Goal: Information Seeking & Learning: Learn about a topic

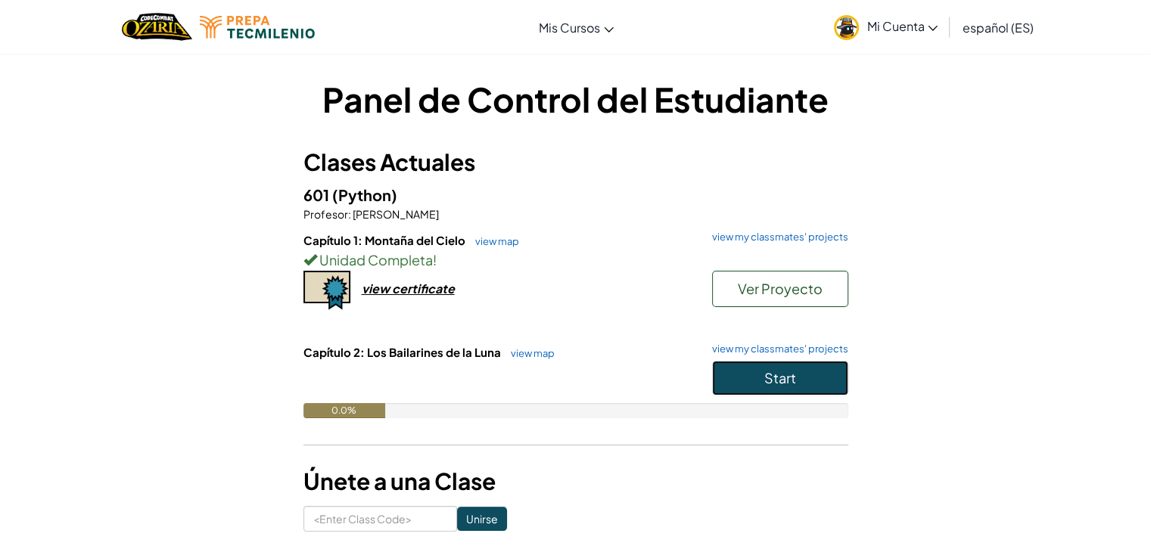
click at [775, 379] on span "Start" at bounding box center [780, 377] width 32 height 17
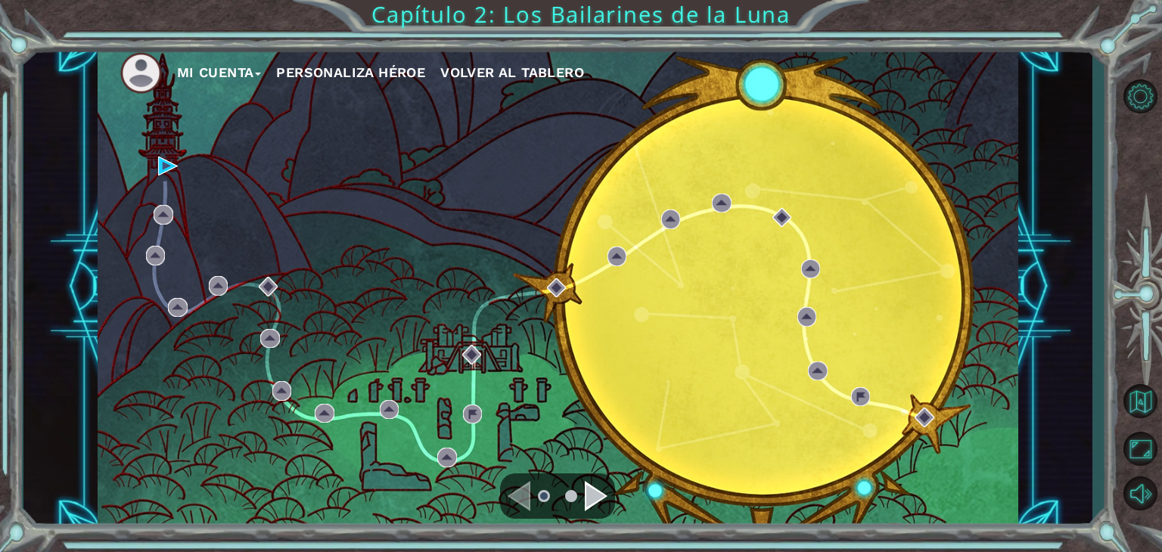
click at [589, 501] on div "Navigate to the next page" at bounding box center [596, 496] width 23 height 30
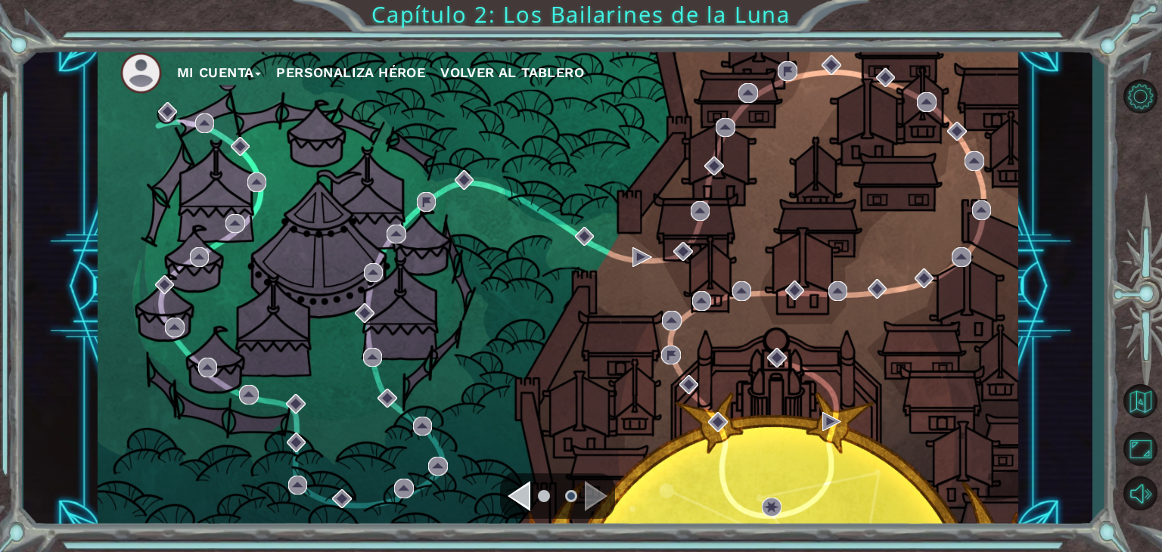
click at [528, 488] on div "Navigate to the previous page" at bounding box center [519, 496] width 23 height 30
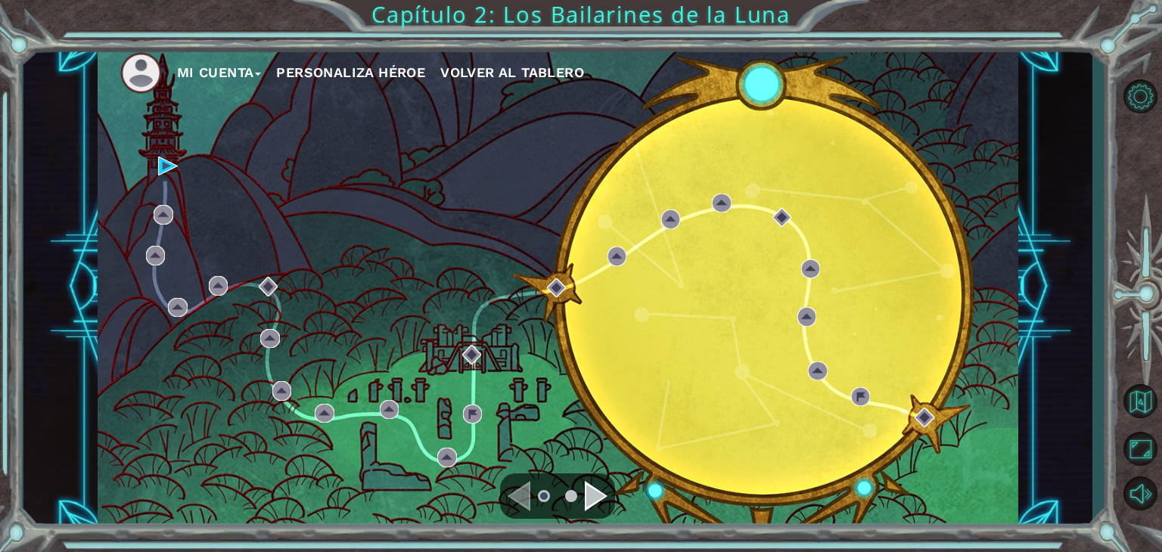
click at [588, 503] on div "Navigate to the next page" at bounding box center [596, 496] width 23 height 30
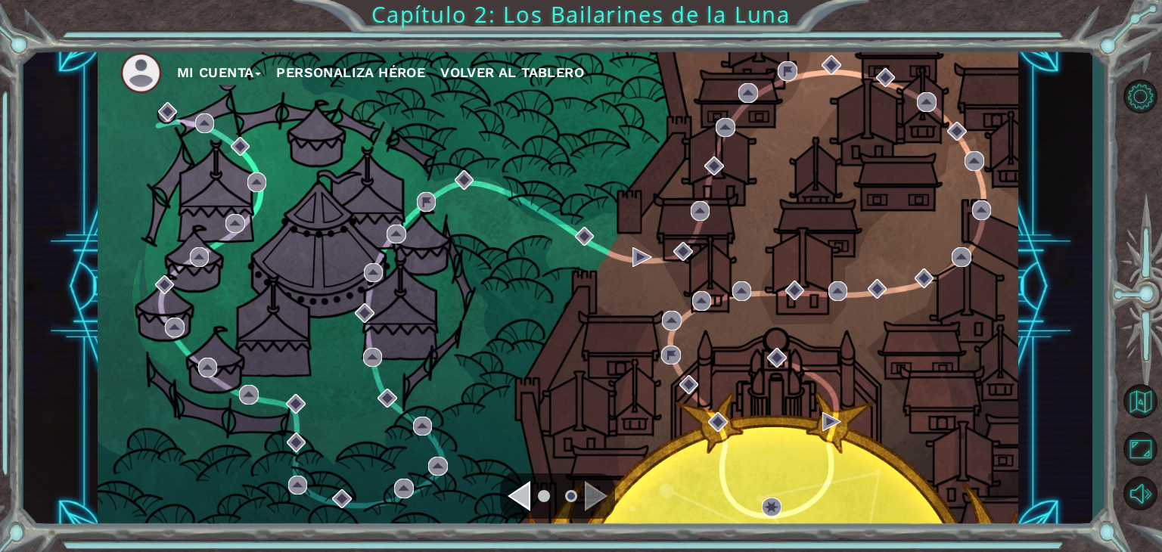
click at [520, 496] on div "Navigate to the previous page" at bounding box center [519, 496] width 23 height 30
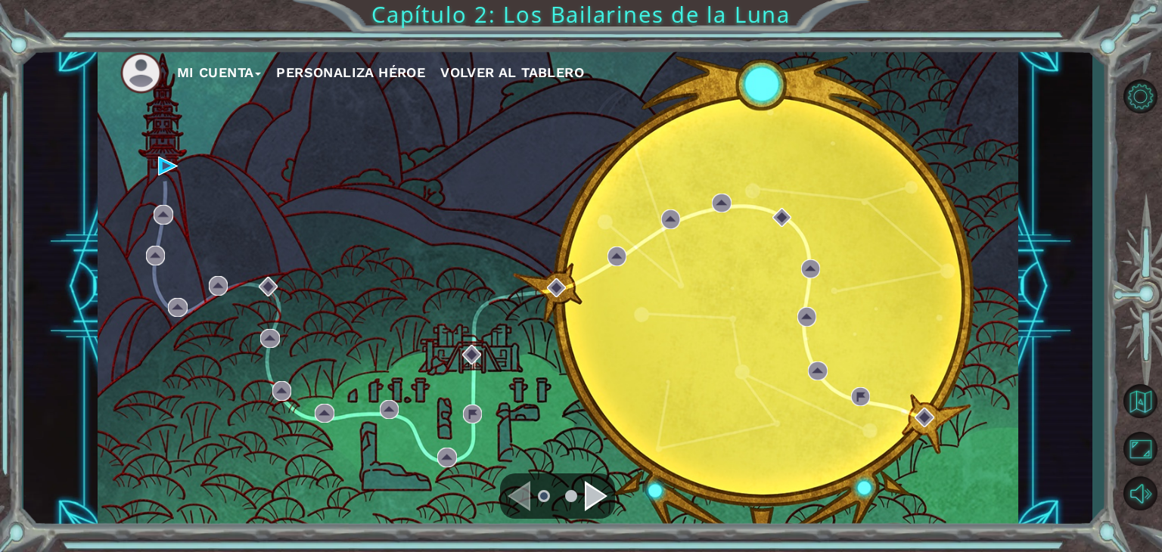
click at [595, 488] on div "Navigate to the next page" at bounding box center [596, 496] width 23 height 30
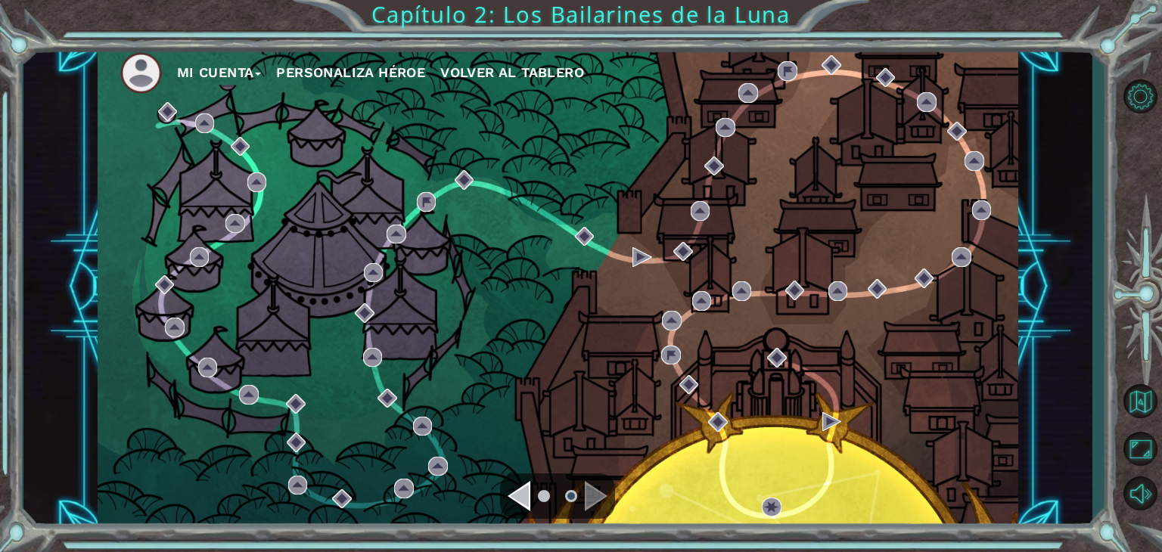
click at [523, 495] on div "Navigate to the previous page" at bounding box center [519, 496] width 23 height 30
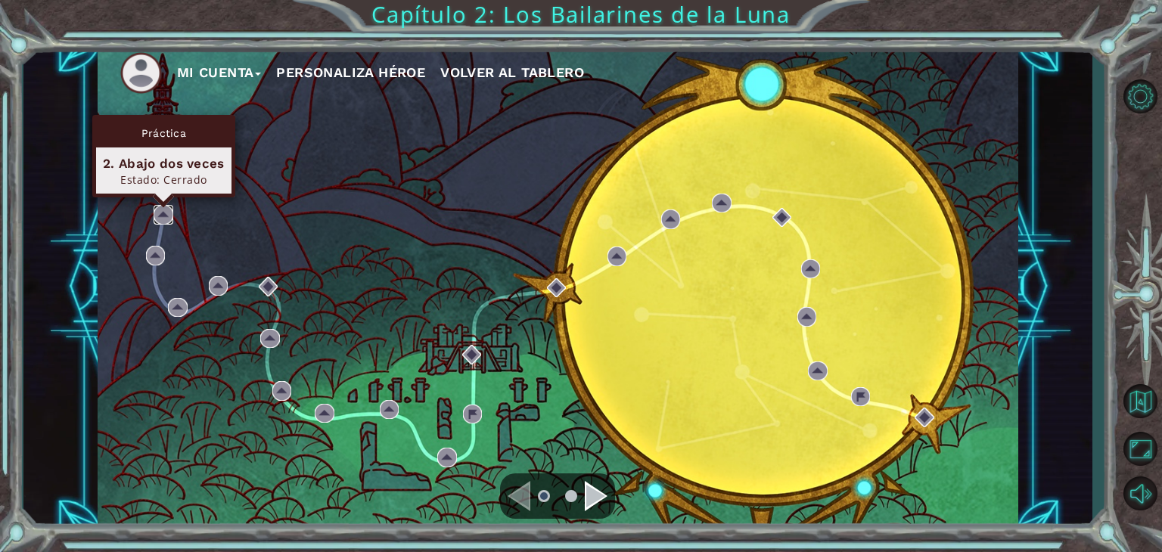
click at [160, 212] on img at bounding box center [164, 215] width 20 height 20
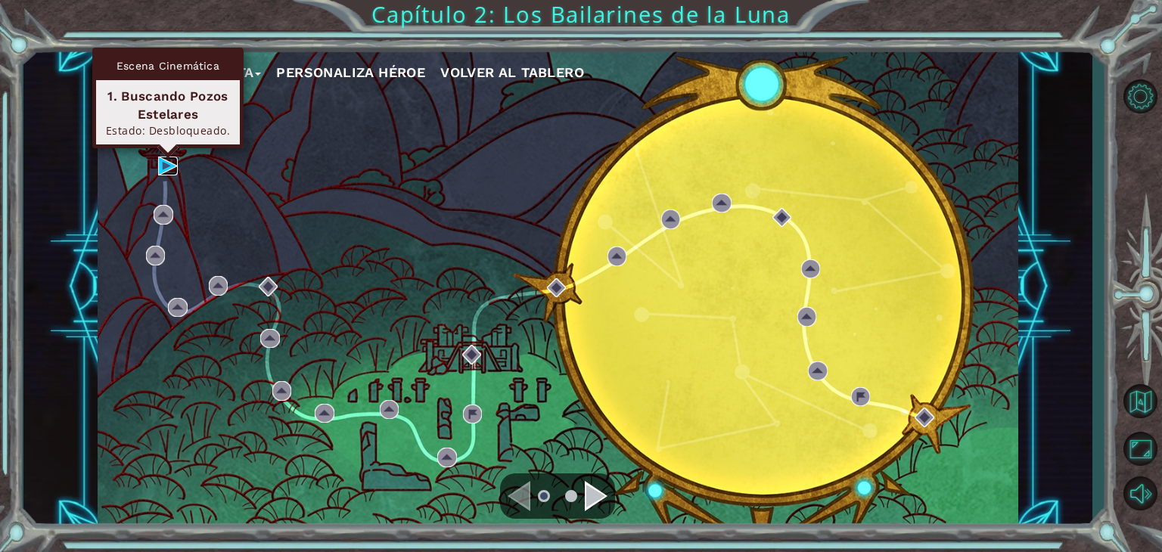
click at [166, 160] on img at bounding box center [168, 167] width 20 height 20
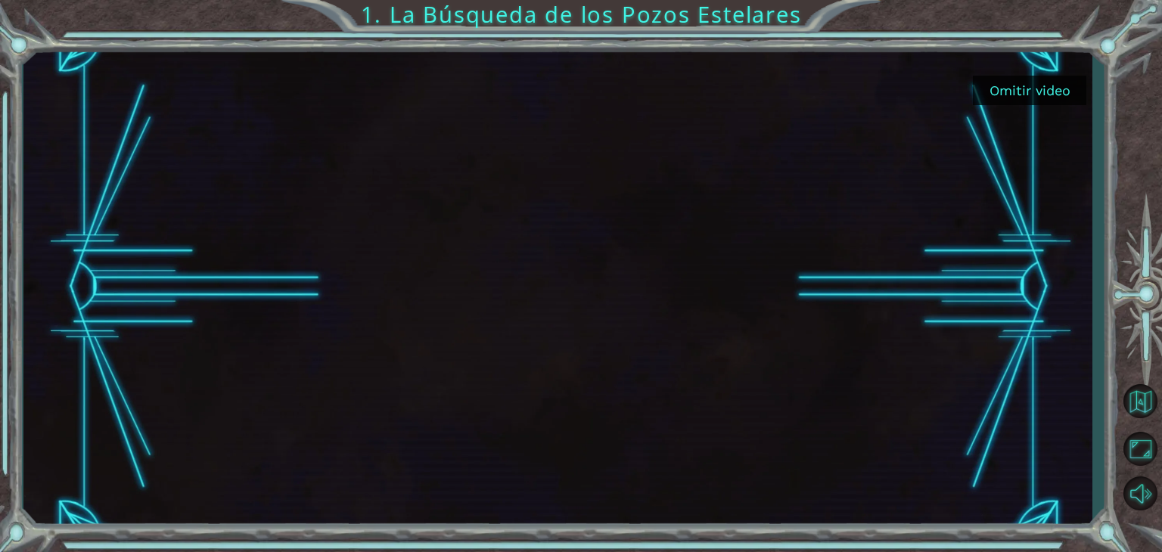
click at [1015, 94] on button "Omitir video" at bounding box center [1029, 91] width 113 height 30
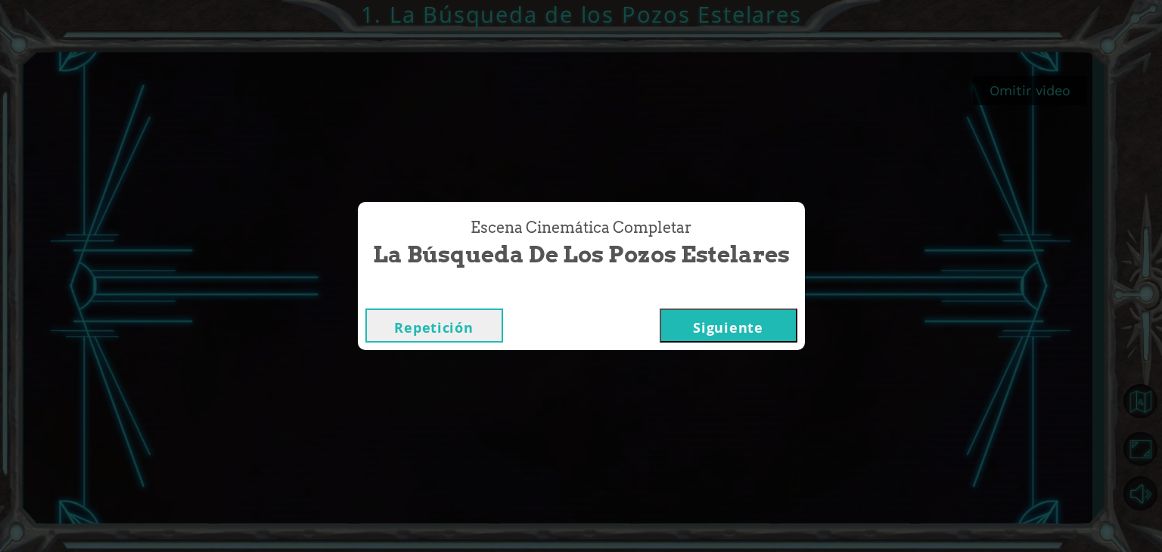
click at [753, 325] on button "Siguiente" at bounding box center [729, 326] width 138 height 34
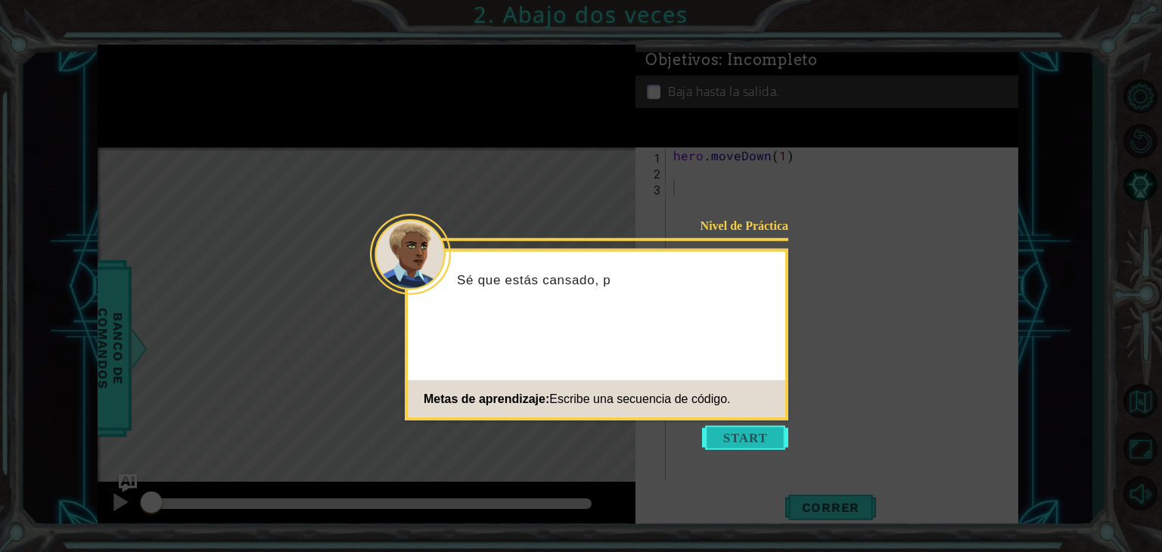
click at [737, 430] on button "Start" at bounding box center [745, 438] width 86 height 24
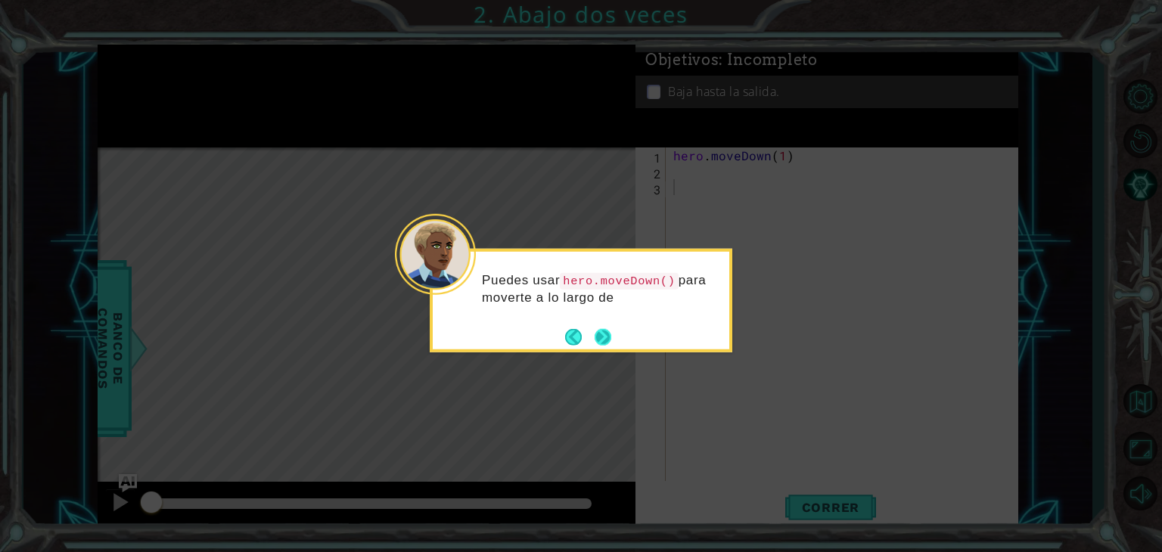
click at [605, 328] on button "Next" at bounding box center [603, 337] width 20 height 20
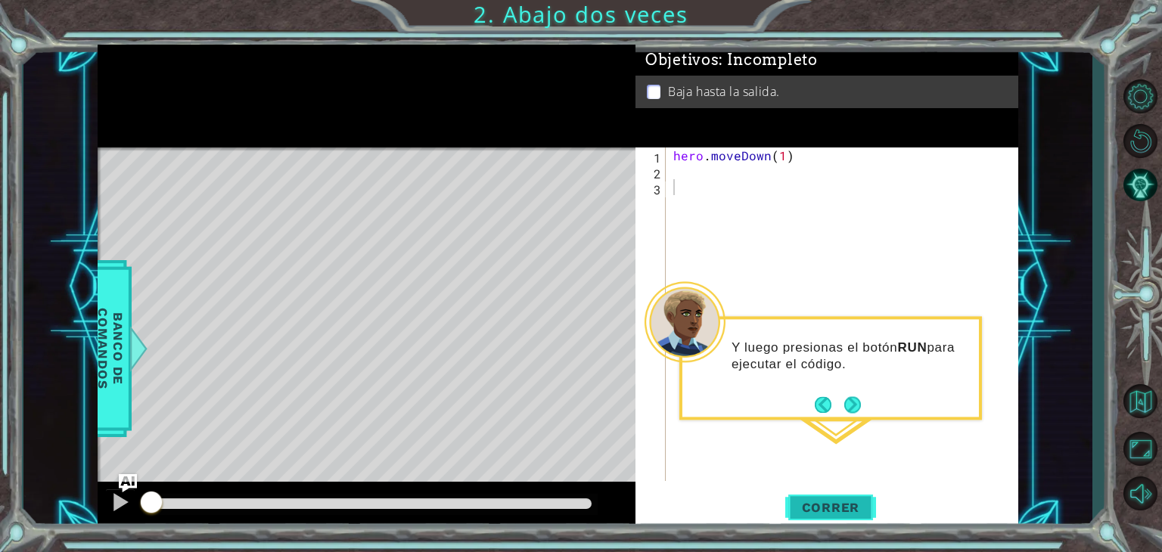
click at [802, 508] on span "Correr" at bounding box center [831, 507] width 89 height 15
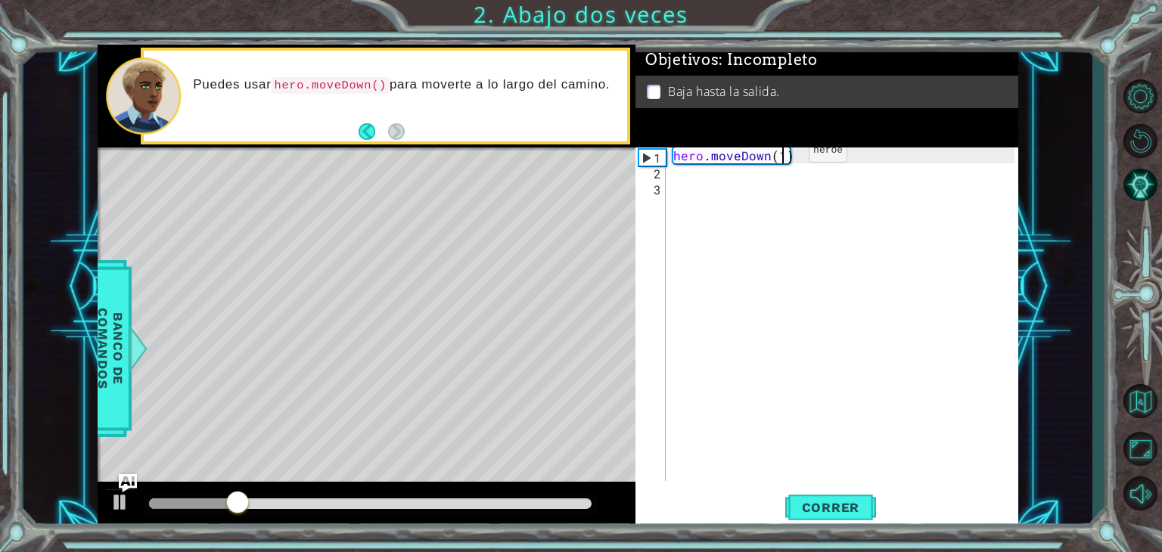
click at [783, 154] on div "hero . moveDown ( 1 )" at bounding box center [846, 330] width 352 height 365
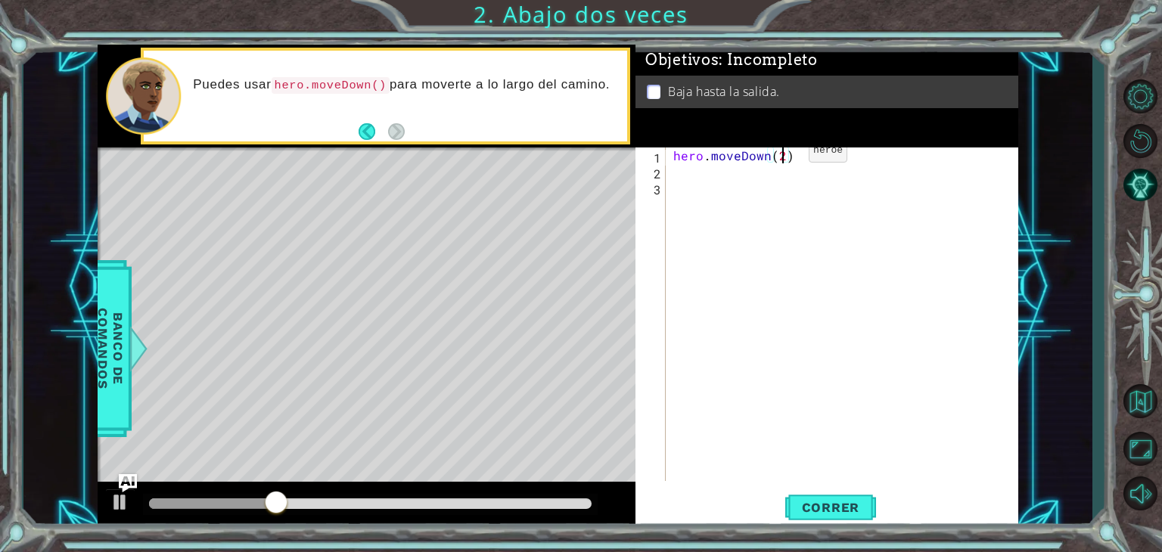
scroll to position [0, 6]
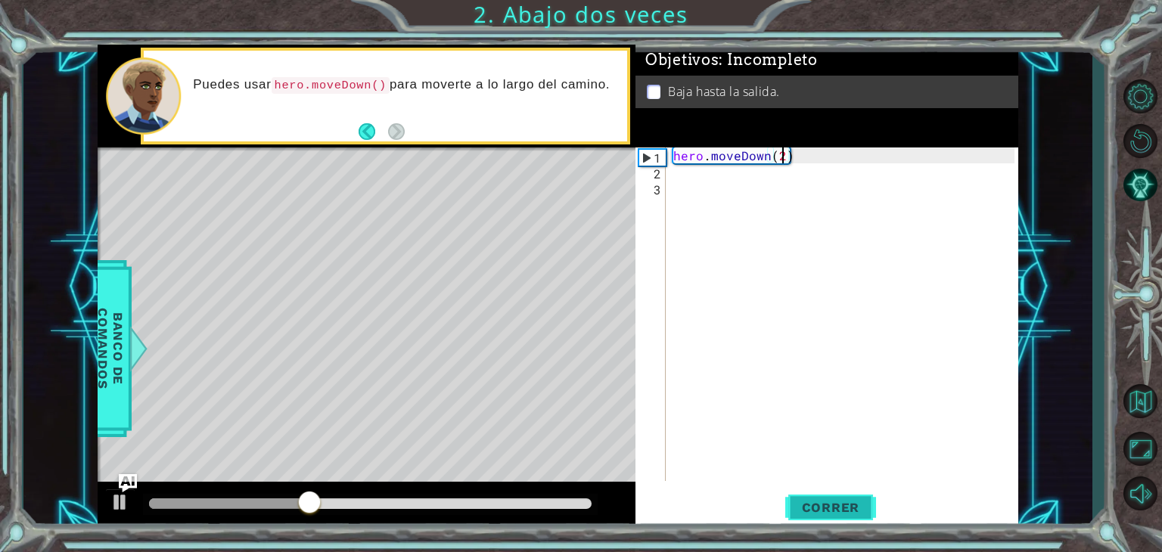
type textarea "hero.moveDown(2)"
click at [817, 499] on button "Correr" at bounding box center [830, 508] width 91 height 39
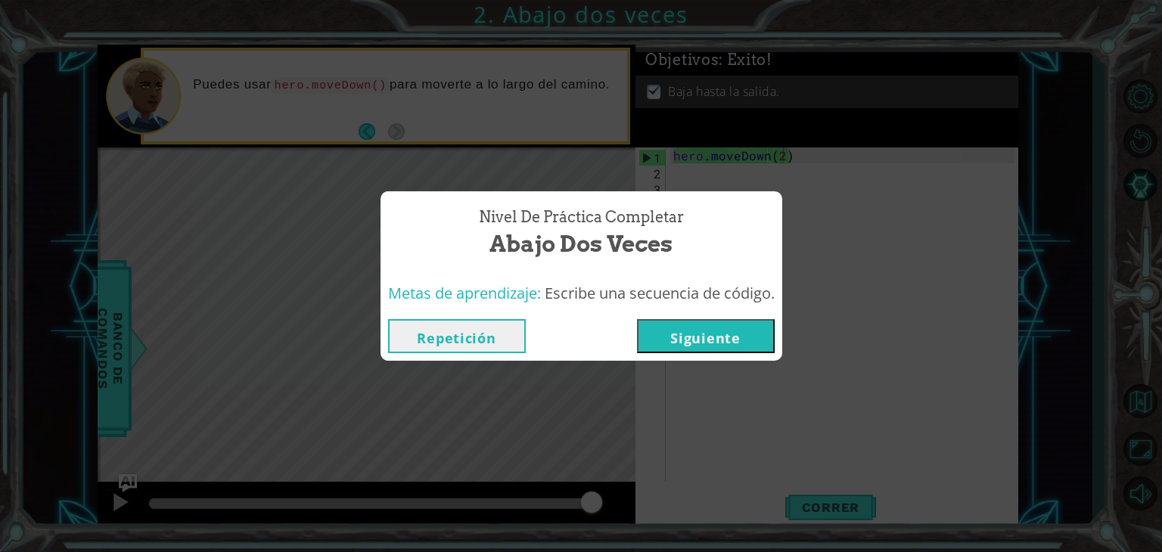
click at [732, 347] on button "Siguiente" at bounding box center [706, 336] width 138 height 34
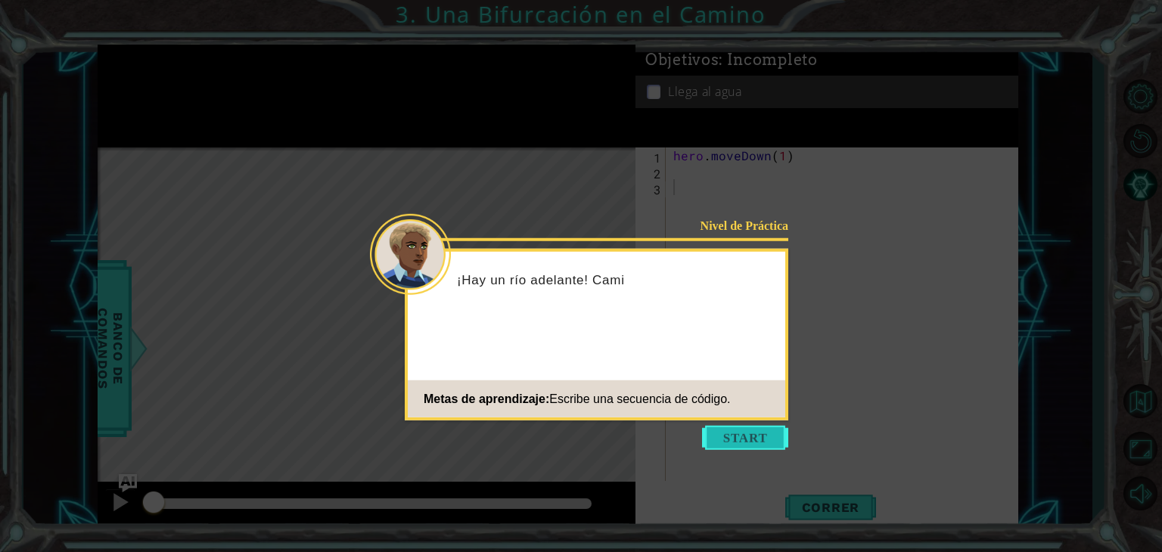
click at [738, 436] on button "Start" at bounding box center [745, 438] width 86 height 24
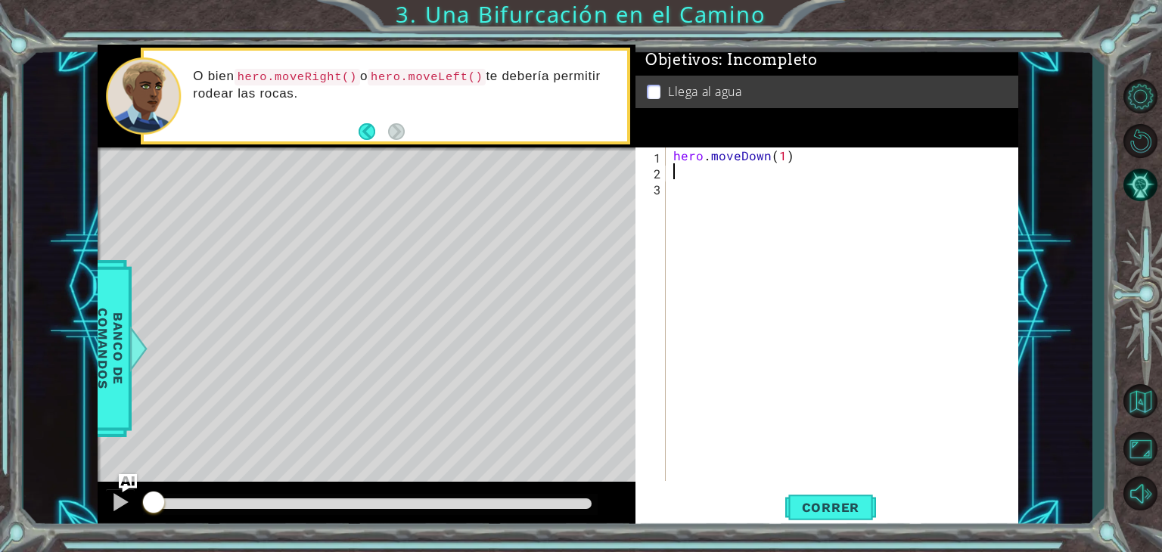
click at [712, 174] on div "hero . moveDown ( 1 )" at bounding box center [846, 330] width 352 height 365
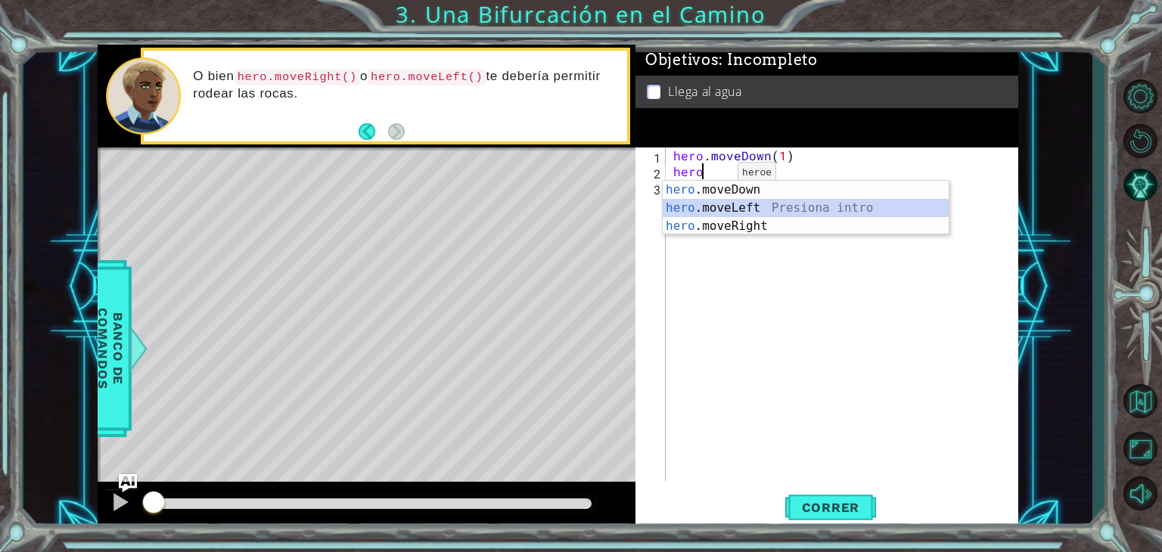
click at [725, 207] on div "hero .moveDown Presiona intro hero .moveLeft Presiona intro hero .moveRight Pre…" at bounding box center [806, 226] width 286 height 91
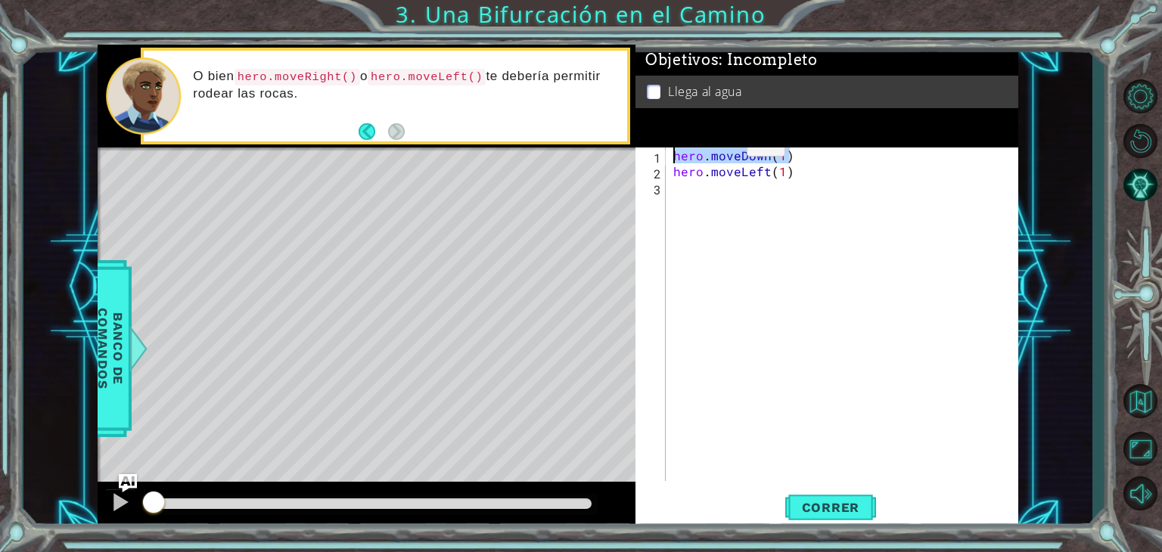
drag, startPoint x: 800, startPoint y: 154, endPoint x: 644, endPoint y: 142, distance: 156.3
click at [644, 142] on div "Objetivos : Incompleto Llega al agua hero.moveLeft(1) 1 2 3 hero . moveDown ( 1…" at bounding box center [826, 288] width 383 height 486
type textarea "hero.moveDown(1)"
click at [689, 185] on div "hero . moveDown ( 1 ) hero . moveLeft ( 1 )" at bounding box center [846, 330] width 352 height 365
paste textarea "hero.moveDown(1)"
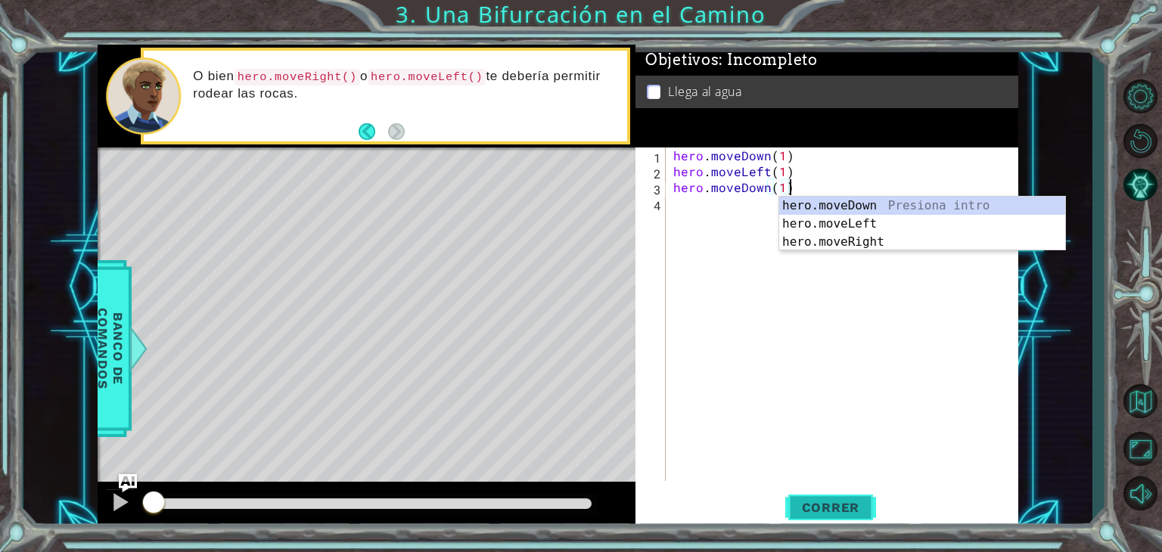
type textarea "hero.moveDown(1)"
click at [792, 508] on span "Correr" at bounding box center [831, 507] width 89 height 15
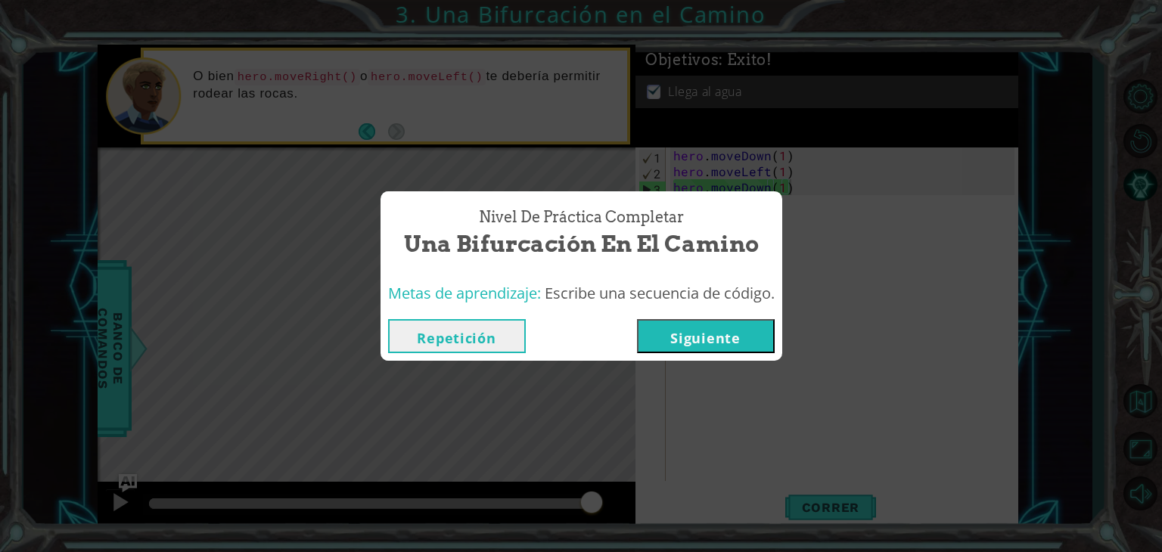
click at [738, 330] on button "Siguiente" at bounding box center [706, 336] width 138 height 34
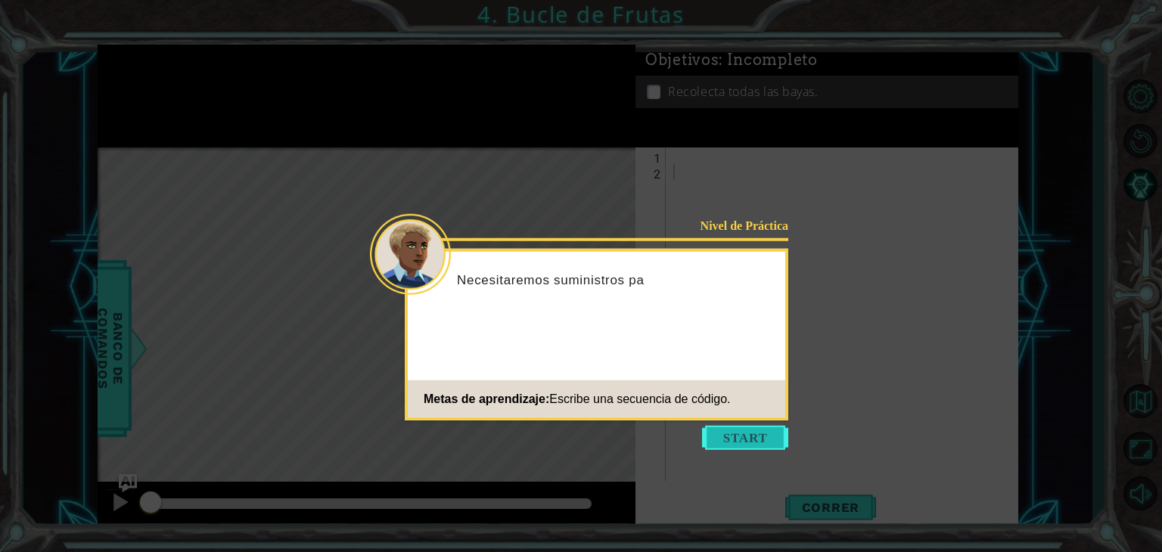
click at [744, 440] on button "Start" at bounding box center [745, 438] width 86 height 24
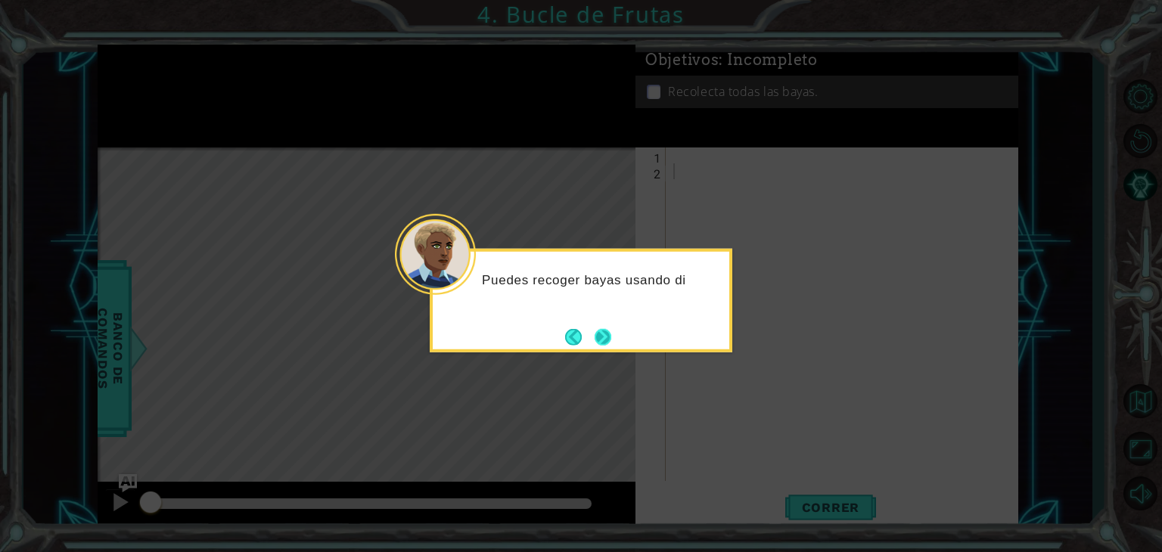
click at [600, 337] on button "Next" at bounding box center [603, 337] width 20 height 20
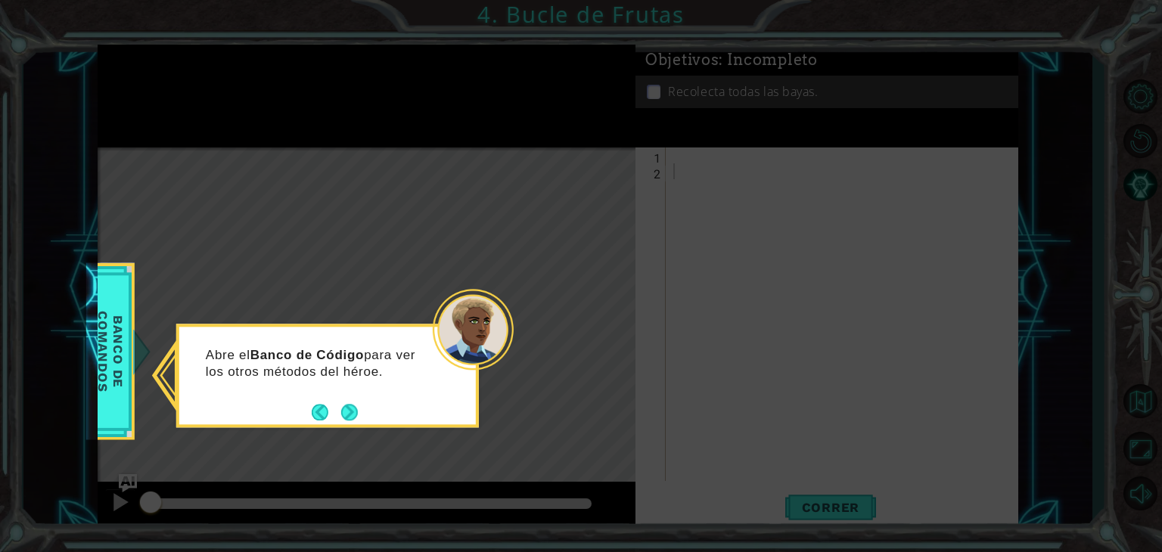
click at [352, 401] on footer at bounding box center [335, 412] width 46 height 23
click at [349, 408] on button "Next" at bounding box center [349, 412] width 17 height 17
click at [349, 406] on button "Next" at bounding box center [349, 412] width 18 height 18
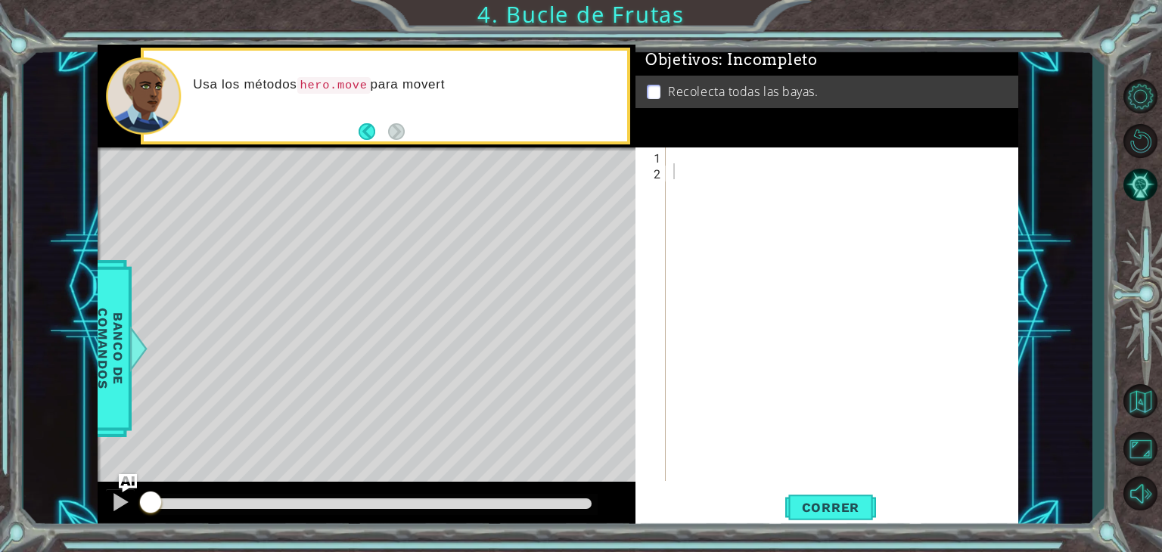
click at [386, 413] on div "Level Map" at bounding box center [447, 371] width 699 height 446
click at [684, 163] on div at bounding box center [846, 330] width 352 height 365
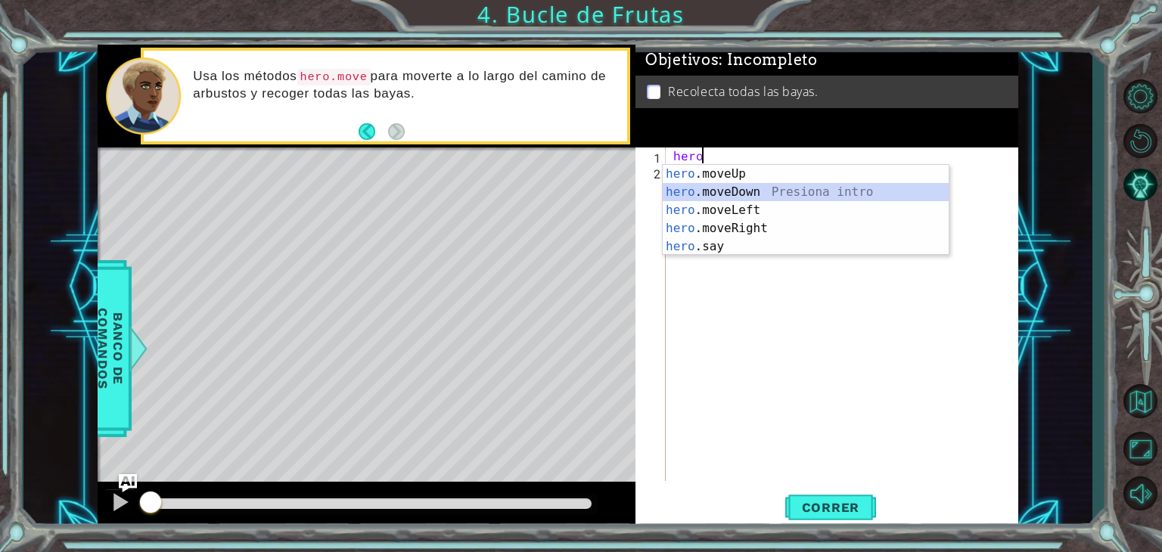
click at [745, 194] on div "hero .moveUp Presiona intro hero .moveDown Presiona intro hero .moveLeft Presio…" at bounding box center [806, 228] width 286 height 127
type textarea "hero.moveDown(1)"
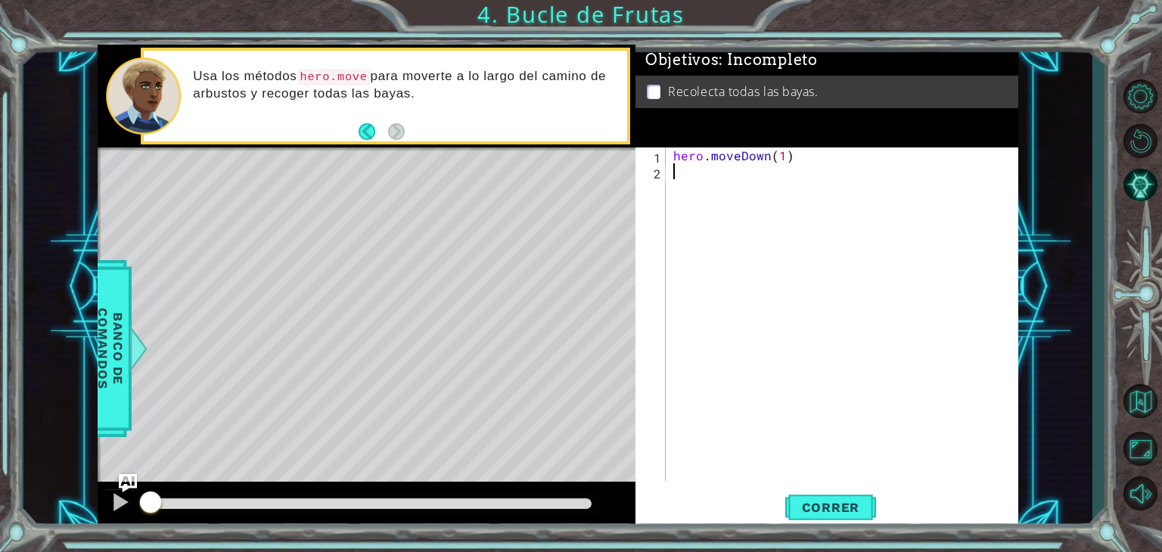
click at [722, 181] on div "hero . moveDown ( 1 )" at bounding box center [846, 330] width 352 height 365
click at [110, 364] on span "Banco de comandos" at bounding box center [110, 348] width 39 height 157
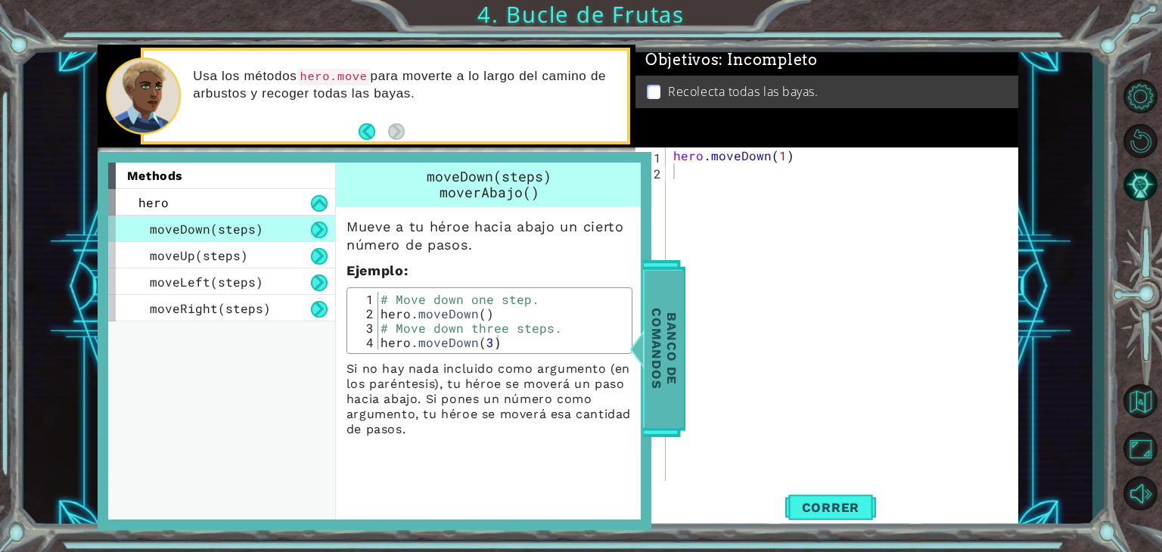
click at [685, 341] on div "Banco de comandos" at bounding box center [664, 348] width 42 height 177
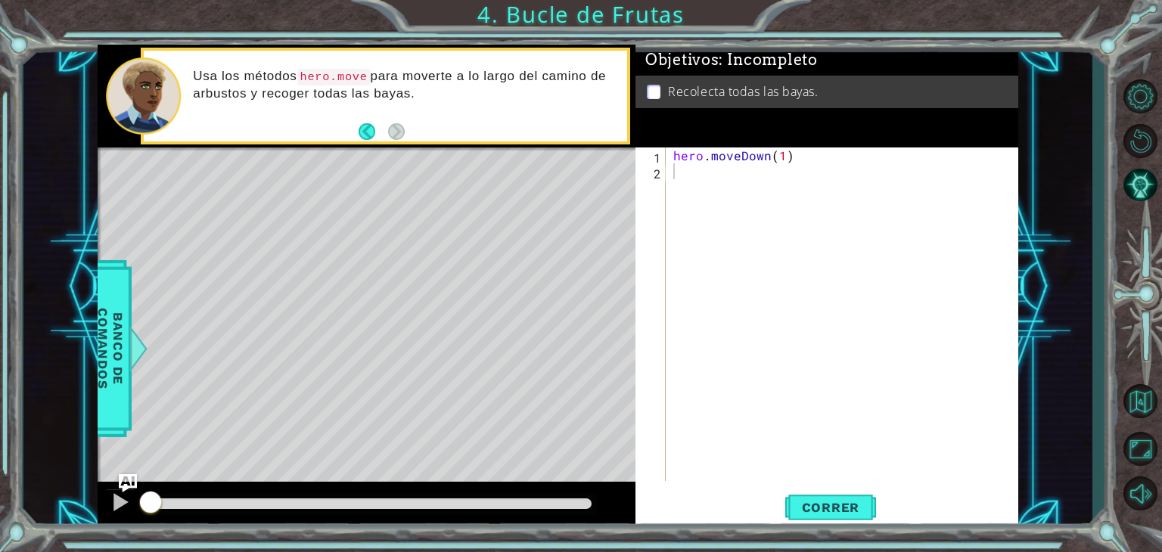
type textarea "hero.moveDown(1)"
drag, startPoint x: 808, startPoint y: 151, endPoint x: 644, endPoint y: 154, distance: 164.2
click at [644, 154] on div "hero.moveDown(1) 1 2 hero . moveDown ( 1 ) הההההההההההההההההההההההההההההההההההה…" at bounding box center [824, 315] width 379 height 334
click at [706, 175] on div "hero . moveDown ( 1 )" at bounding box center [846, 330] width 352 height 365
paste textarea "hero.moveDown(1)"
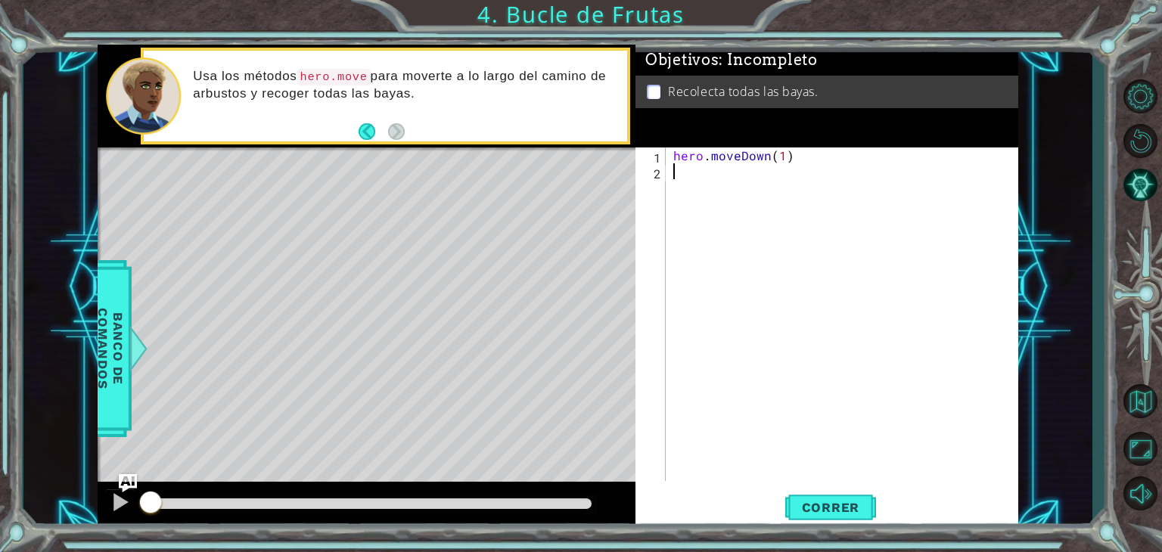
type textarea "hero.moveDown(1)"
click at [693, 196] on div "hero . moveDown ( 1 ) hero . moveDown ( 1 )" at bounding box center [846, 330] width 352 height 365
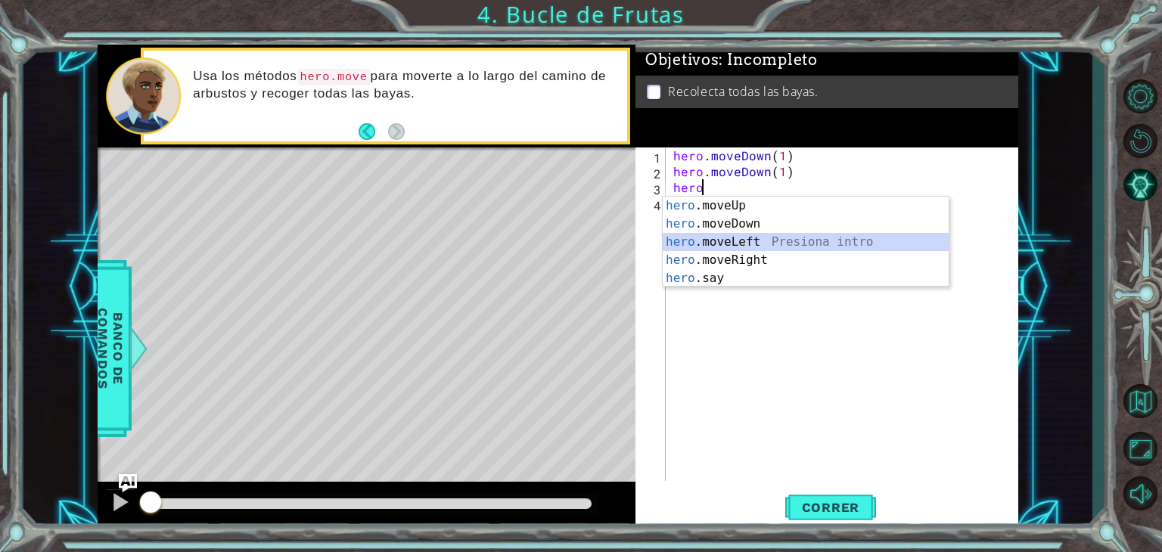
click at [725, 247] on div "hero .moveUp Presiona intro hero .moveDown Presiona intro hero .moveLeft Presio…" at bounding box center [806, 260] width 286 height 127
type textarea "hero.moveLeft(1)"
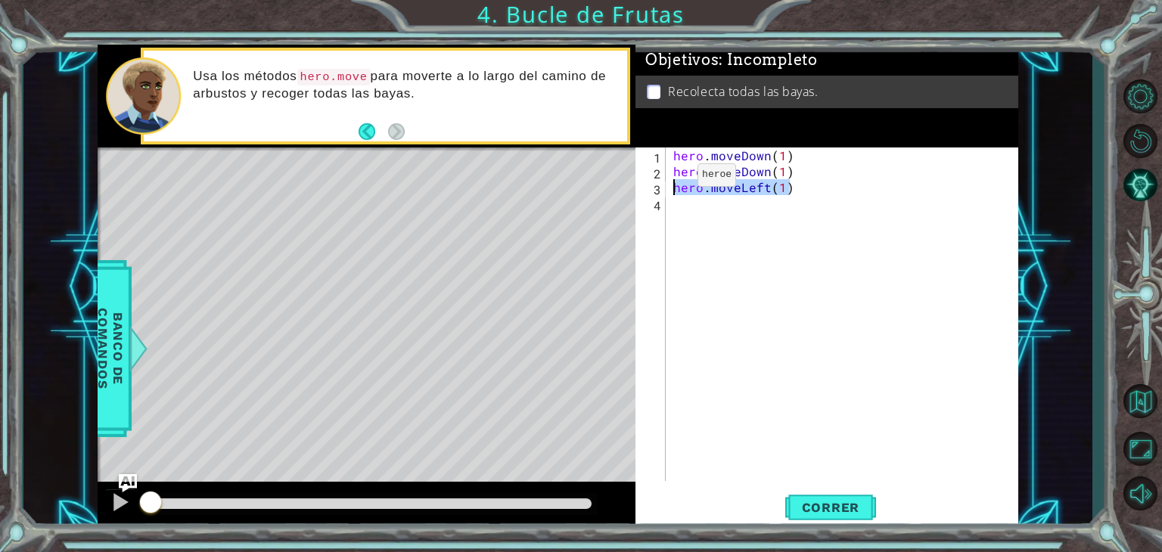
drag, startPoint x: 793, startPoint y: 194, endPoint x: 666, endPoint y: 188, distance: 127.2
click at [666, 188] on div "1 2 3 4 hero . moveDown ( 1 ) hero . moveDown ( 1 ) hero . moveLeft ( 1 ) ההההה…" at bounding box center [824, 315] width 379 height 334
type textarea "hero.moveLeft(1)"
click at [684, 206] on div "hero . moveDown ( 1 ) hero . moveDown ( 1 ) hero . moveLeft ( 1 )" at bounding box center [846, 330] width 352 height 365
paste textarea "hero.moveLeft(1)"
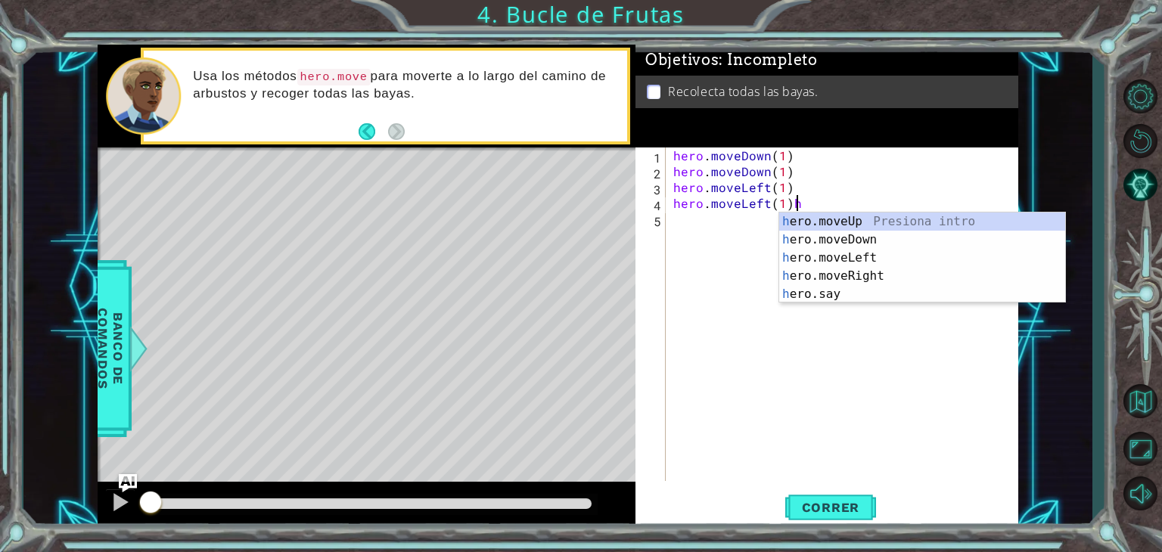
type textarea "hero.moveLeft(1)"
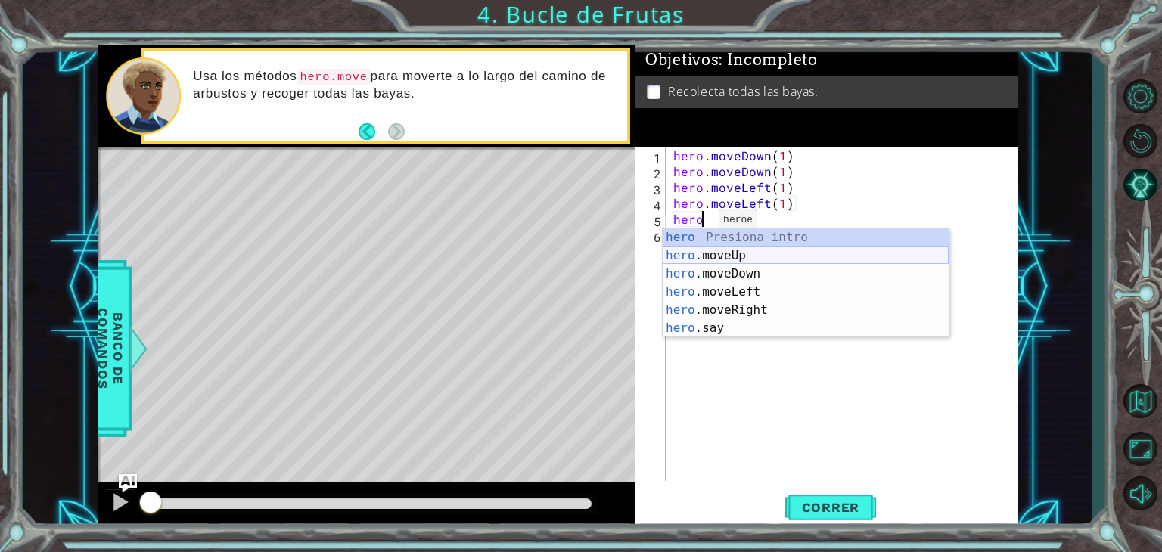
click at [727, 250] on div "hero Presiona intro hero .moveUp Presiona intro hero .moveDown Presiona intro h…" at bounding box center [806, 300] width 286 height 145
type textarea "hero.moveUp(1)"
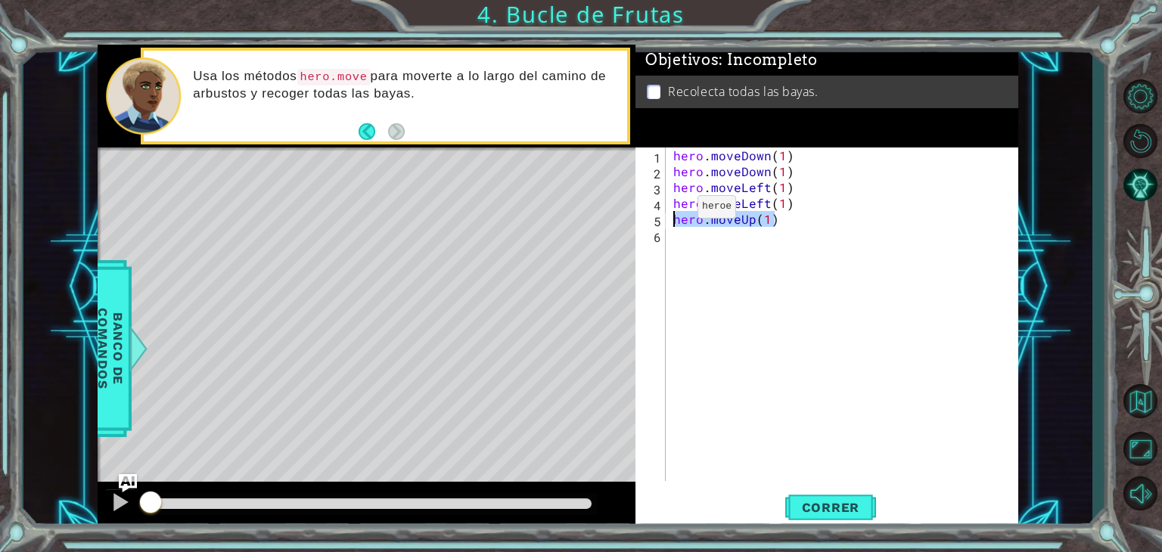
drag, startPoint x: 794, startPoint y: 218, endPoint x: 658, endPoint y: 222, distance: 136.2
click at [658, 222] on div "hero.moveUp(1) 1 2 3 4 5 6 hero . moveDown ( 1 ) hero . moveDown ( 1 ) hero . m…" at bounding box center [824, 315] width 379 height 334
click at [681, 249] on div "hero . moveDown ( 1 ) hero . moveDown ( 1 ) hero . moveLeft ( 1 ) hero . moveLe…" at bounding box center [846, 330] width 352 height 365
paste textarea "hero.moveUp(1)"
type textarea "hero.moveUp(1)"
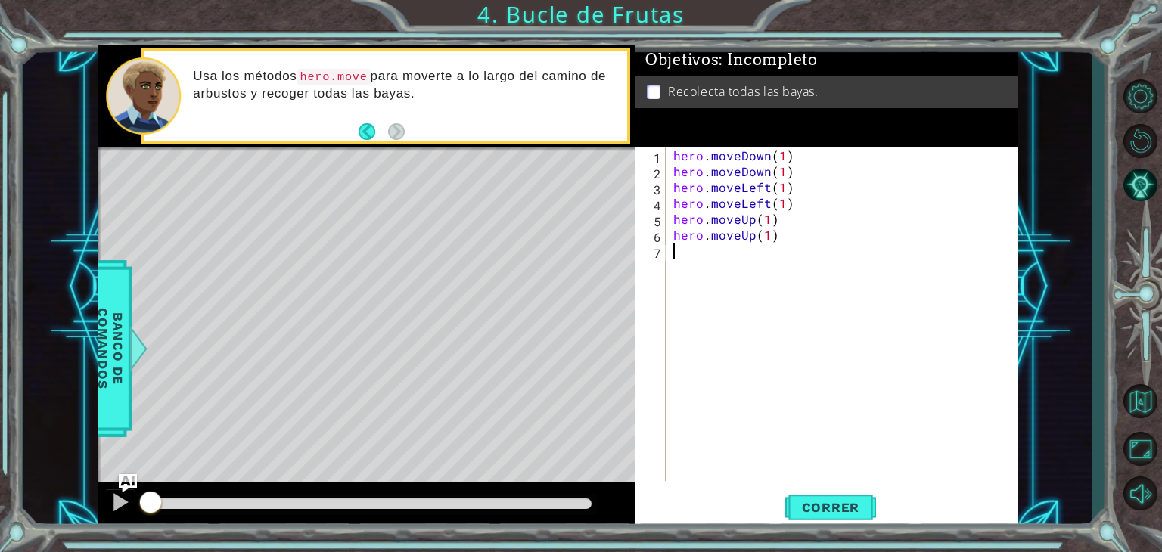
click at [685, 257] on div "hero . moveDown ( 1 ) hero . moveDown ( 1 ) hero . moveLeft ( 1 ) hero . moveLe…" at bounding box center [846, 330] width 352 height 365
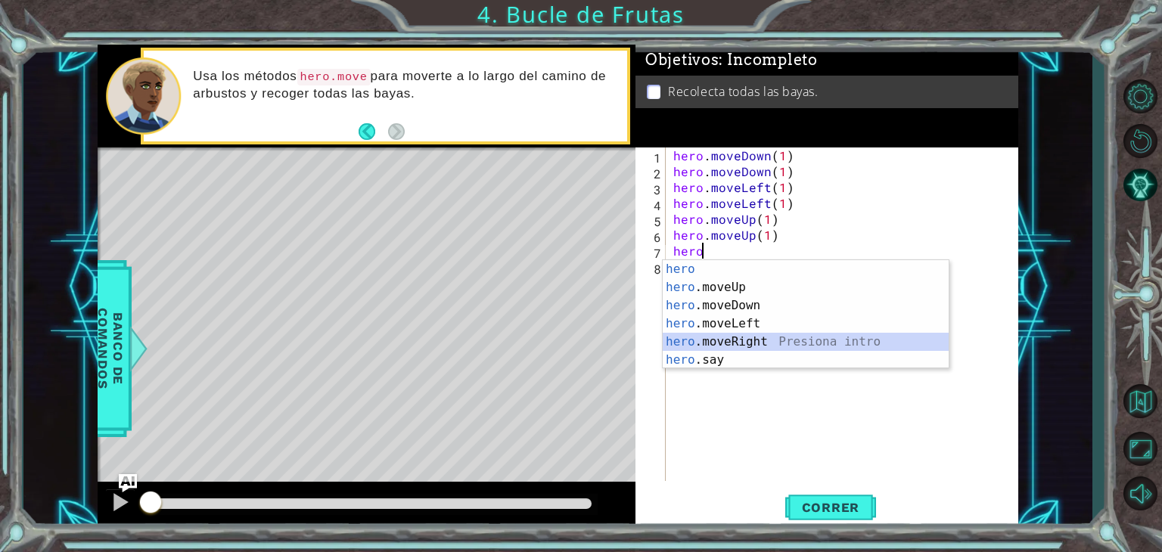
click at [723, 338] on div "hero Presiona intro hero .moveUp Presiona intro hero .moveDown Presiona intro h…" at bounding box center [806, 332] width 286 height 145
type textarea "hero.moveRight(1)"
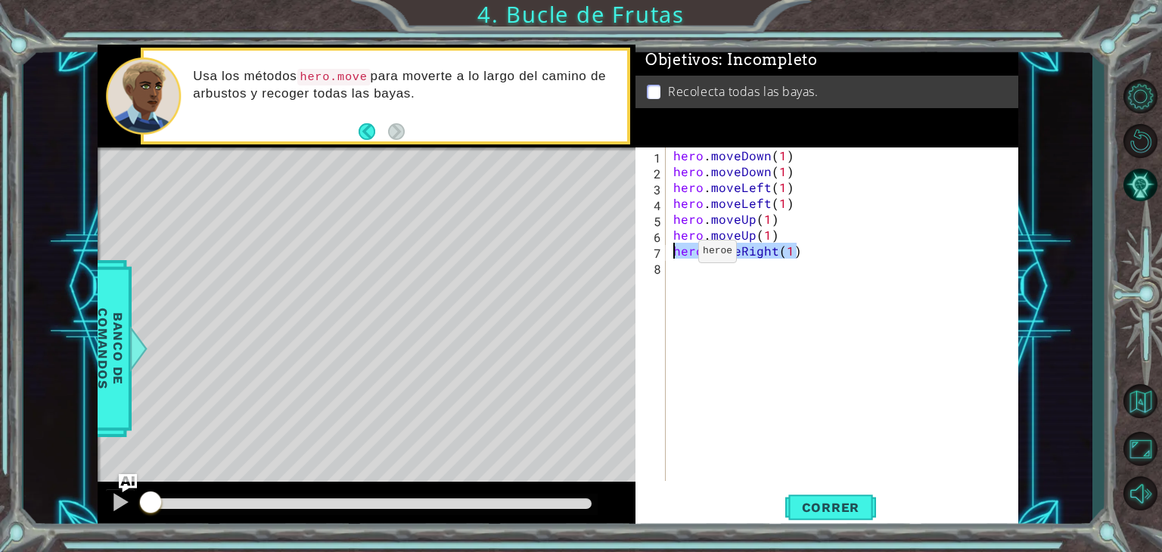
drag, startPoint x: 812, startPoint y: 252, endPoint x: 672, endPoint y: 255, distance: 140.0
click at [672, 255] on div "hero . moveDown ( 1 ) hero . moveDown ( 1 ) hero . moveLeft ( 1 ) hero . moveLe…" at bounding box center [846, 330] width 352 height 365
click at [691, 269] on div "hero . moveDown ( 1 ) hero . moveDown ( 1 ) hero . moveLeft ( 1 ) hero . moveLe…" at bounding box center [846, 330] width 352 height 365
paste textarea "hero.moveRight(1)"
click at [787, 265] on div "hero . moveDown ( 1 ) hero . moveDown ( 1 ) hero . moveLeft ( 1 ) hero . moveLe…" at bounding box center [846, 330] width 352 height 365
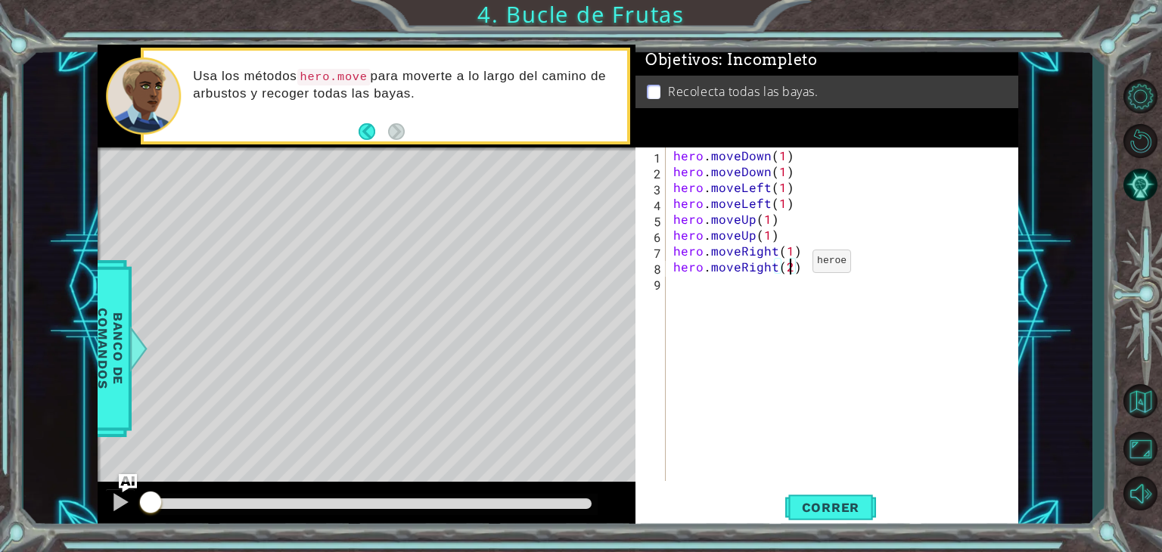
scroll to position [0, 6]
type textarea "hero.moveRight(2)"
click at [822, 506] on span "Correr" at bounding box center [831, 507] width 89 height 15
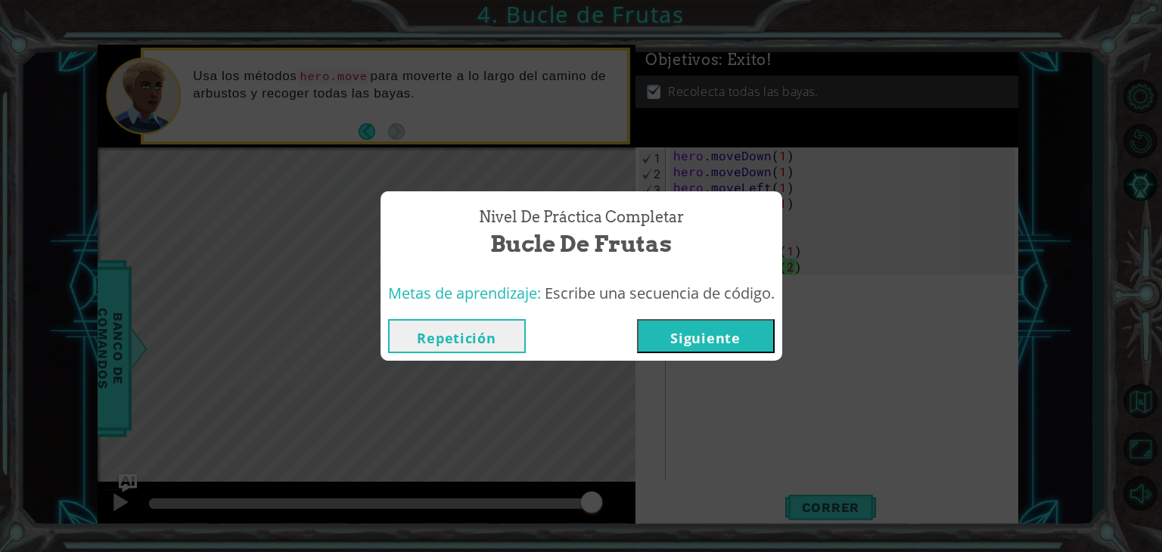
click at [743, 329] on button "Siguiente" at bounding box center [706, 336] width 138 height 34
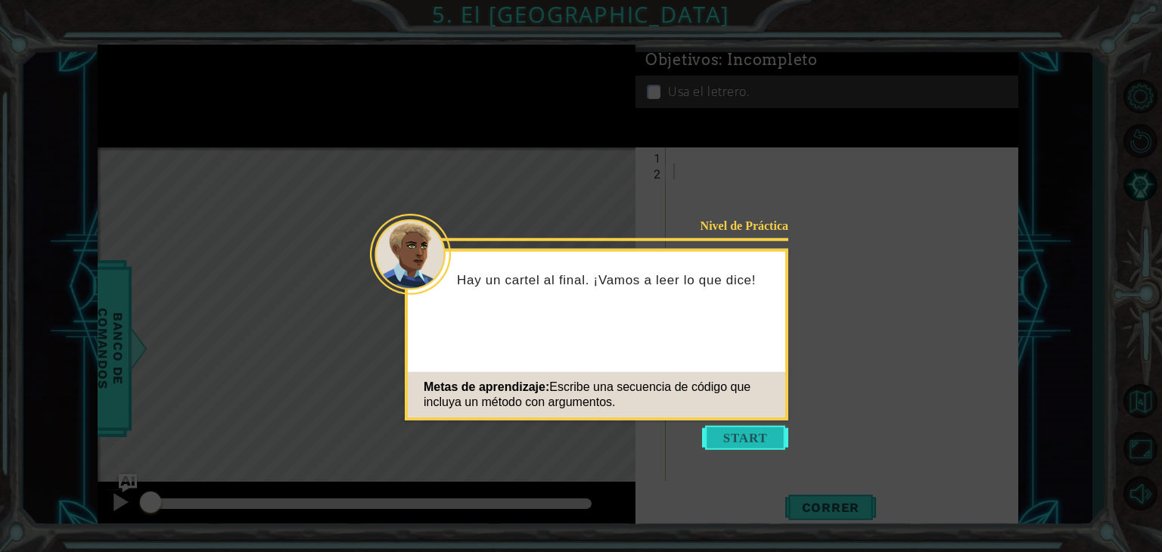
click at [748, 427] on button "Start" at bounding box center [745, 438] width 86 height 24
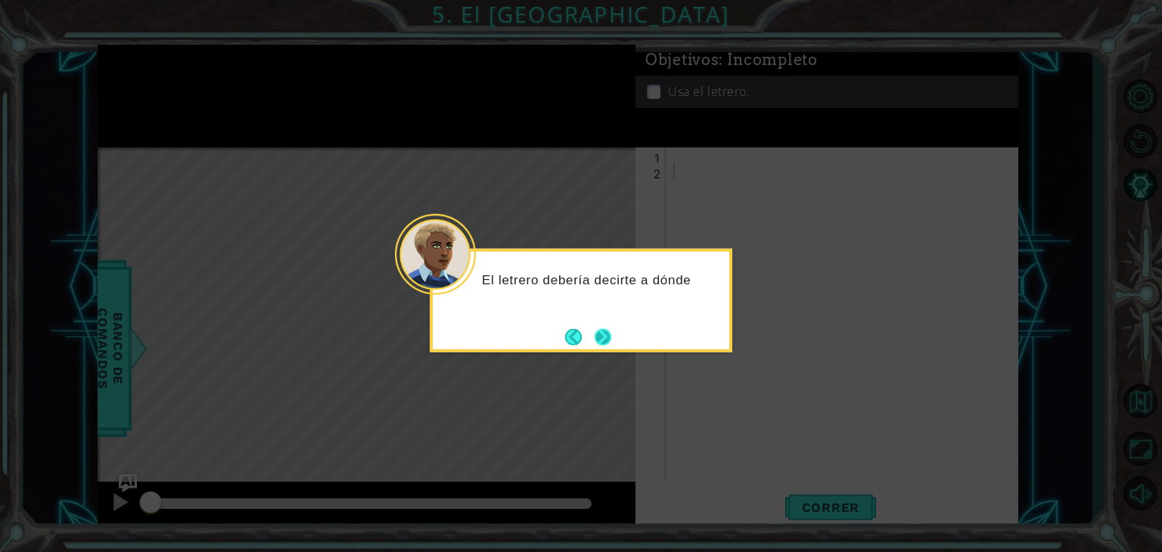
click at [610, 331] on button "Next" at bounding box center [602, 336] width 17 height 17
click at [610, 331] on button "Next" at bounding box center [603, 337] width 18 height 18
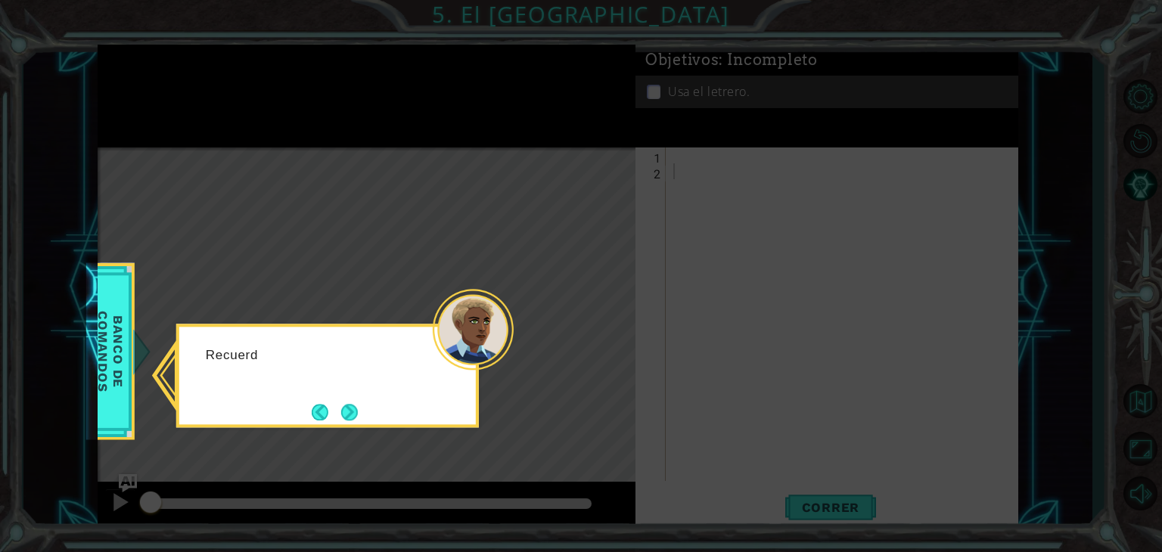
click at [610, 331] on icon at bounding box center [581, 276] width 1162 height 552
click at [339, 415] on button "Next" at bounding box center [349, 411] width 25 height 25
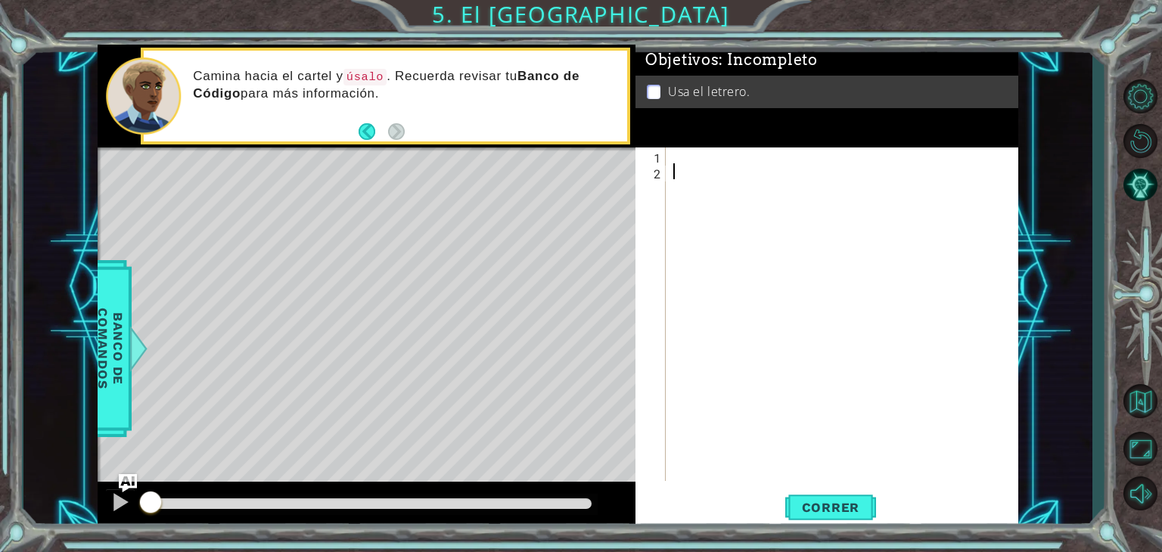
click at [677, 155] on div at bounding box center [846, 330] width 352 height 365
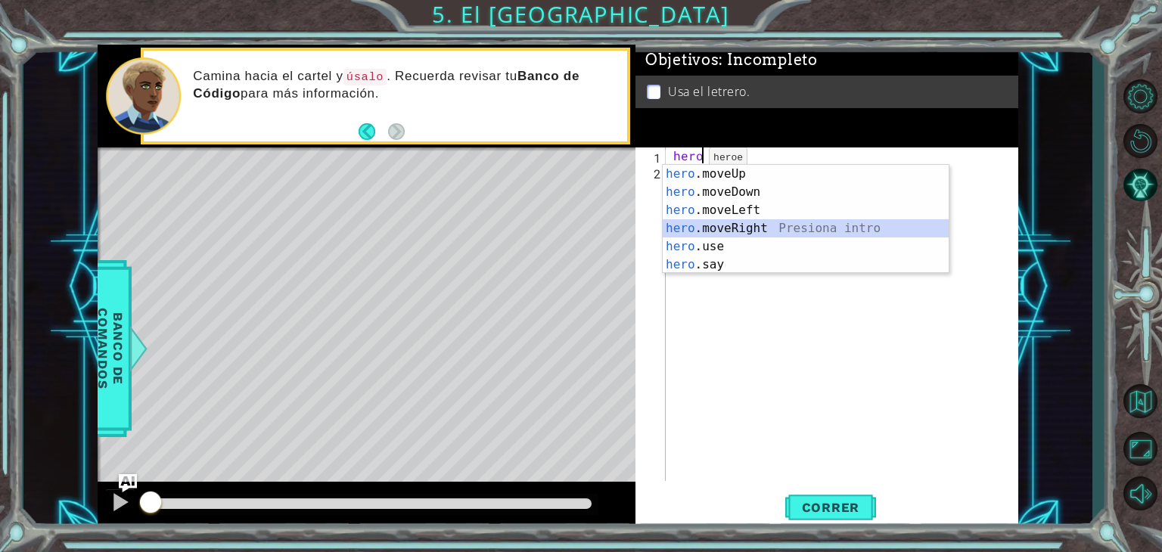
click at [755, 224] on div "hero .moveUp Presiona intro hero .moveDown Presiona intro hero .moveLeft Presio…" at bounding box center [806, 237] width 286 height 145
type textarea "hero.moveRight(1)"
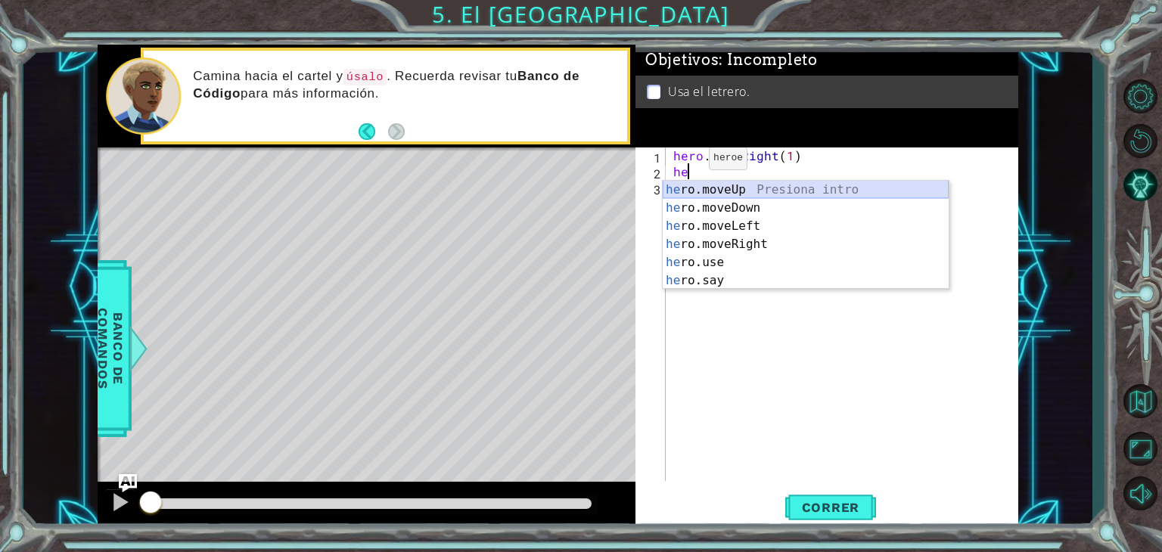
click at [735, 189] on div "he ro.moveUp Presiona intro he ro.moveDown Presiona intro he ro.moveLeft Presio…" at bounding box center [806, 253] width 286 height 145
type textarea "hero.moveUp(1)"
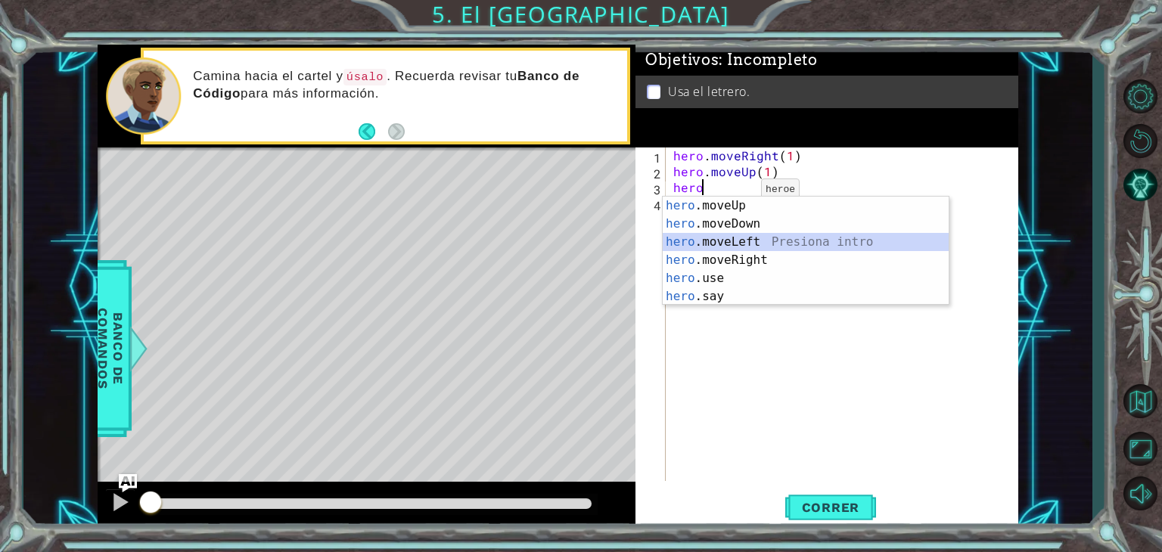
click at [743, 234] on div "hero .moveUp Presiona intro hero .moveDown Presiona intro hero .moveLeft Presio…" at bounding box center [806, 269] width 286 height 145
type textarea "hero.moveLeft(1)"
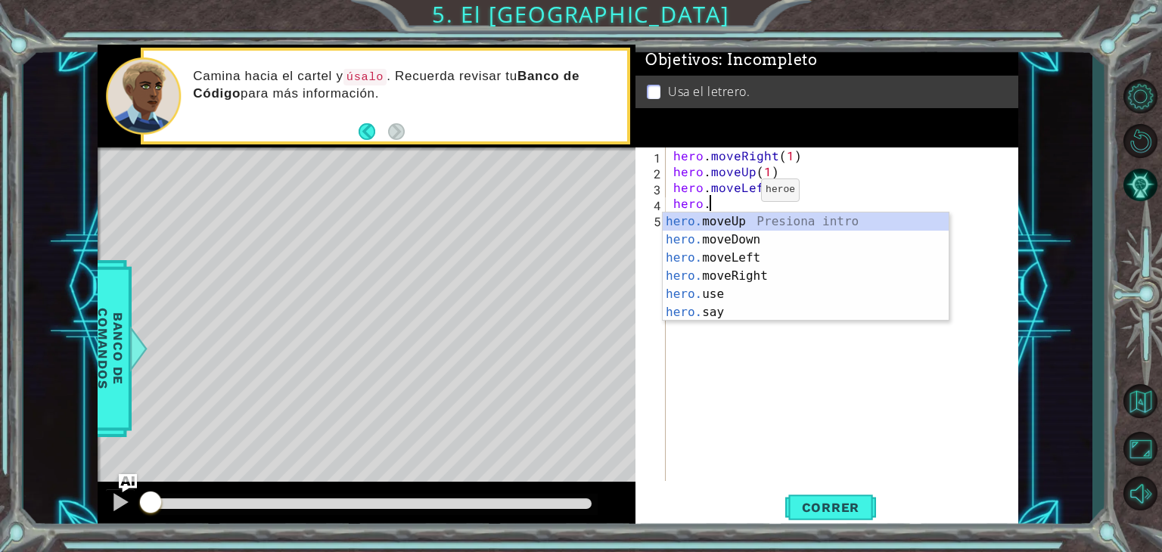
scroll to position [0, 1]
click at [738, 223] on div "hero. moveUp Presiona intro hero. moveDown Presiona intro hero. moveLeft Presio…" at bounding box center [806, 285] width 286 height 145
type textarea "hero.moveUp(1)"
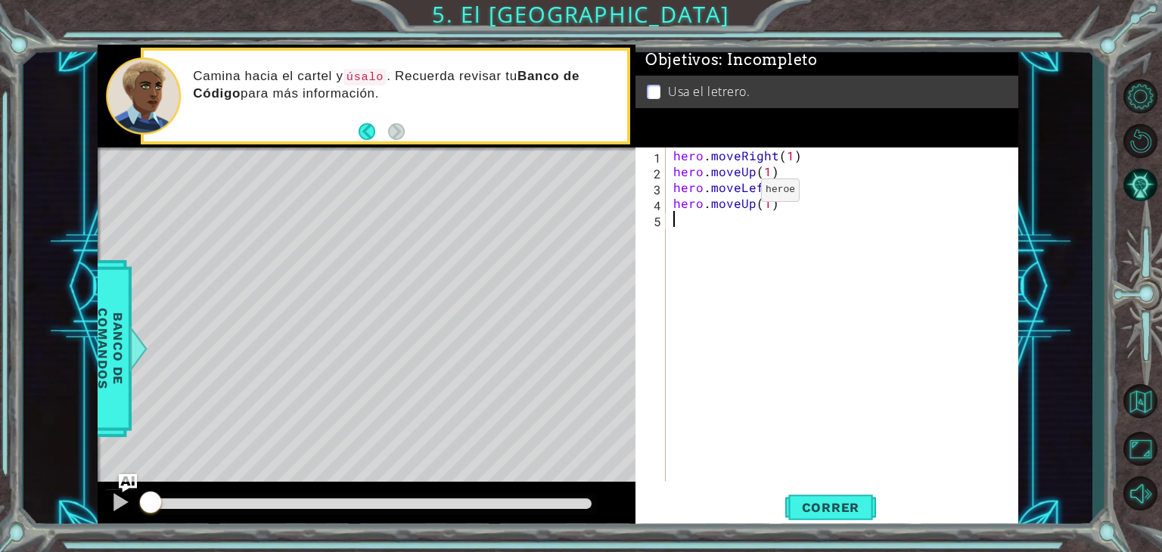
click at [738, 223] on div "hero . moveRight ( 1 ) hero . moveUp ( 1 ) hero . moveLeft ( 1 ) hero . moveUp …" at bounding box center [846, 330] width 352 height 365
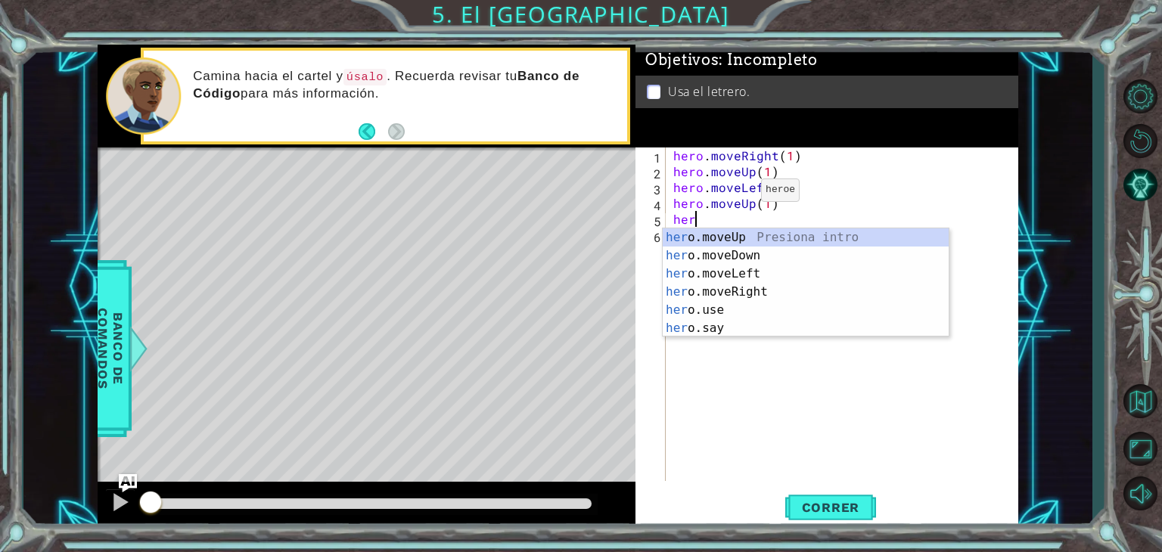
scroll to position [0, 0]
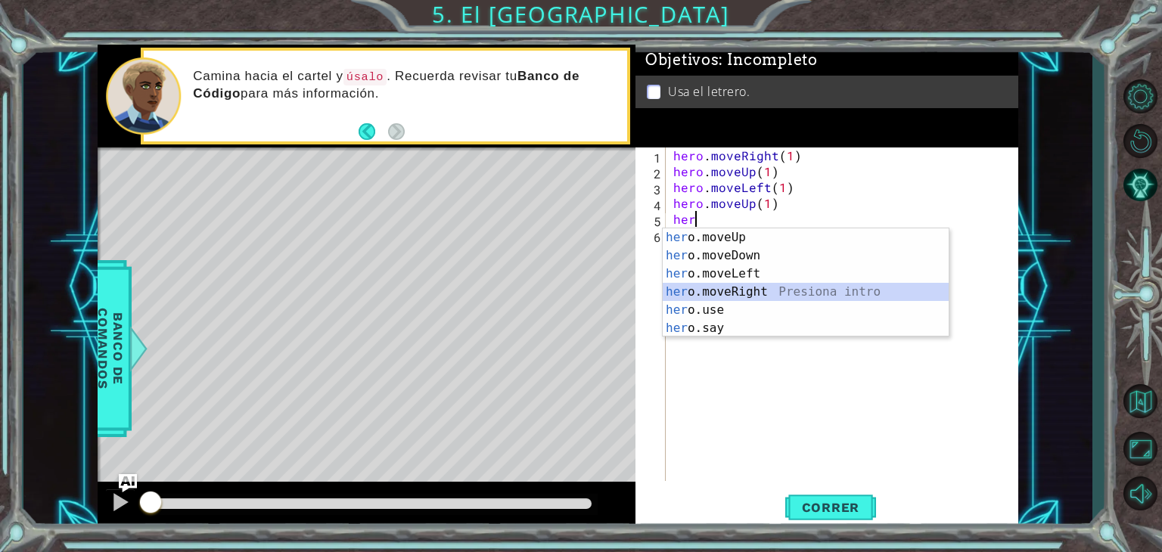
click at [759, 287] on div "her o.moveUp Presiona intro her o.moveDown Presiona intro her o.moveLeft Presio…" at bounding box center [806, 300] width 286 height 145
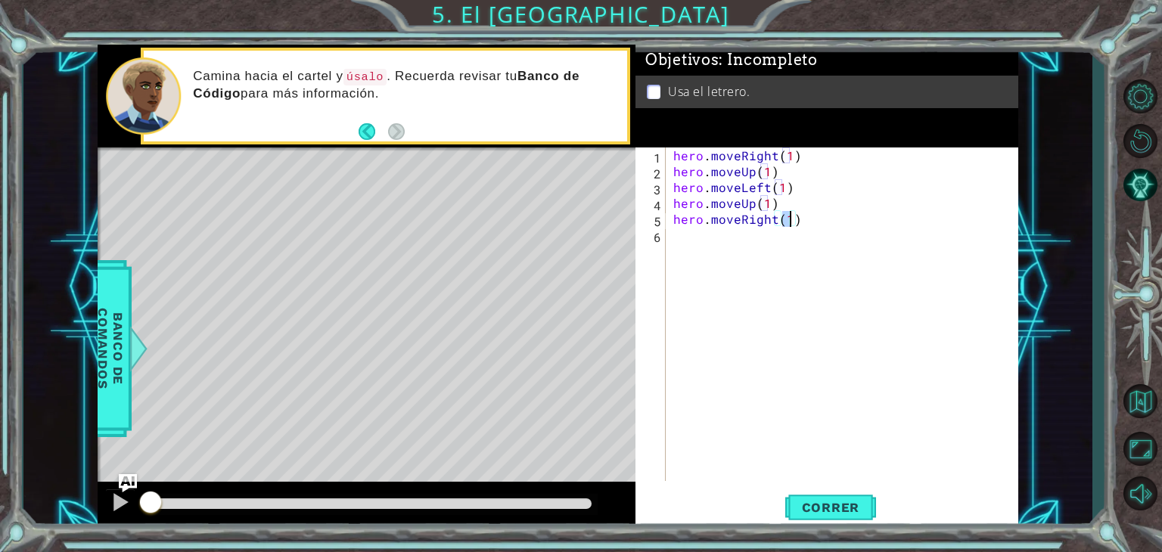
type textarea "hero.moveRight(2)"
click at [699, 238] on div "hero . moveRight ( 1 ) hero . moveUp ( 1 ) hero . moveLeft ( 1 ) hero . moveUp …" at bounding box center [846, 330] width 352 height 365
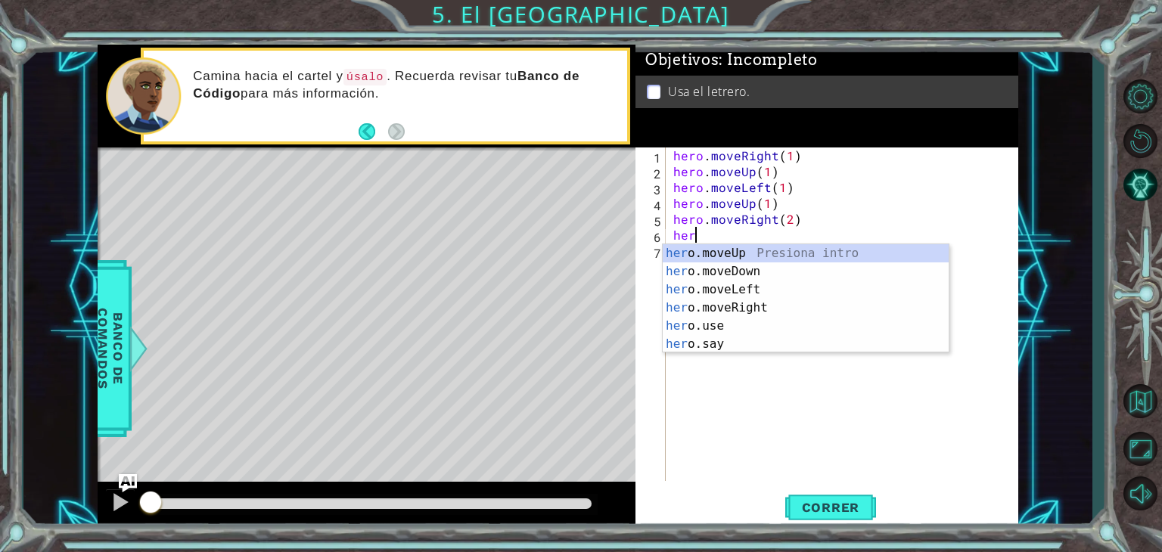
scroll to position [0, 0]
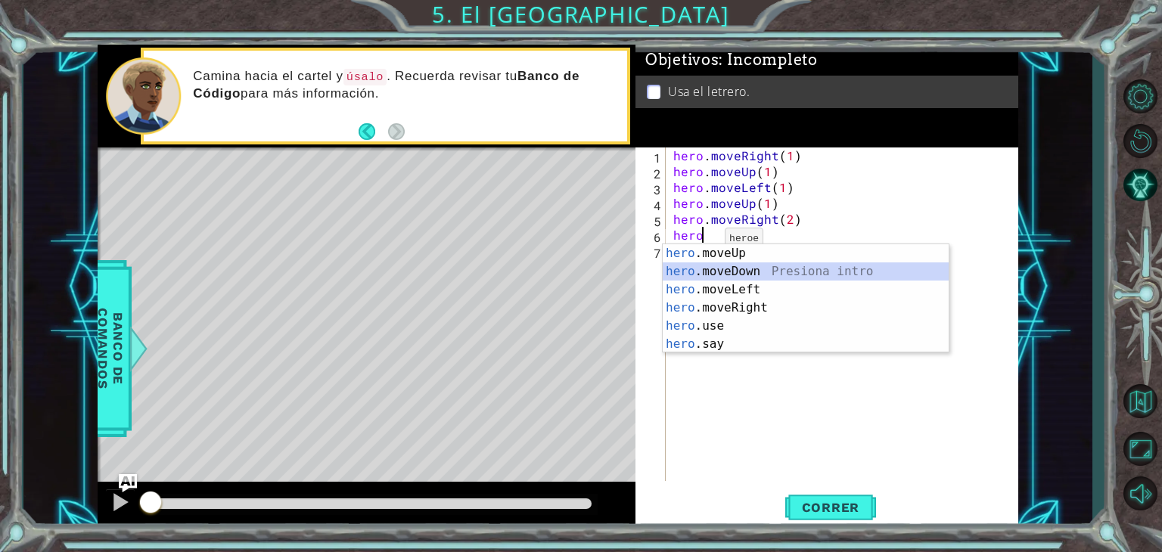
click at [722, 266] on div "hero .moveUp Presiona intro hero .moveDown Presiona intro hero .moveLeft Presio…" at bounding box center [806, 316] width 286 height 145
type textarea "hero.moveDown(1)"
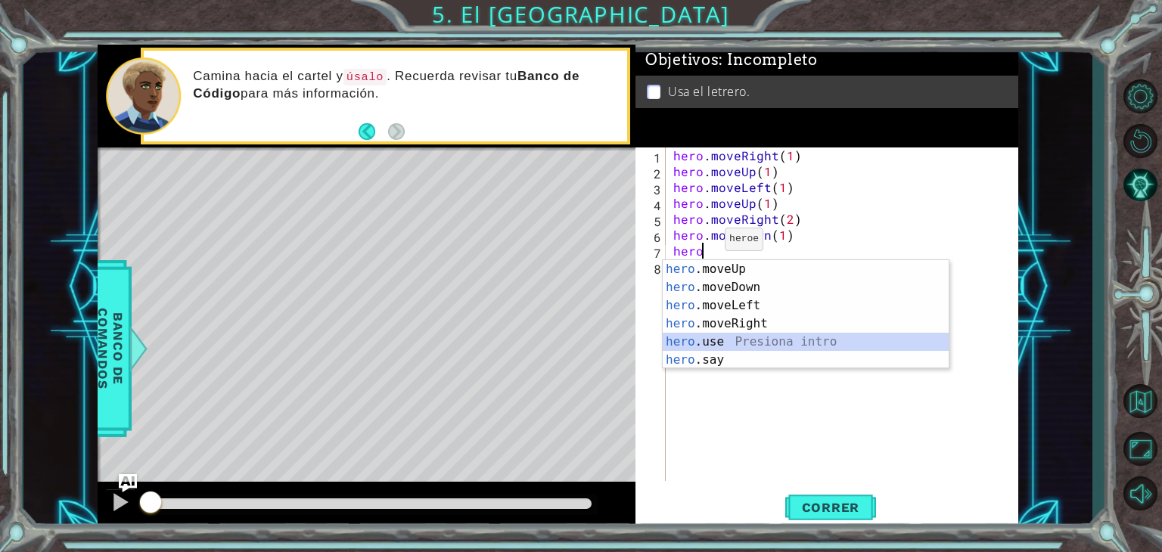
click at [701, 334] on div "hero .moveUp Presiona intro hero .moveDown Presiona intro hero .moveLeft Presio…" at bounding box center [806, 332] width 286 height 145
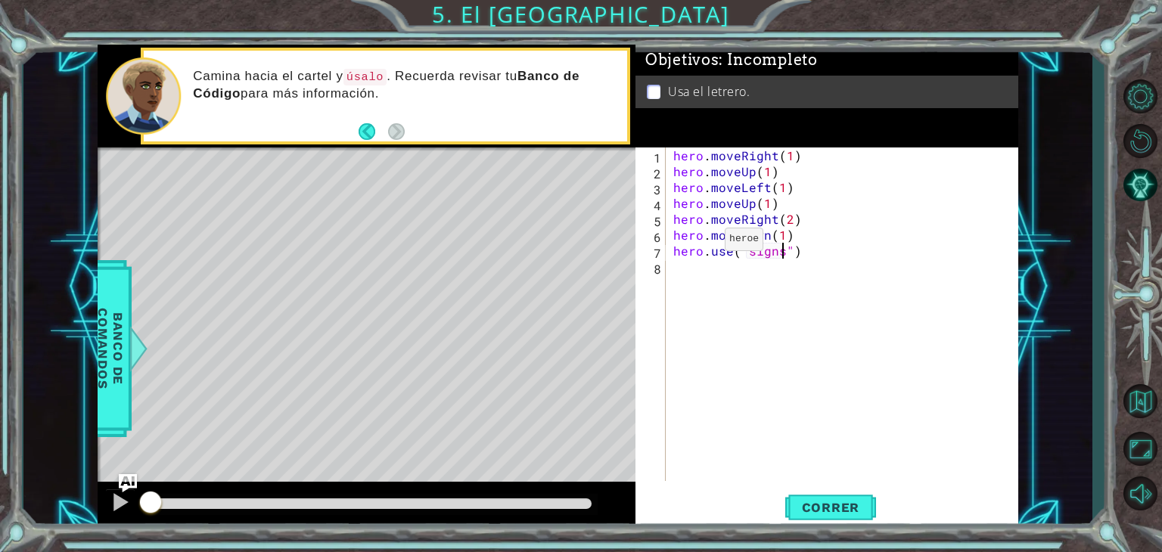
type textarea "hero.use("sign")"
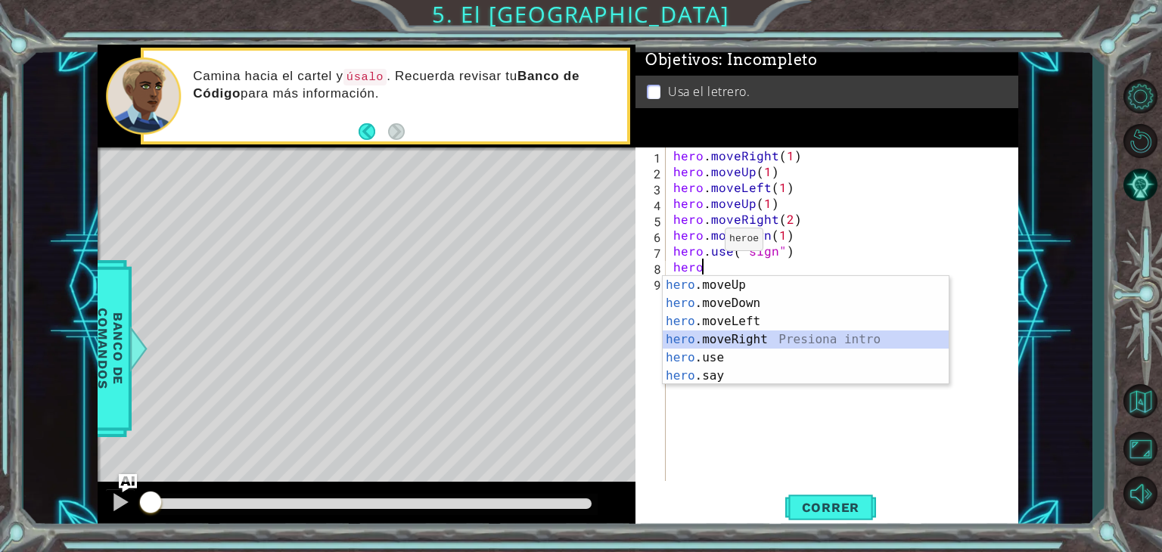
click at [738, 340] on div "hero .moveUp Presiona intro hero .moveDown Presiona intro hero .moveLeft Presio…" at bounding box center [806, 348] width 286 height 145
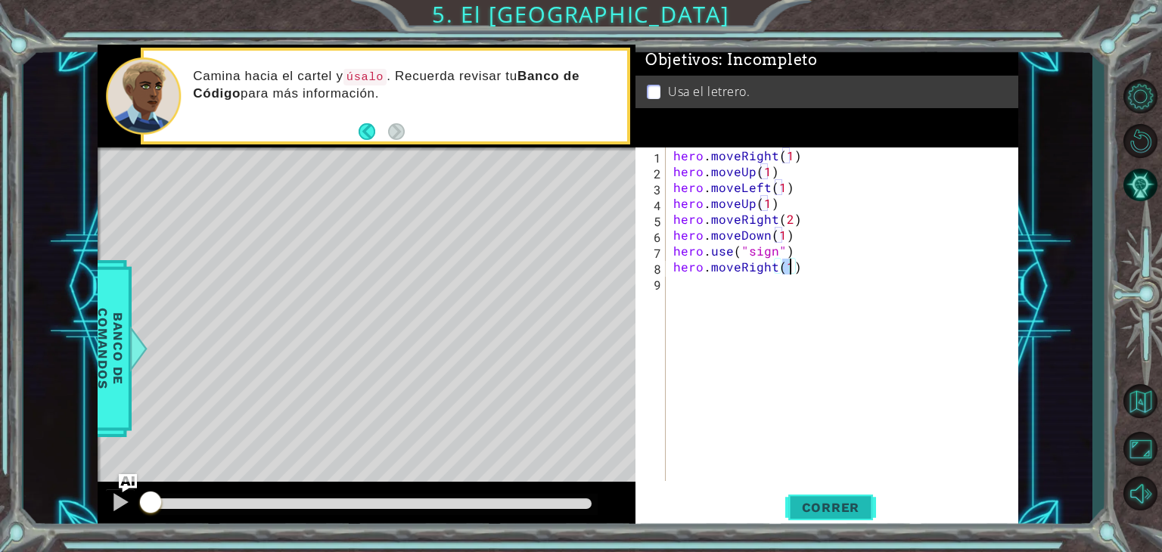
type textarea "hero.moveRight(1)"
click at [838, 502] on span "Correr" at bounding box center [831, 507] width 89 height 15
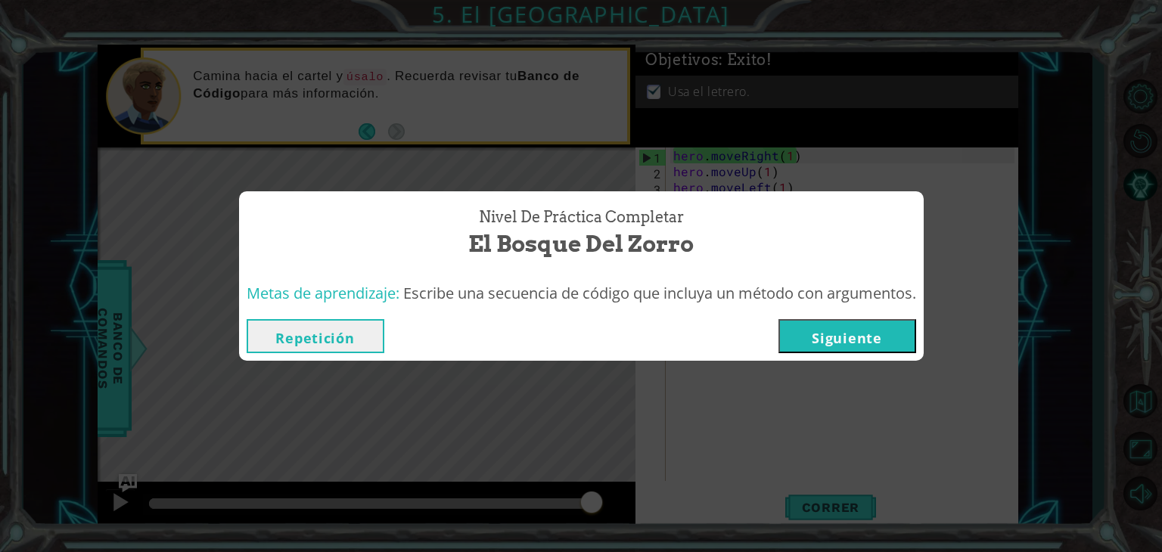
click at [890, 342] on button "Siguiente" at bounding box center [847, 336] width 138 height 34
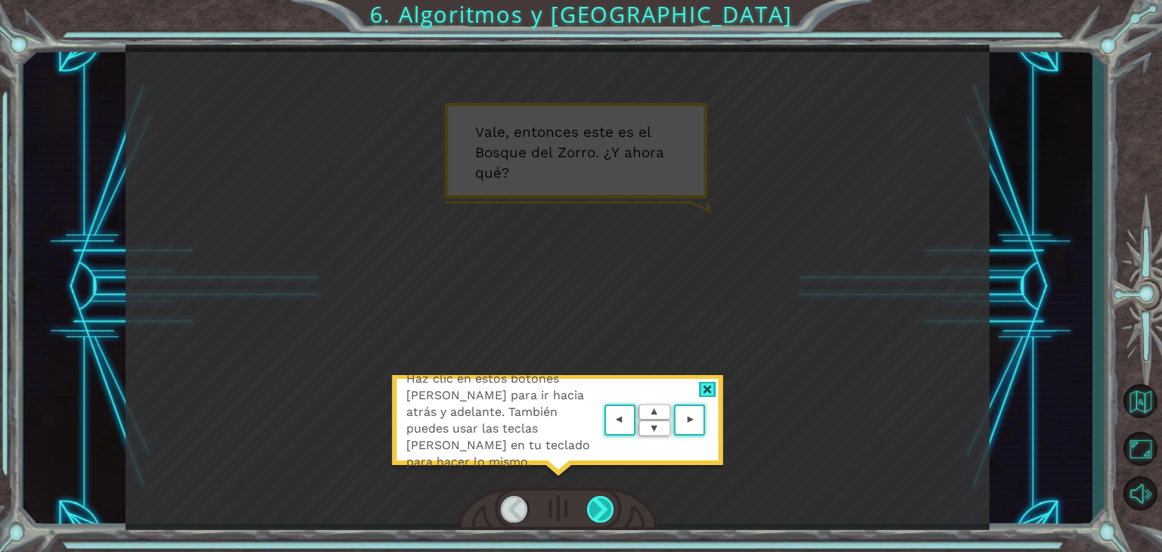
click at [595, 514] on div at bounding box center [600, 509] width 27 height 26
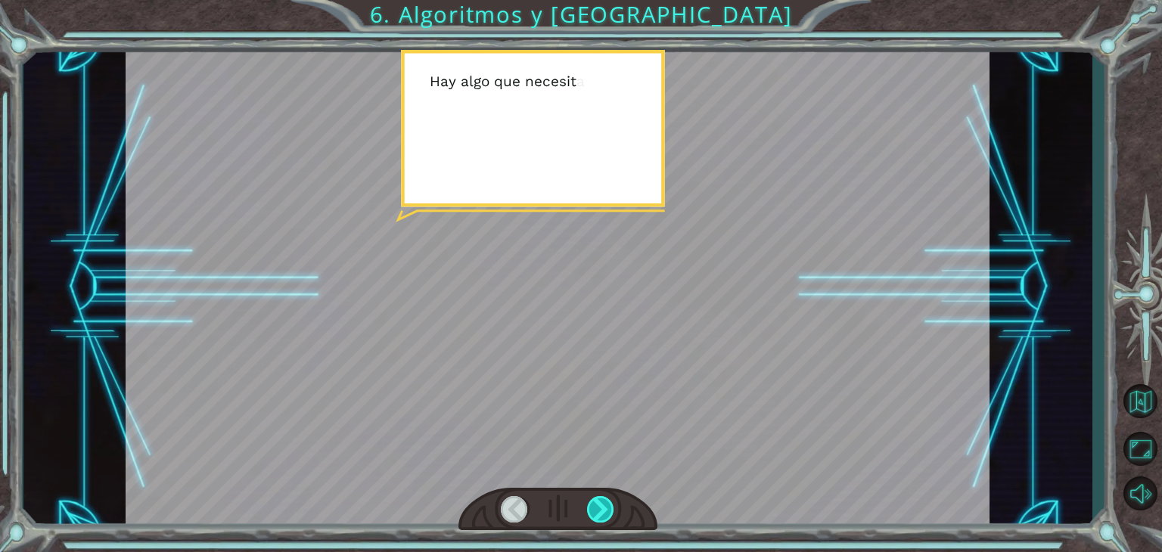
click at [595, 514] on div at bounding box center [600, 509] width 27 height 26
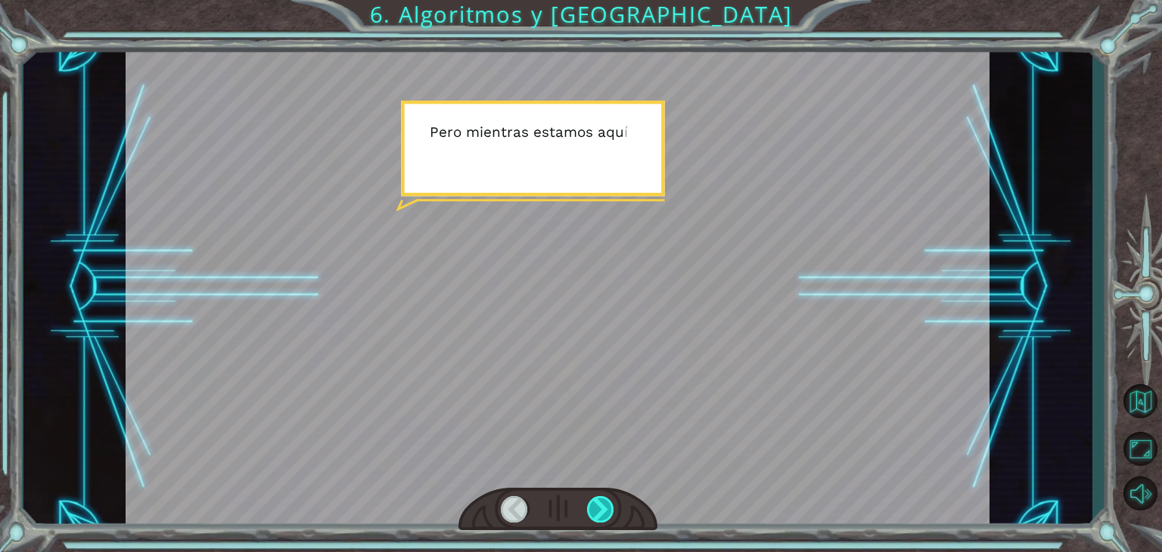
click at [595, 514] on div at bounding box center [600, 509] width 27 height 26
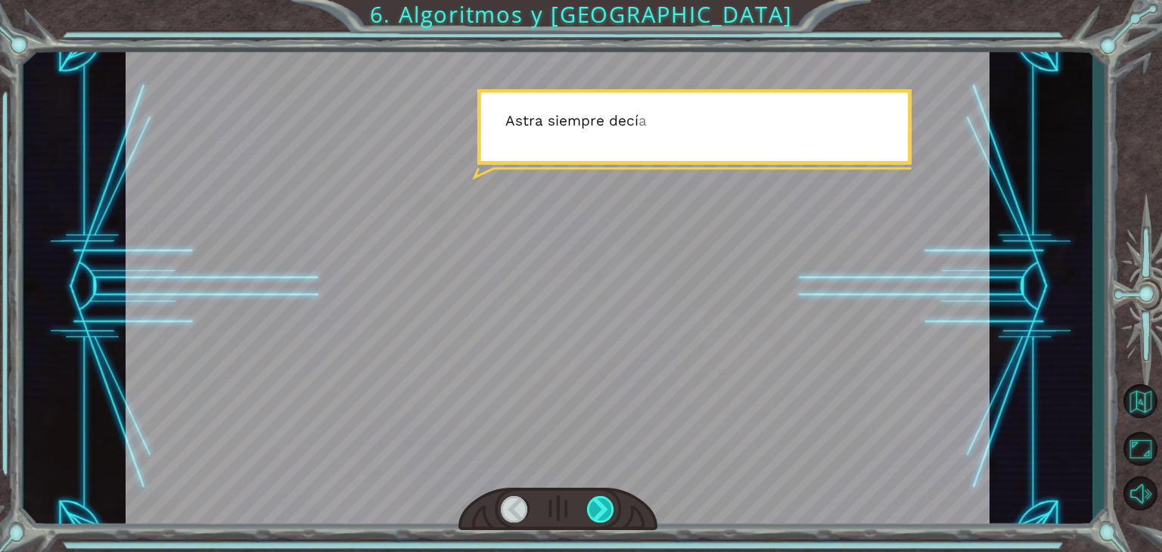
click at [595, 514] on div at bounding box center [600, 509] width 27 height 26
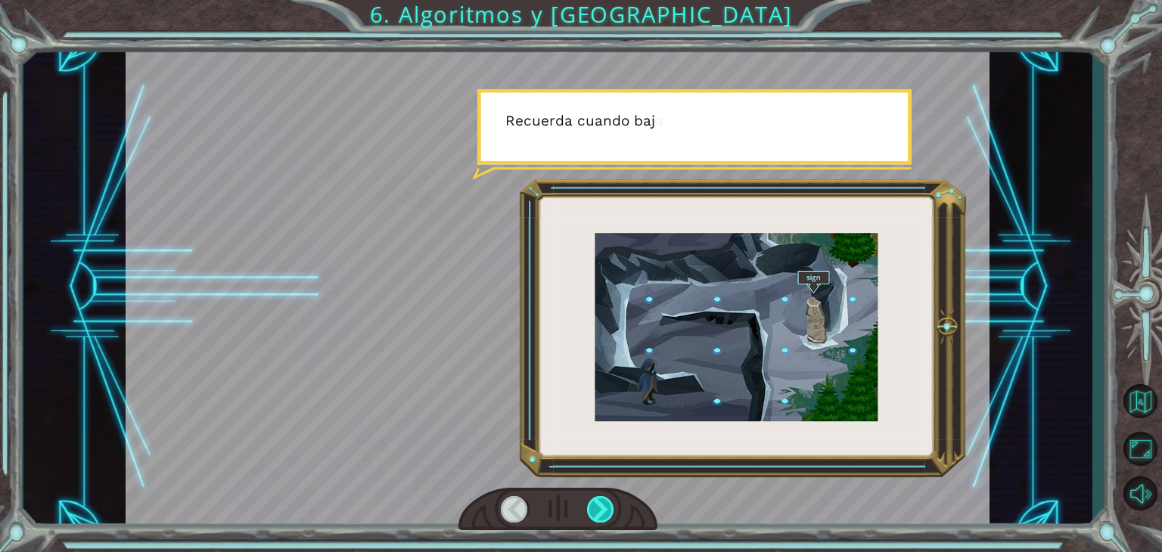
click at [595, 514] on div at bounding box center [600, 509] width 27 height 26
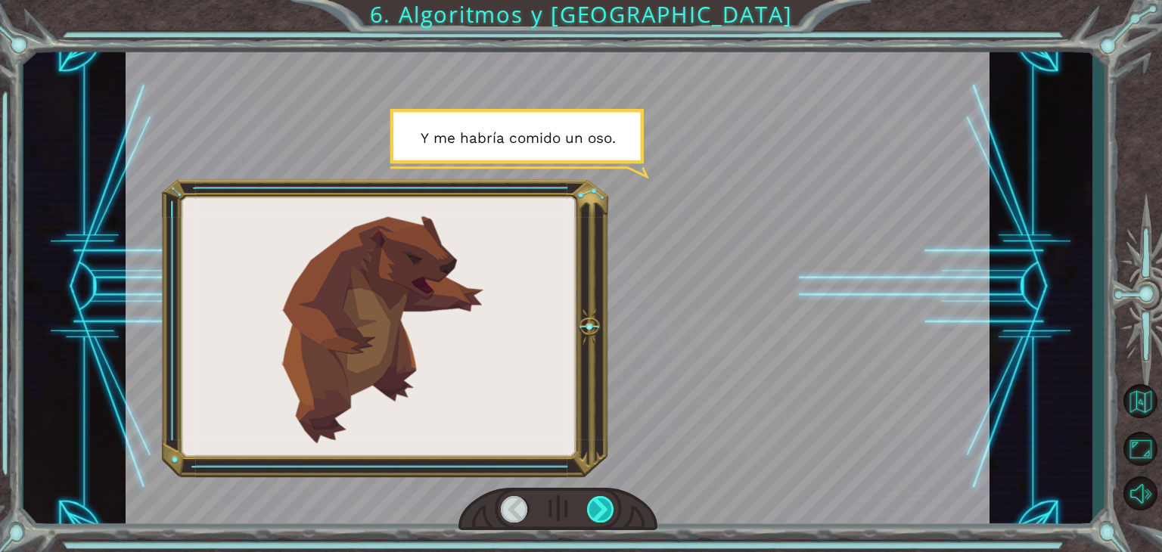
click at [595, 514] on div at bounding box center [600, 509] width 27 height 26
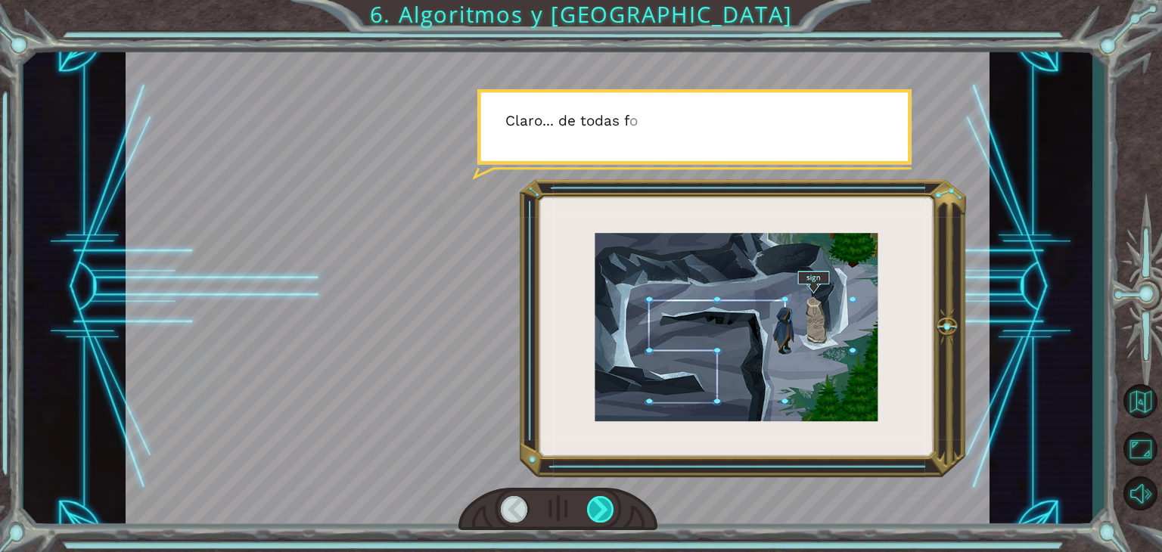
click at [595, 514] on div at bounding box center [600, 509] width 27 height 26
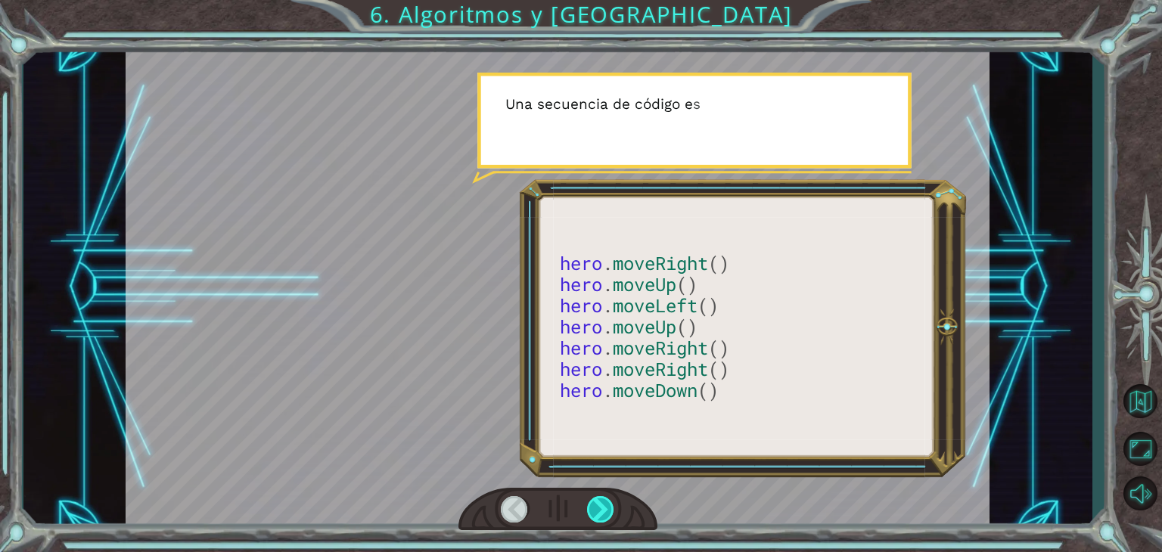
click at [595, 514] on div at bounding box center [600, 509] width 27 height 26
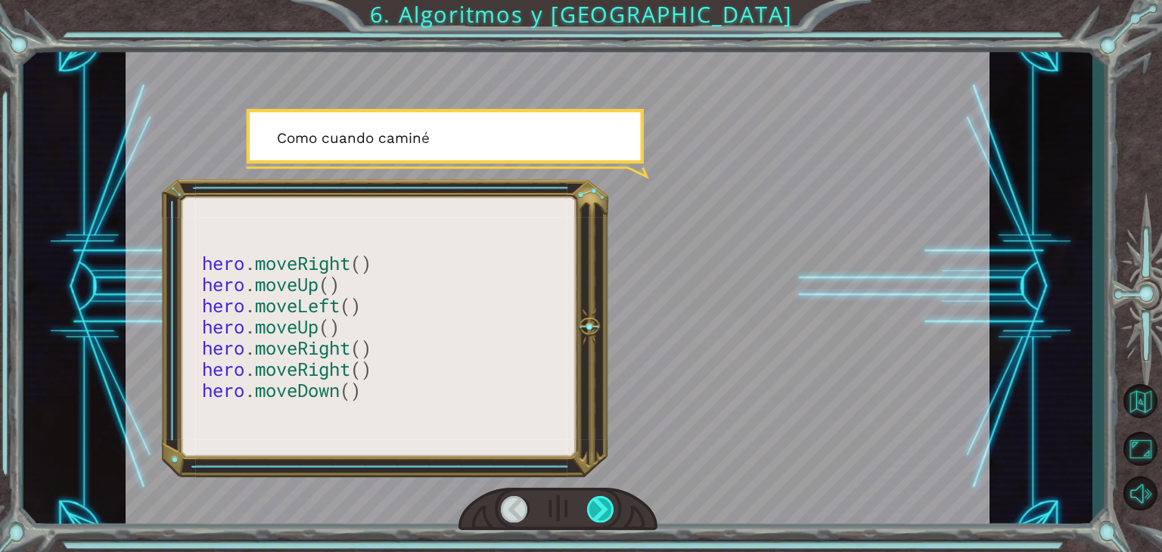
click at [595, 514] on div at bounding box center [600, 509] width 27 height 26
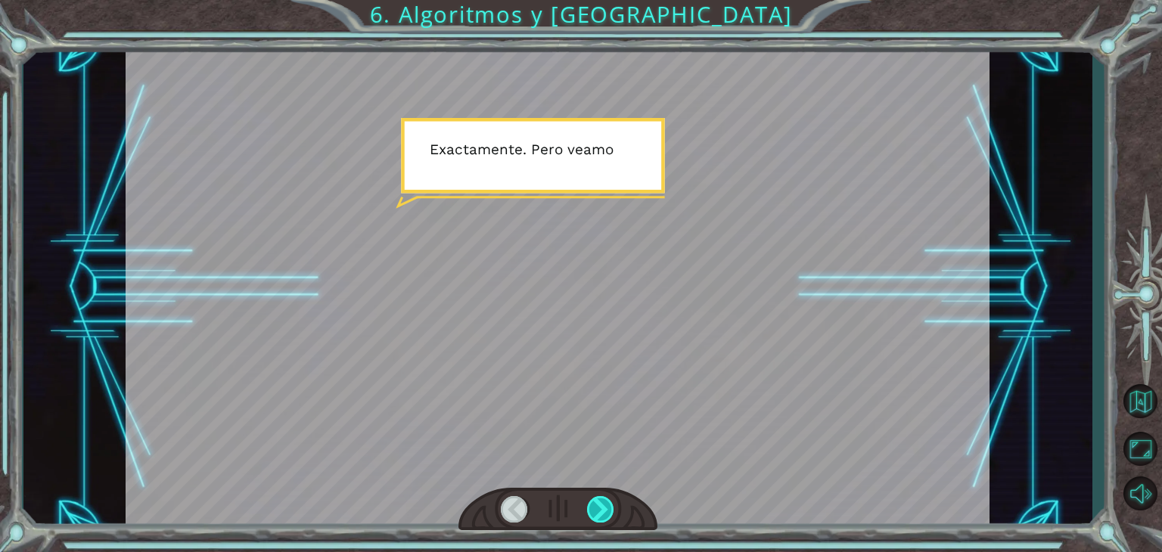
click at [595, 514] on div at bounding box center [600, 509] width 27 height 26
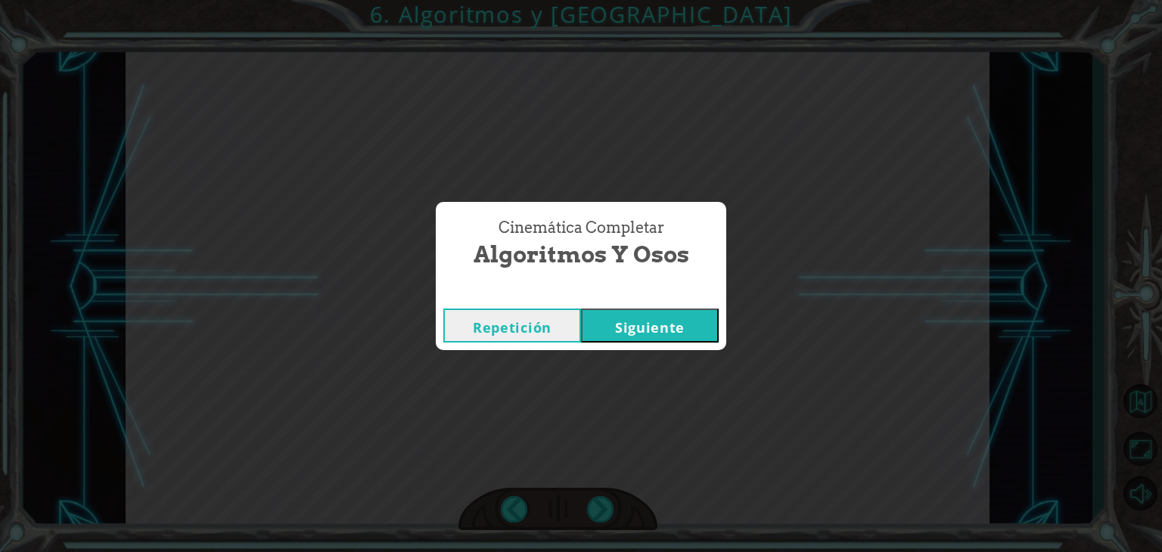
click at [669, 318] on button "Siguiente" at bounding box center [650, 326] width 138 height 34
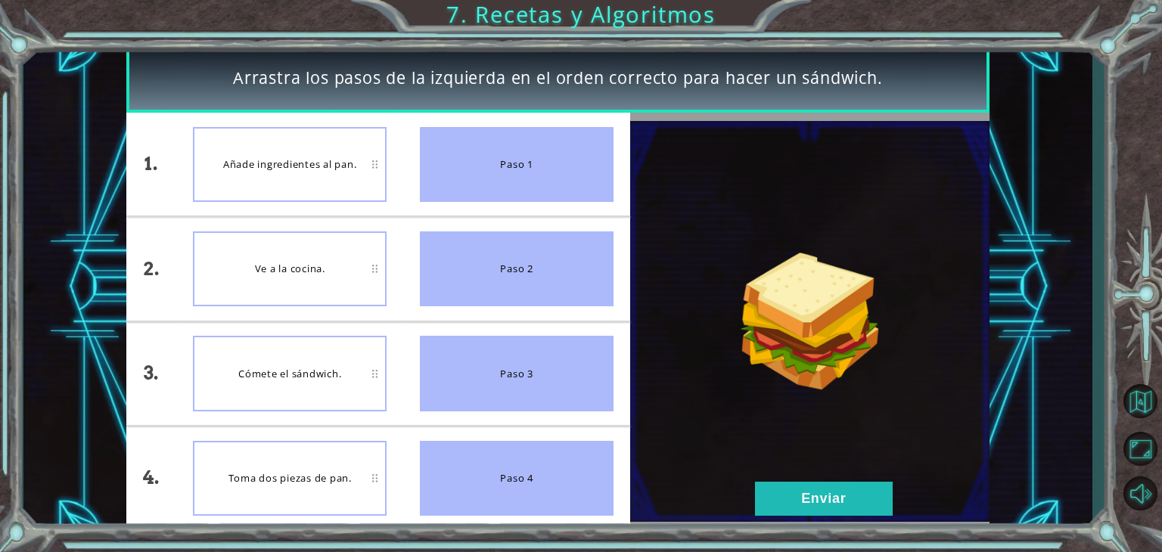
drag, startPoint x: 548, startPoint y: 166, endPoint x: 359, endPoint y: 248, distance: 205.6
click at [359, 248] on div "1. 2. 3. 4. Añade ingredientes al pan. Ve a la cocina. Cómete el sándwich. Toma…" at bounding box center [378, 322] width 505 height 418
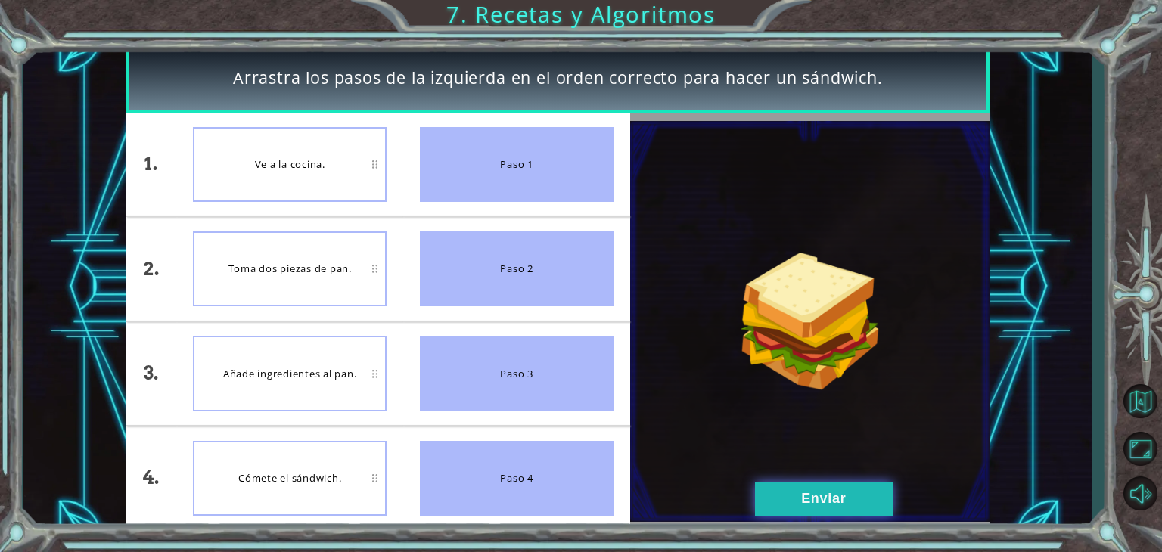
click at [760, 494] on button "Enviar" at bounding box center [824, 499] width 138 height 34
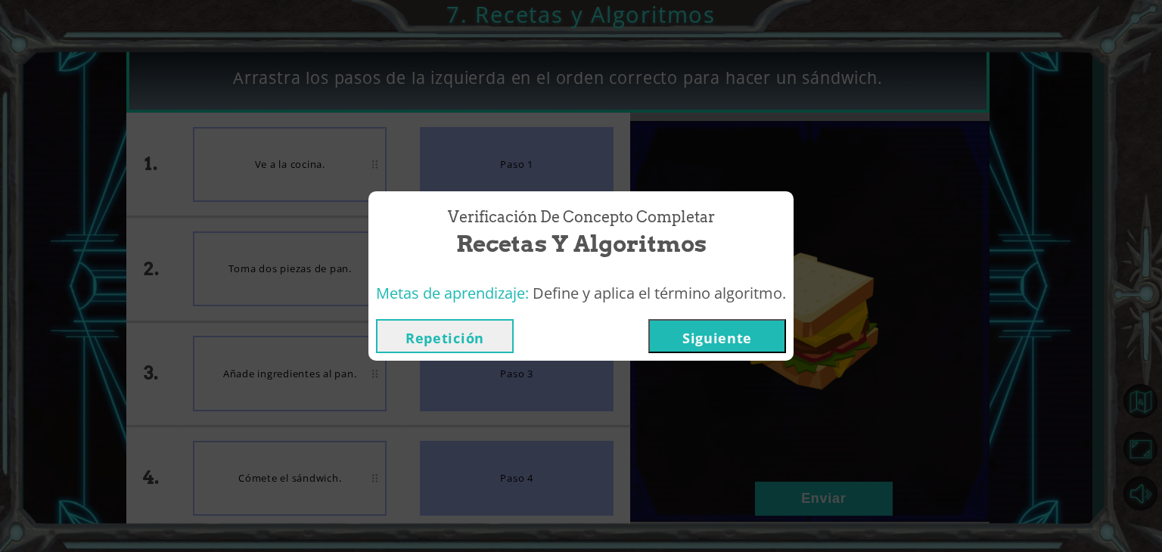
click at [747, 322] on button "Siguiente" at bounding box center [717, 336] width 138 height 34
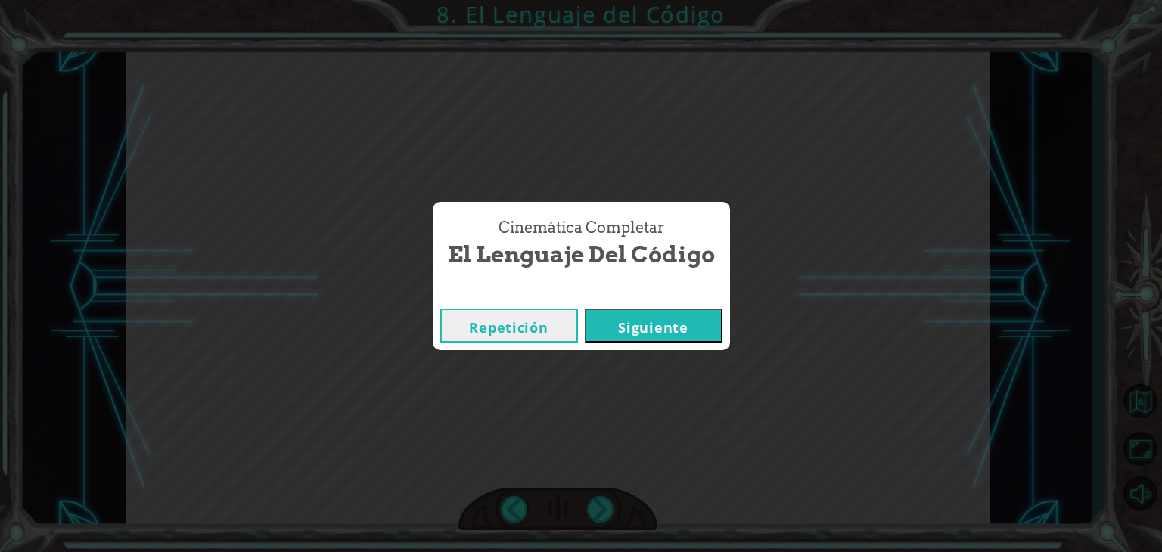
click at [679, 331] on button "Siguiente" at bounding box center [654, 326] width 138 height 34
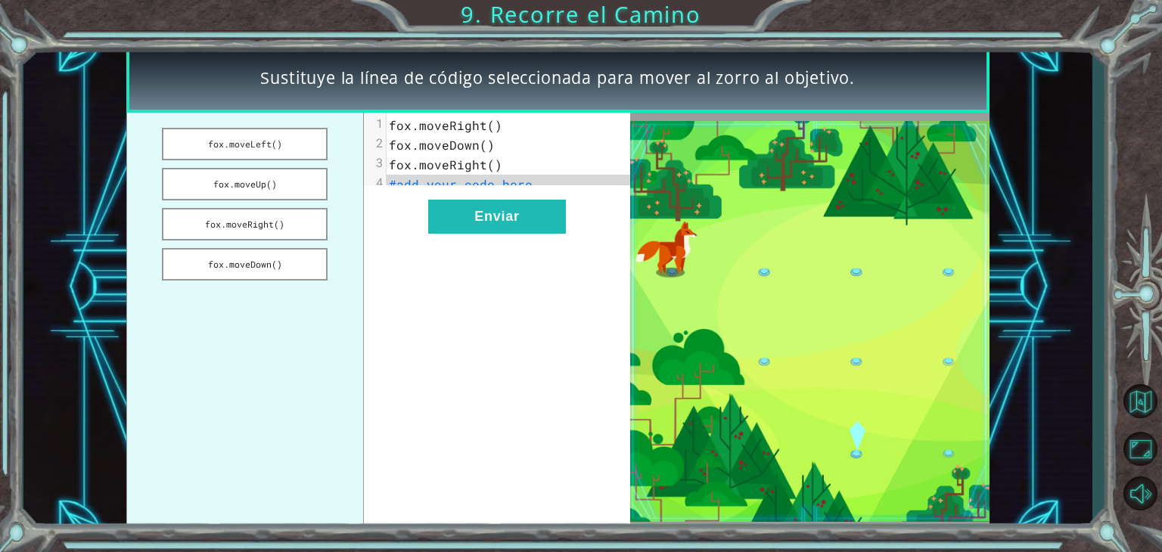
click at [511, 124] on pre "fox.moveRight()" at bounding box center [515, 126] width 256 height 20
click at [486, 129] on span "fox.moveRight()" at bounding box center [445, 125] width 113 height 16
drag, startPoint x: 288, startPoint y: 222, endPoint x: 309, endPoint y: 144, distance: 81.5
click at [309, 144] on ul "[PERSON_NAME].moveLeft() [PERSON_NAME].moveUp() [PERSON_NAME].moveRight() [PERS…" at bounding box center [245, 322] width 238 height 418
click at [292, 223] on button "fox.moveRight()" at bounding box center [245, 224] width 166 height 33
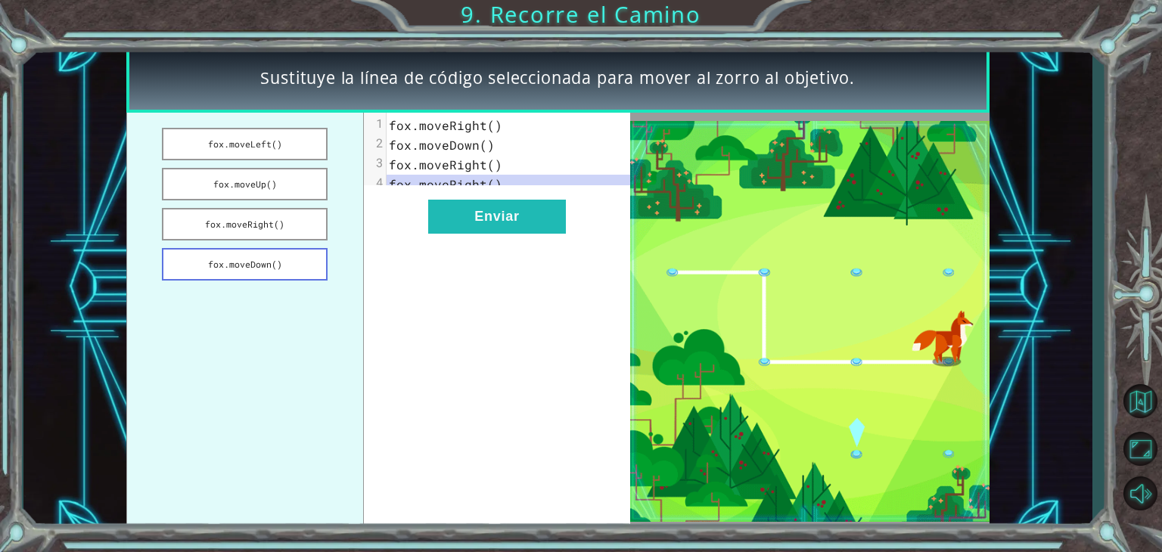
click at [279, 254] on button "fox.moveDown()" at bounding box center [245, 264] width 166 height 33
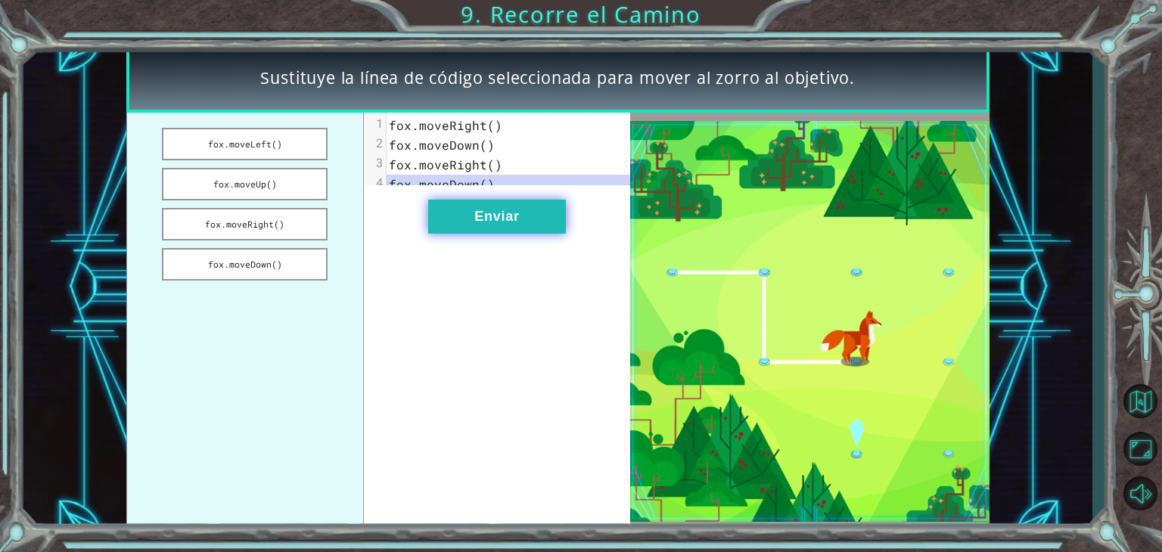
click at [445, 234] on button "Enviar" at bounding box center [497, 217] width 138 height 34
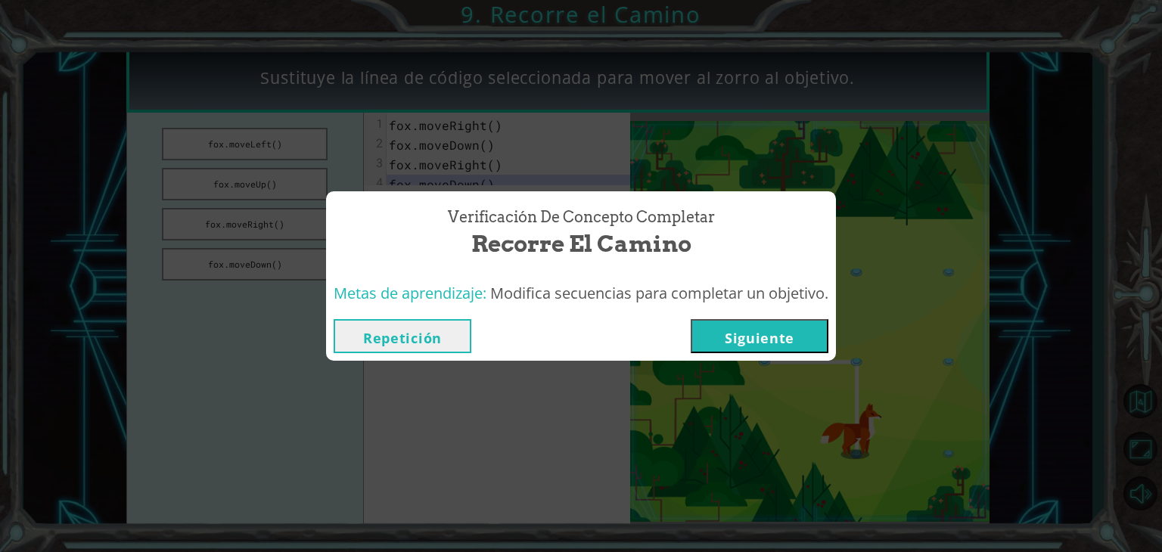
click at [752, 337] on button "Siguiente" at bounding box center [760, 336] width 138 height 34
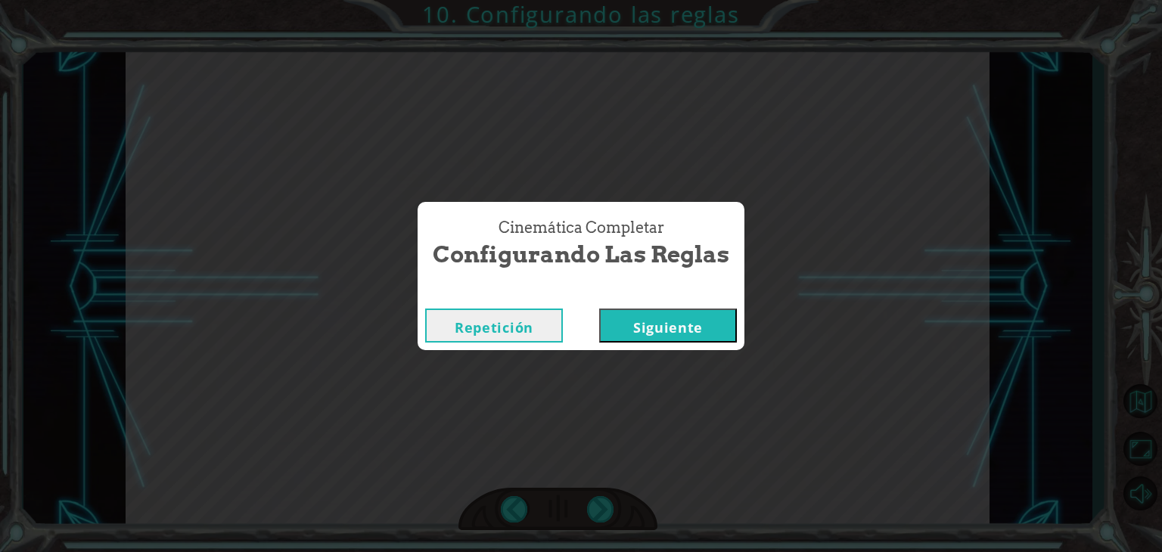
click at [707, 331] on button "Siguiente" at bounding box center [668, 326] width 138 height 34
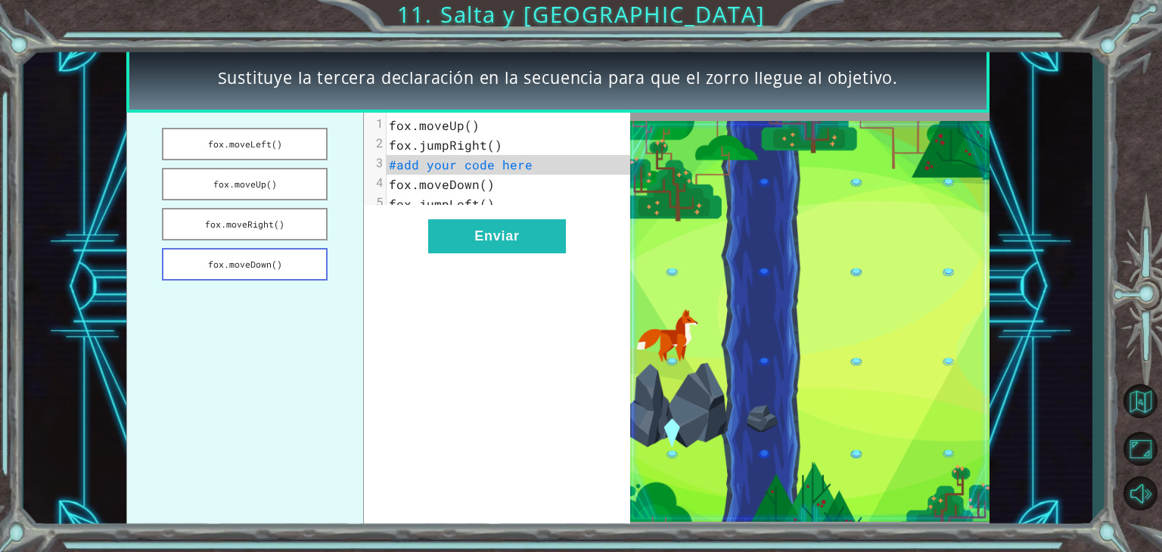
click at [266, 256] on button "fox.moveDown()" at bounding box center [245, 264] width 166 height 33
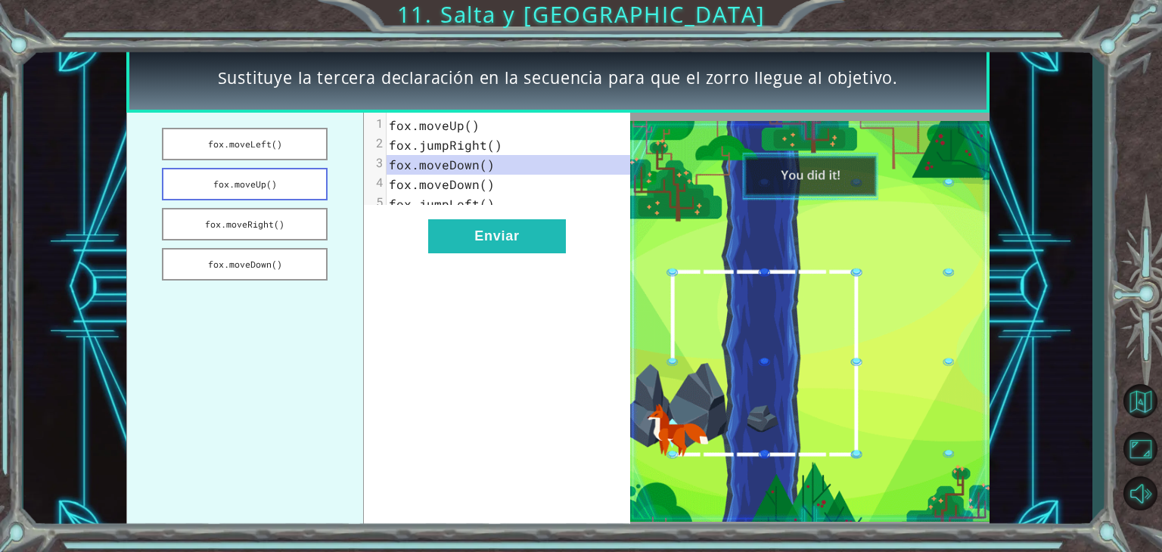
click at [256, 188] on button "fox.moveUp()" at bounding box center [245, 184] width 166 height 33
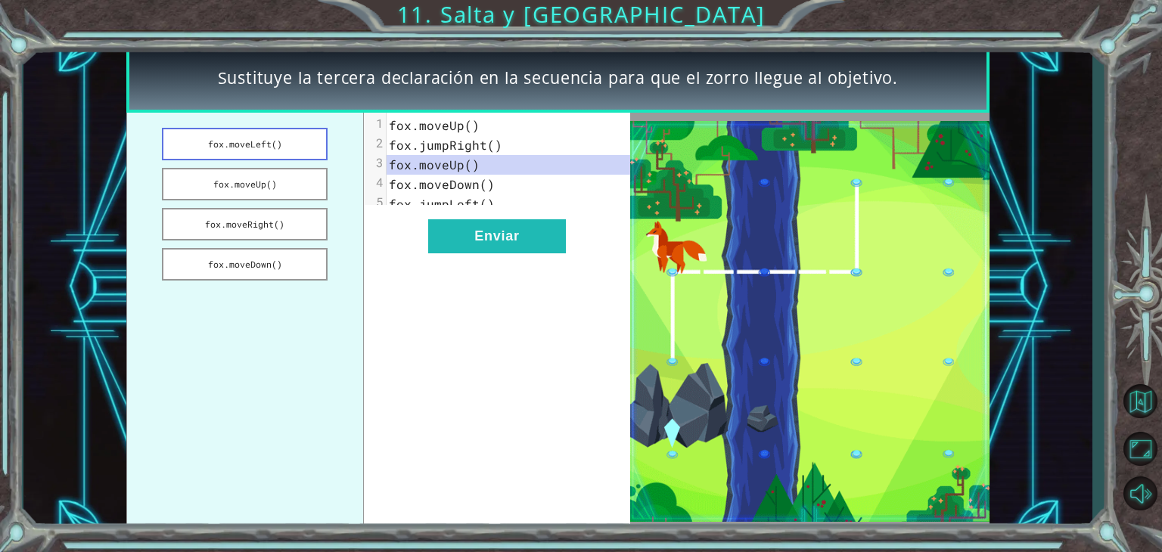
click at [284, 131] on button "fox.moveLeft()" at bounding box center [245, 144] width 166 height 33
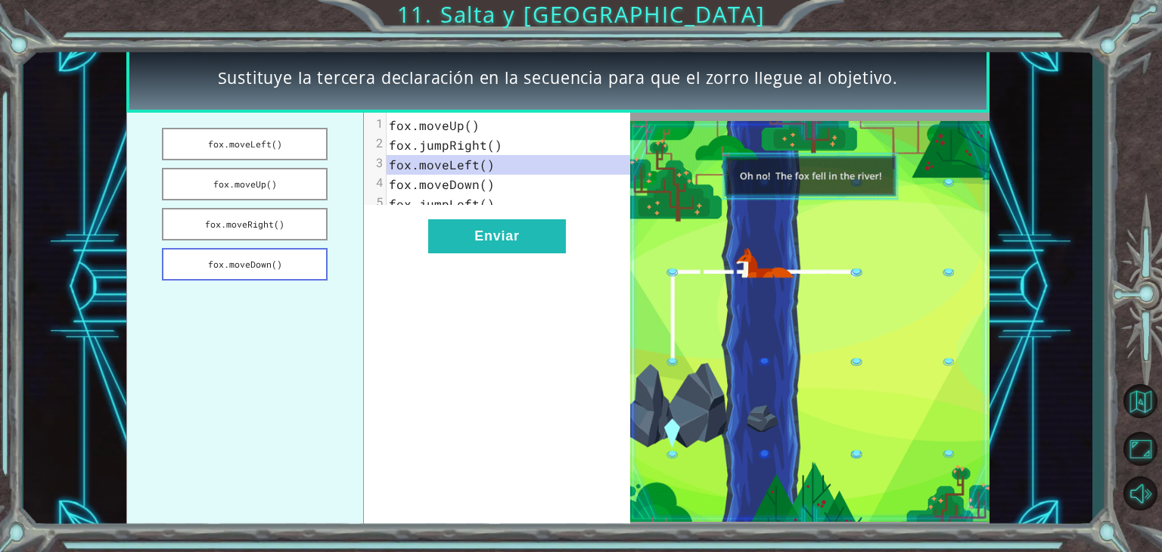
click at [272, 260] on button "fox.moveDown()" at bounding box center [245, 264] width 166 height 33
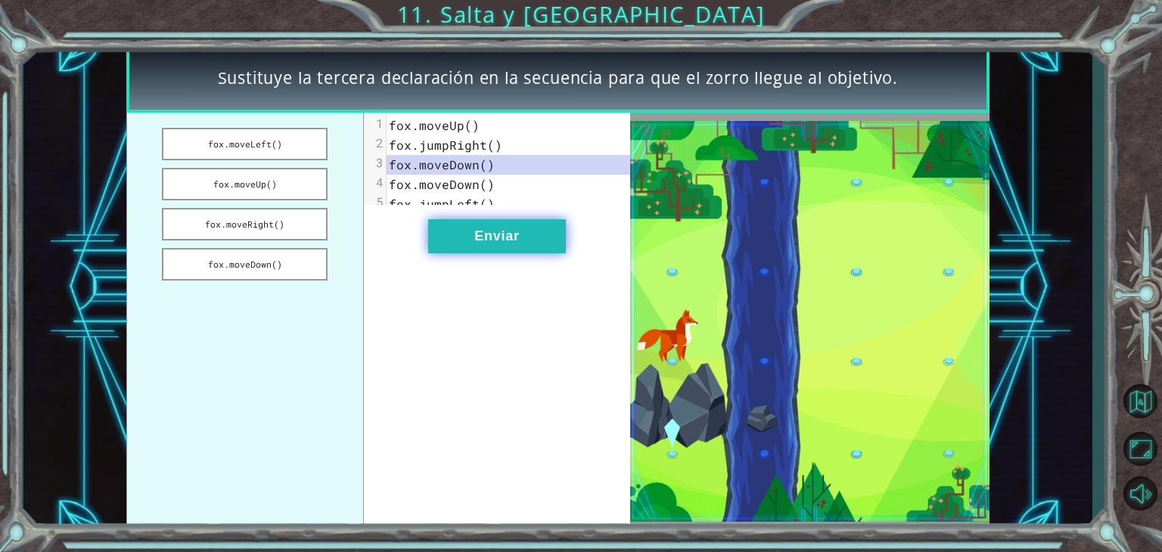
click at [474, 250] on button "Enviar" at bounding box center [497, 236] width 138 height 34
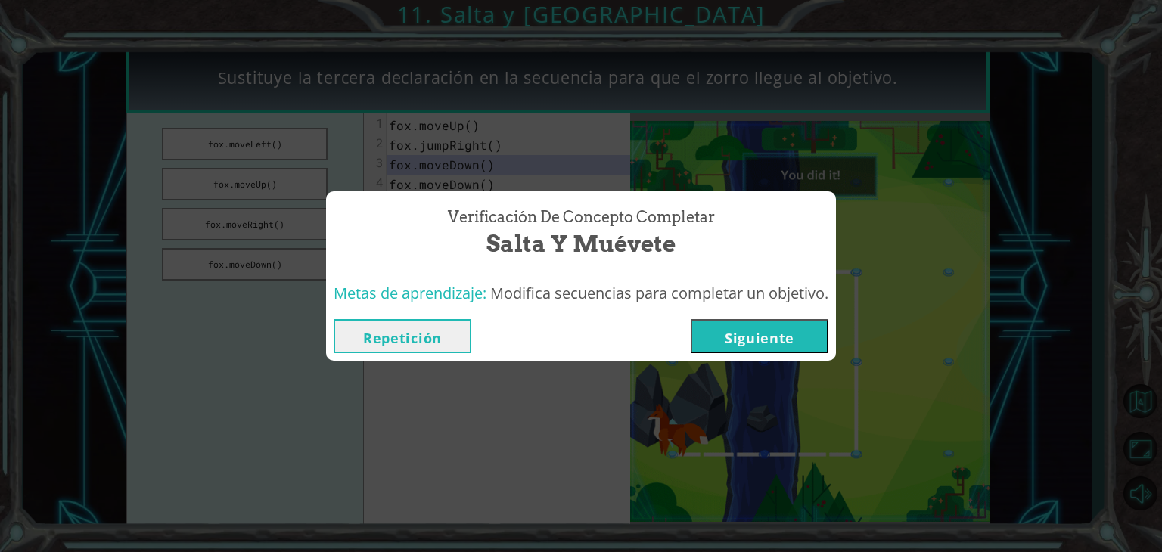
click at [783, 334] on button "Siguiente" at bounding box center [760, 336] width 138 height 34
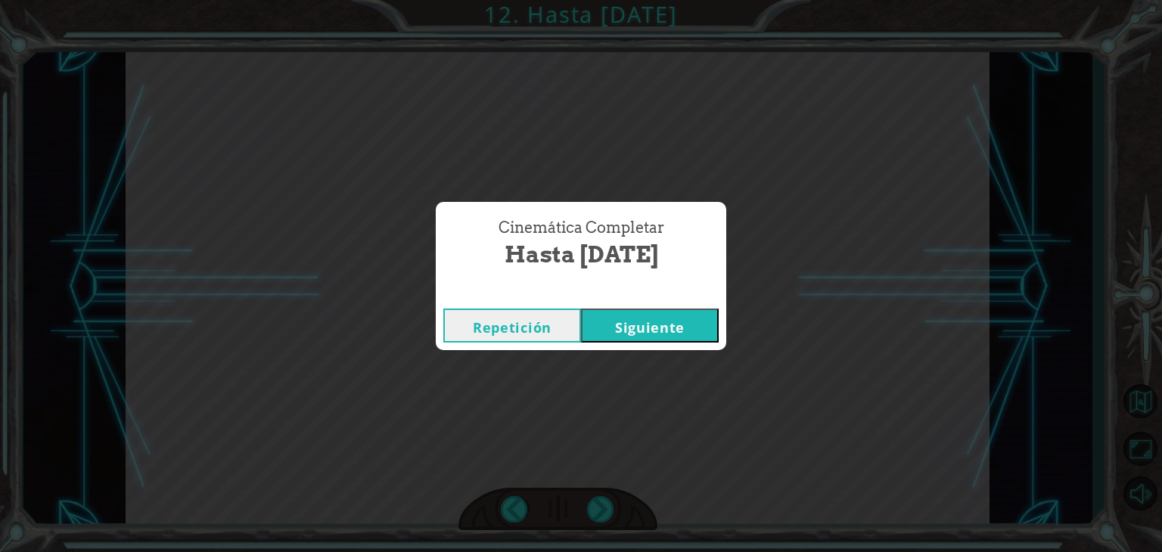
click at [703, 315] on button "Siguiente" at bounding box center [650, 326] width 138 height 34
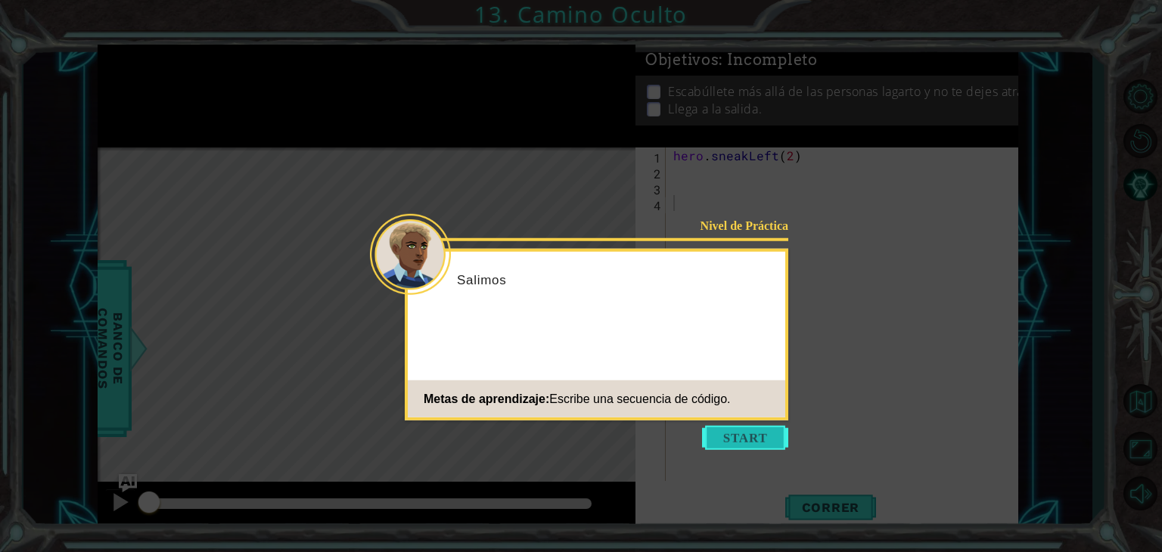
click at [739, 436] on button "Start" at bounding box center [745, 438] width 86 height 24
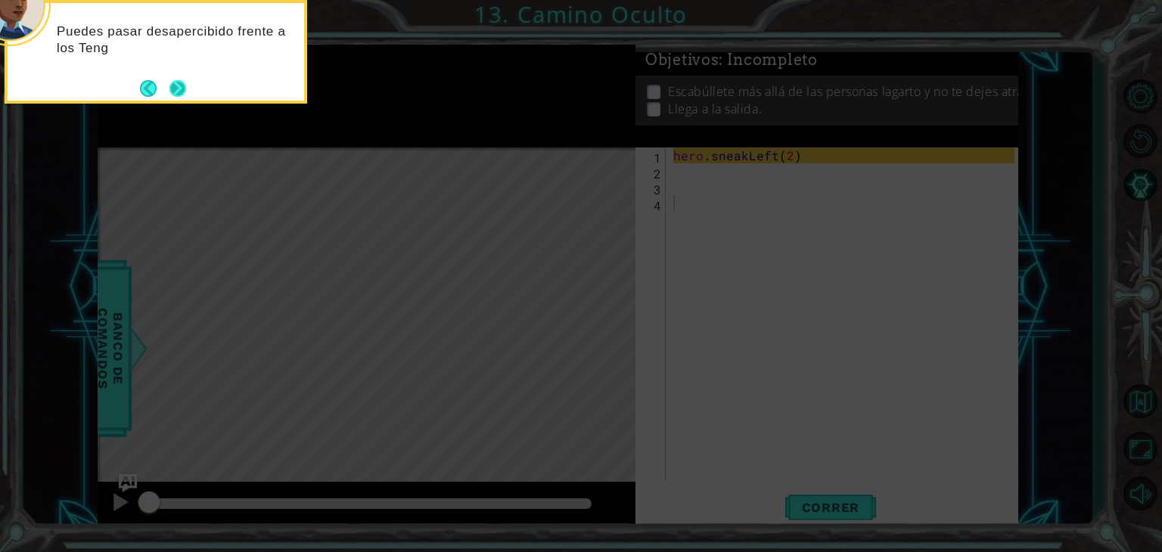
click at [179, 82] on button "Next" at bounding box center [177, 88] width 17 height 17
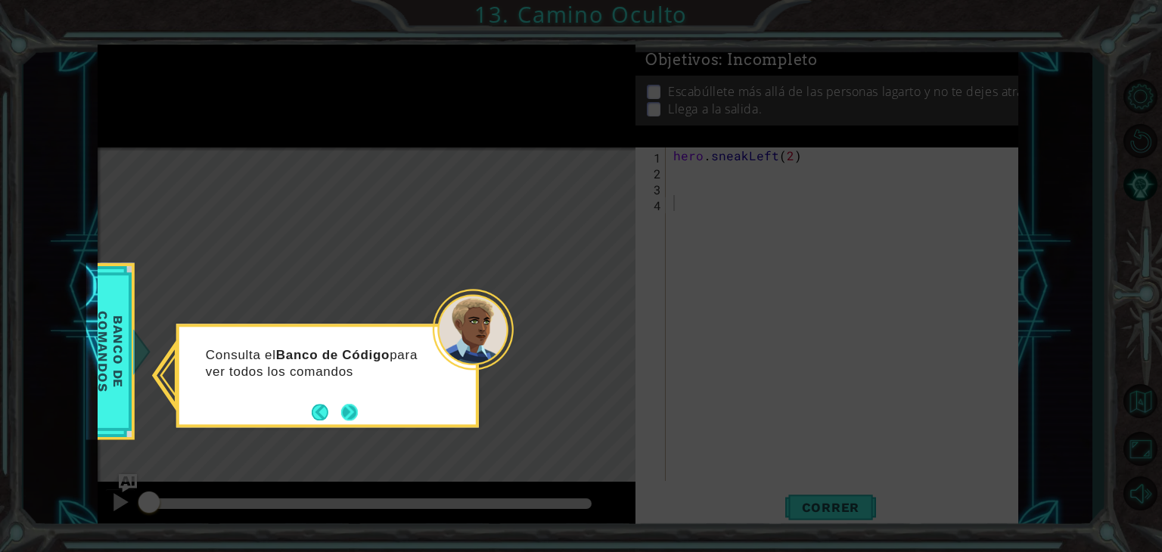
click at [346, 409] on button "Next" at bounding box center [349, 412] width 21 height 21
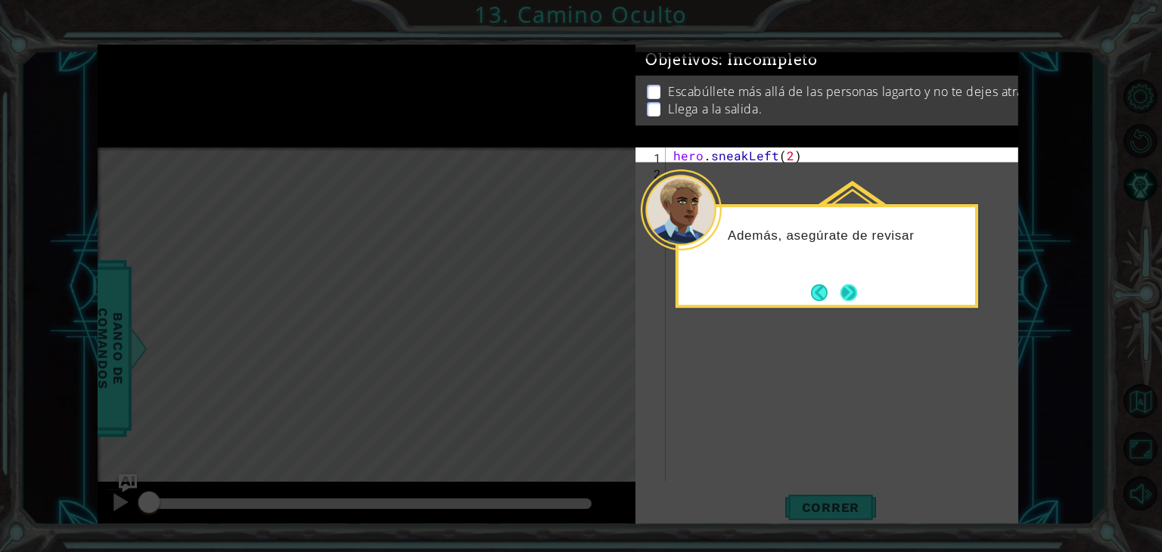
click at [853, 292] on button "Next" at bounding box center [849, 293] width 28 height 28
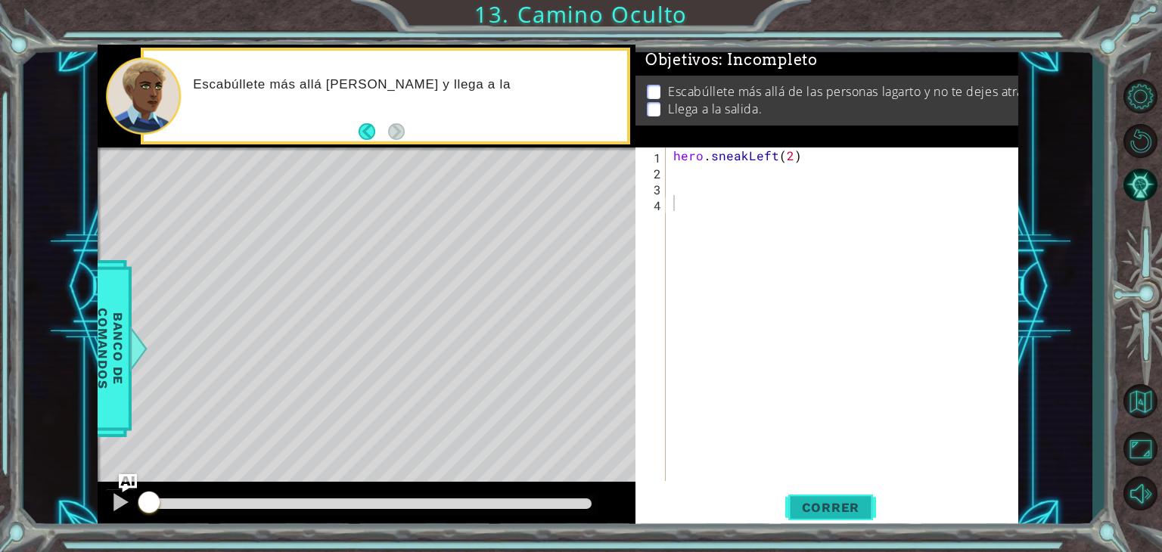
click at [815, 503] on span "Correr" at bounding box center [831, 507] width 89 height 15
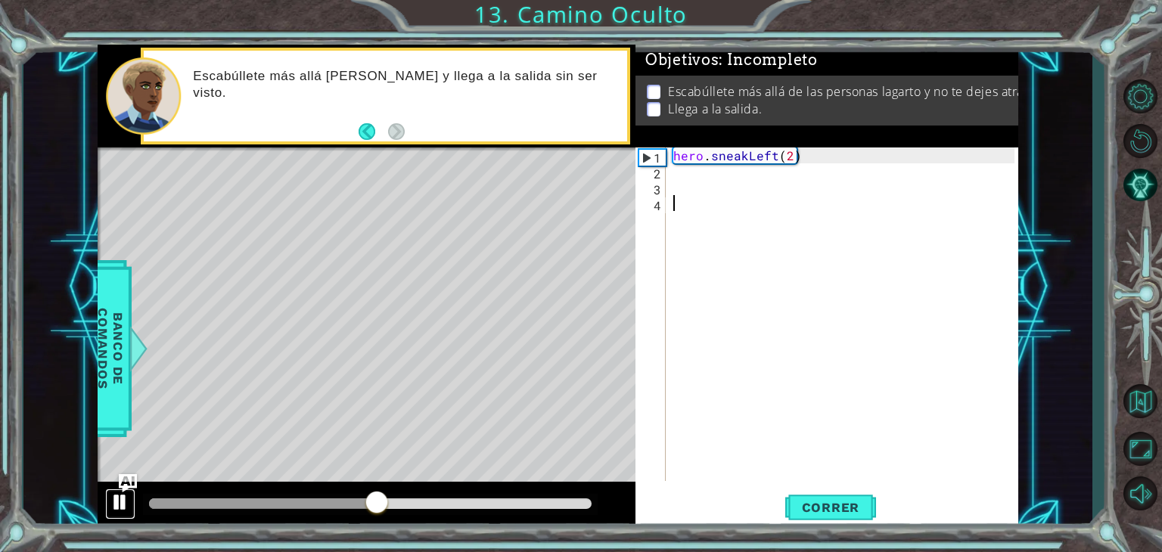
click at [118, 501] on div at bounding box center [120, 502] width 20 height 20
click at [729, 179] on div "hero . sneakLeft ( 2 )" at bounding box center [846, 330] width 352 height 365
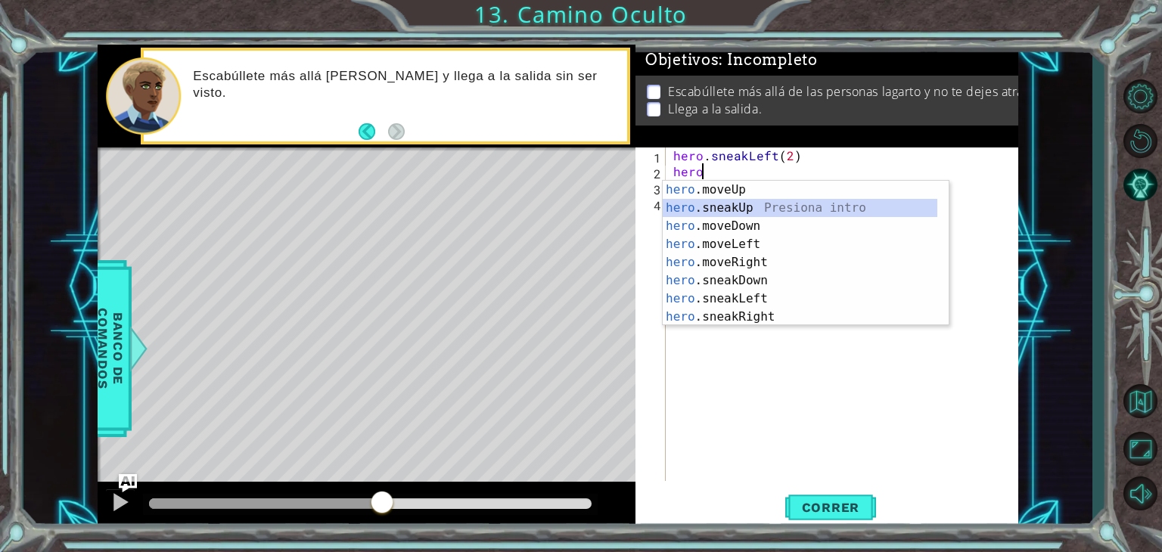
click at [731, 204] on div "hero .moveUp Presiona intro hero .sneakUp Presiona intro hero .moveDown Presion…" at bounding box center [800, 272] width 275 height 182
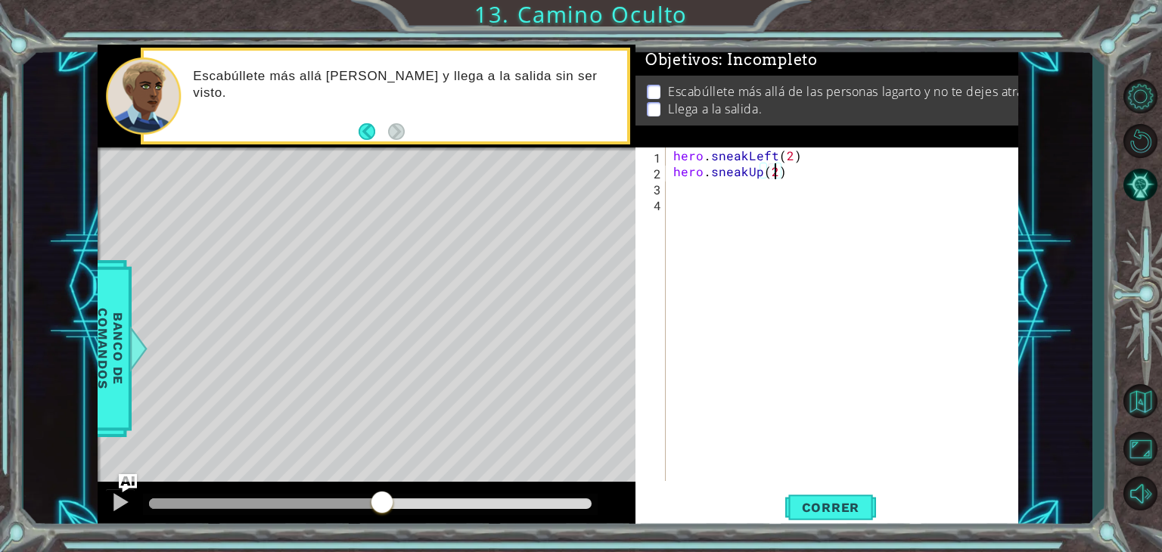
scroll to position [0, 6]
type textarea "hero.sneakUp(2)"
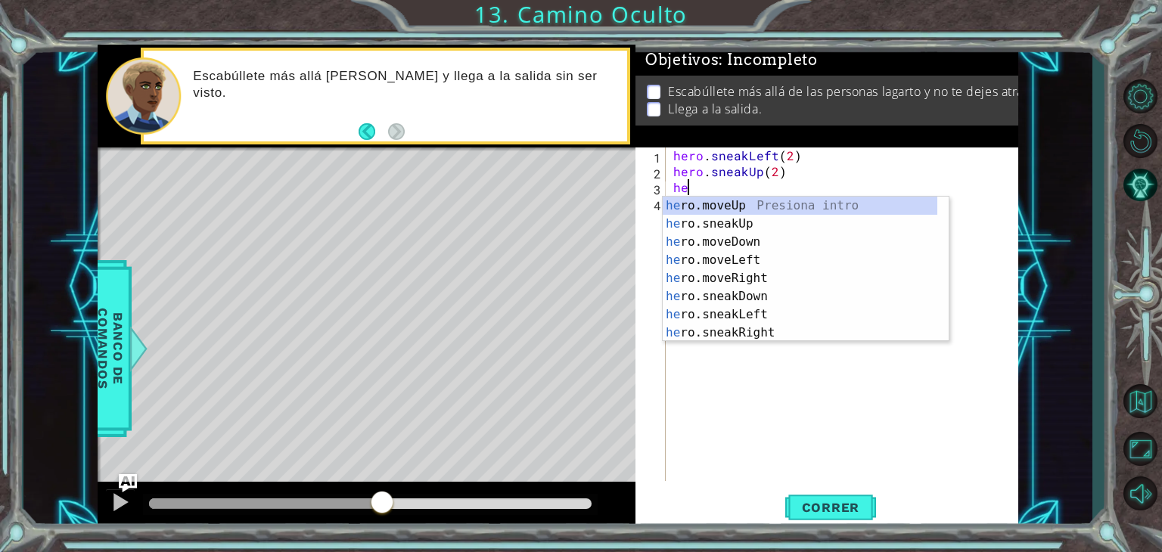
scroll to position [0, 0]
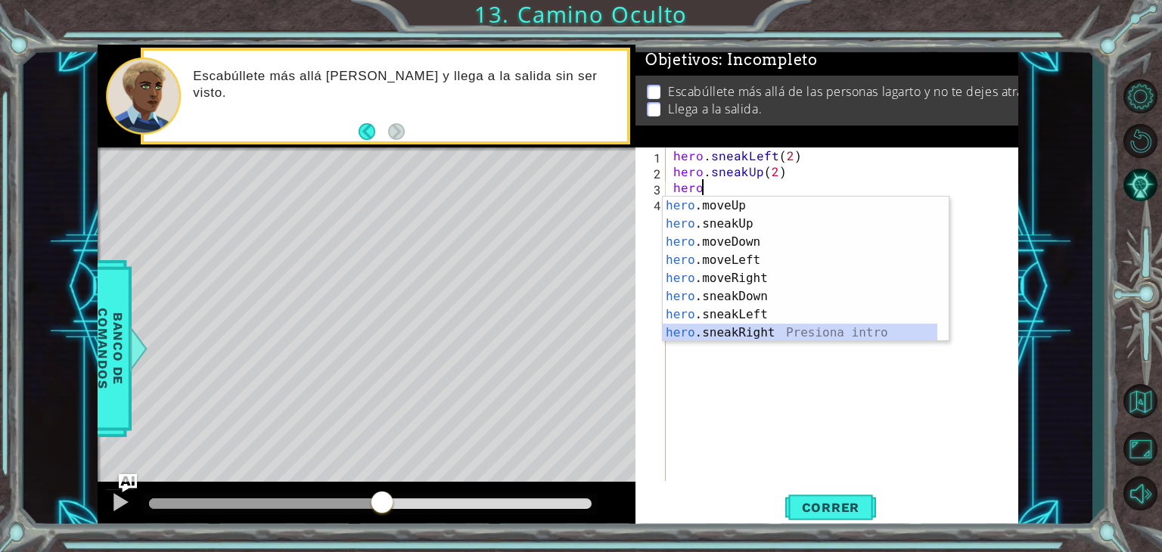
click at [748, 331] on div "hero .moveUp Presiona intro hero .sneakUp Presiona intro hero .moveDown Presion…" at bounding box center [800, 288] width 275 height 182
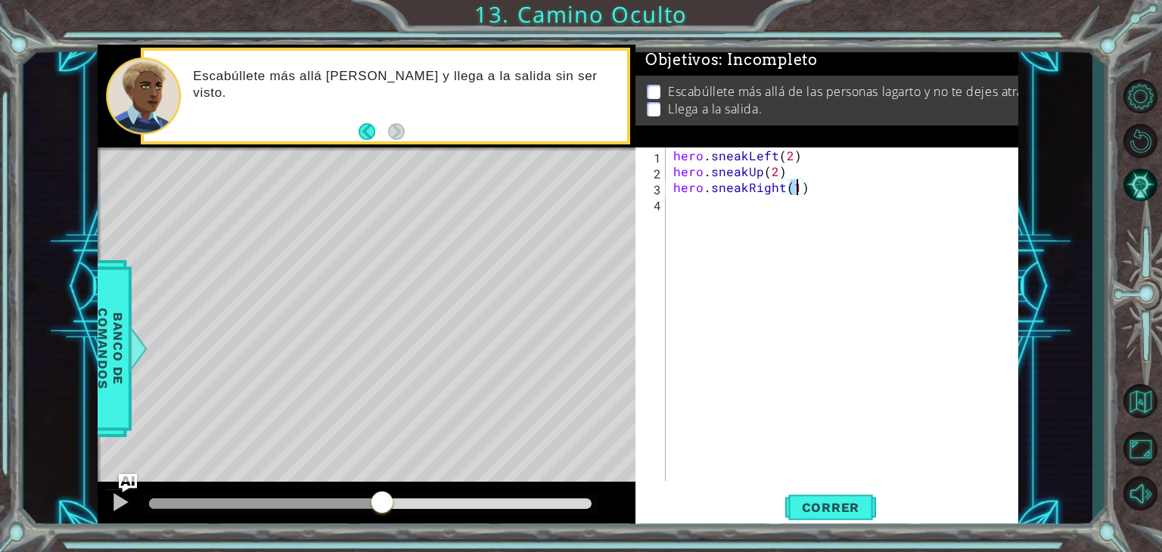
scroll to position [0, 7]
type textarea "hero.sneakRight(2)"
click at [817, 521] on button "Correr" at bounding box center [830, 508] width 91 height 39
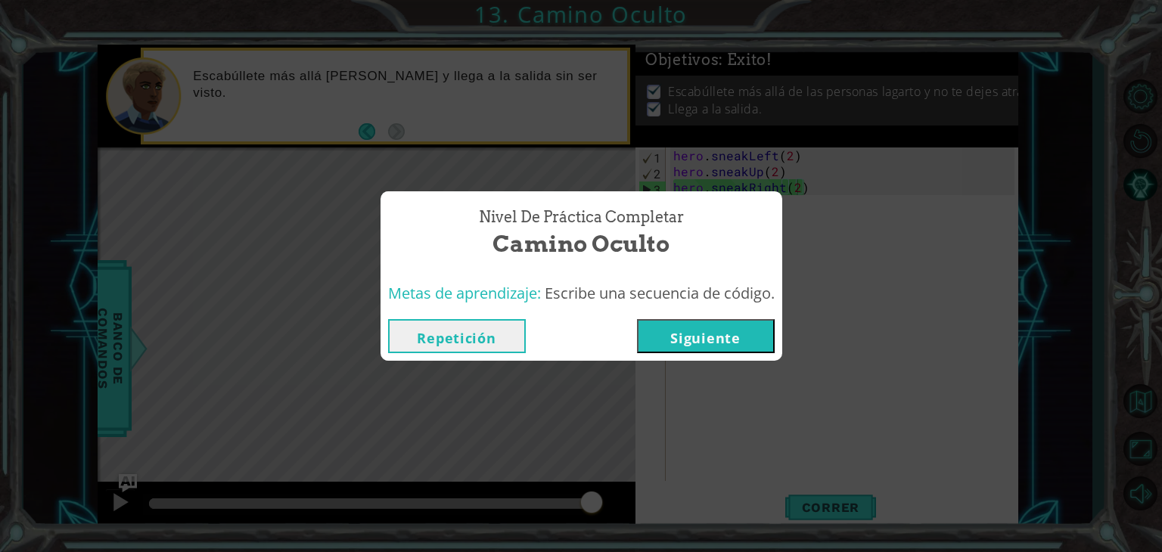
click at [725, 331] on button "Siguiente" at bounding box center [706, 336] width 138 height 34
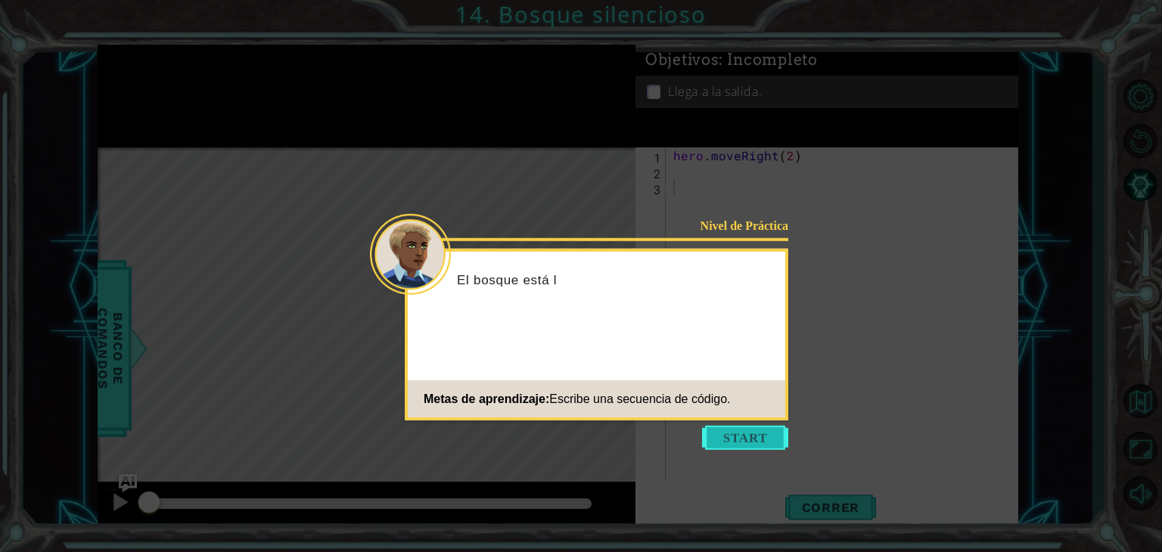
click at [760, 449] on button "Start" at bounding box center [745, 438] width 86 height 24
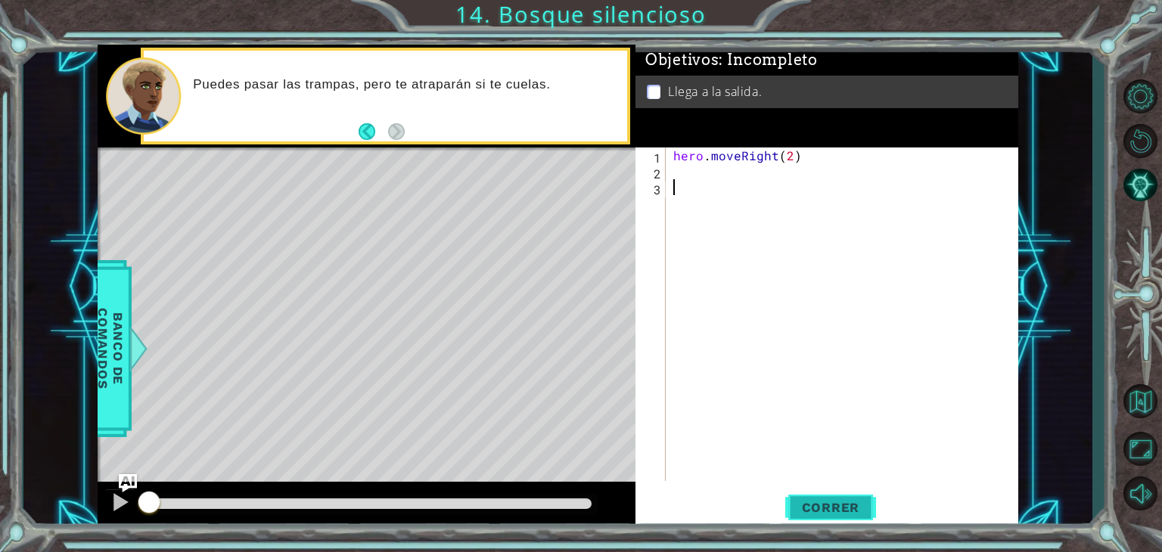
click at [831, 499] on button "Correr" at bounding box center [830, 508] width 91 height 39
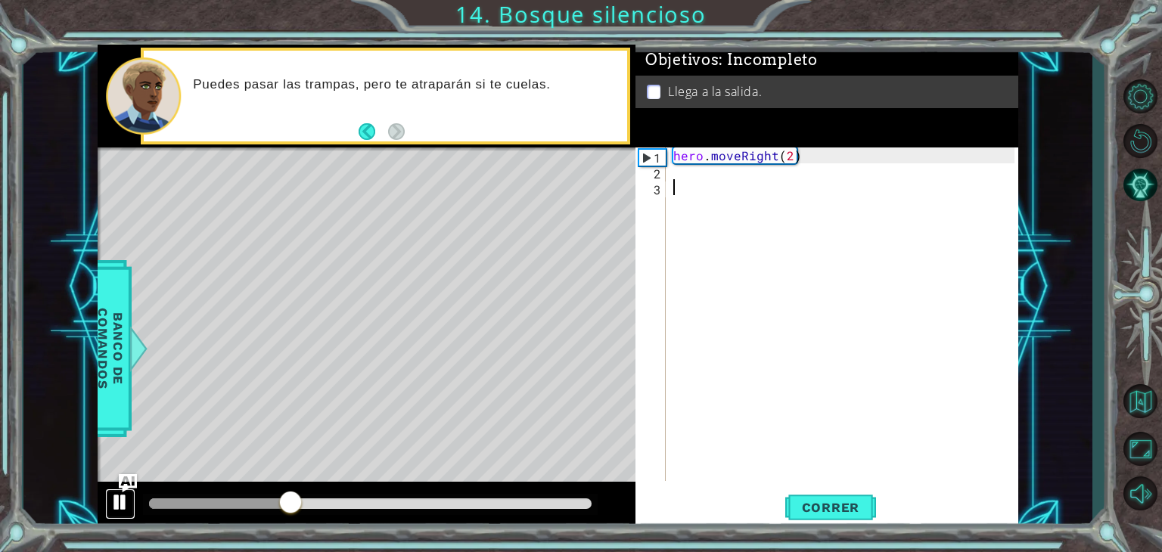
click at [116, 492] on div at bounding box center [120, 502] width 20 height 20
drag, startPoint x: 297, startPoint y: 500, endPoint x: 82, endPoint y: 495, distance: 215.6
click at [82, 495] on div "1 ההההההההההההההההההההההההההההההההההההההההההההההההההההההההההההההההההההההההההההה…" at bounding box center [557, 287] width 1069 height 486
click at [694, 173] on div "hero . moveRight ( 2 )" at bounding box center [846, 330] width 352 height 365
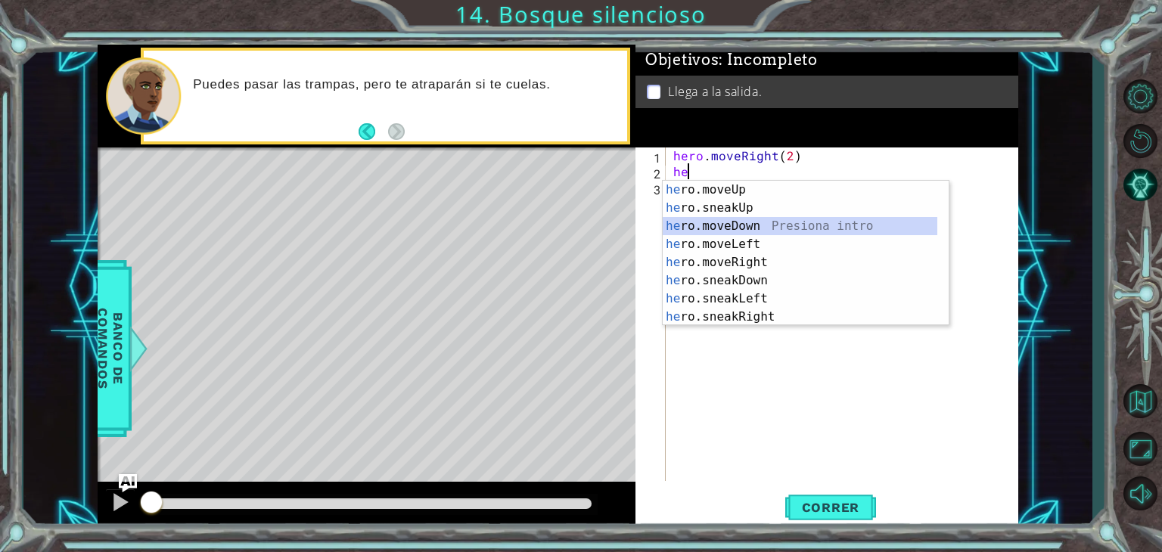
click at [727, 222] on div "he ro.moveUp Presiona intro he ro.sneakUp Presiona intro he ro.moveDown Presion…" at bounding box center [800, 272] width 275 height 182
type textarea "hero.moveDown(1)"
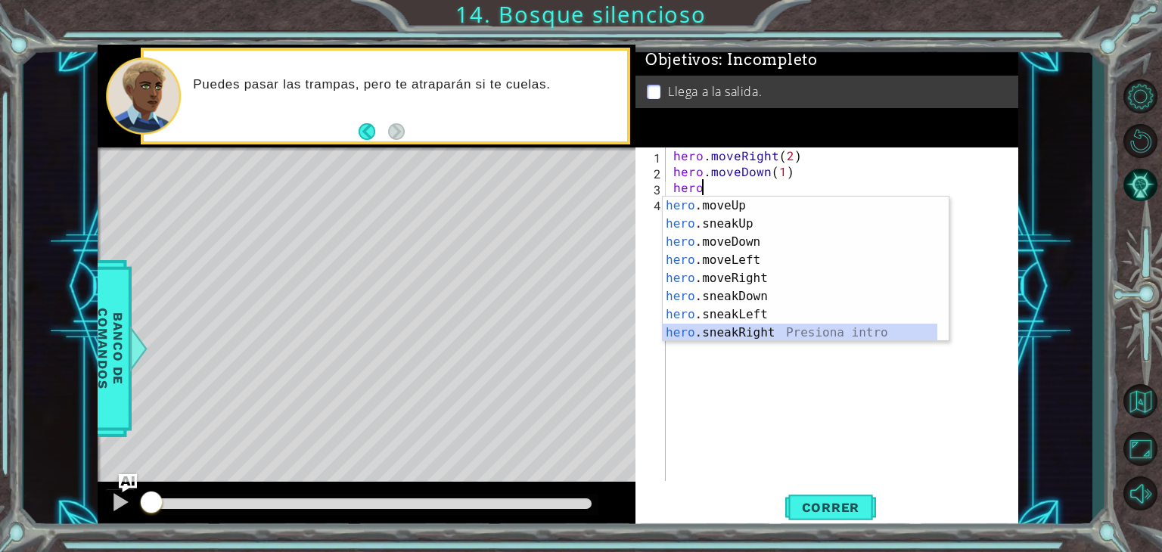
click at [745, 328] on div "hero .moveUp Presiona intro hero .sneakUp Presiona intro hero .moveDown Presion…" at bounding box center [800, 288] width 275 height 182
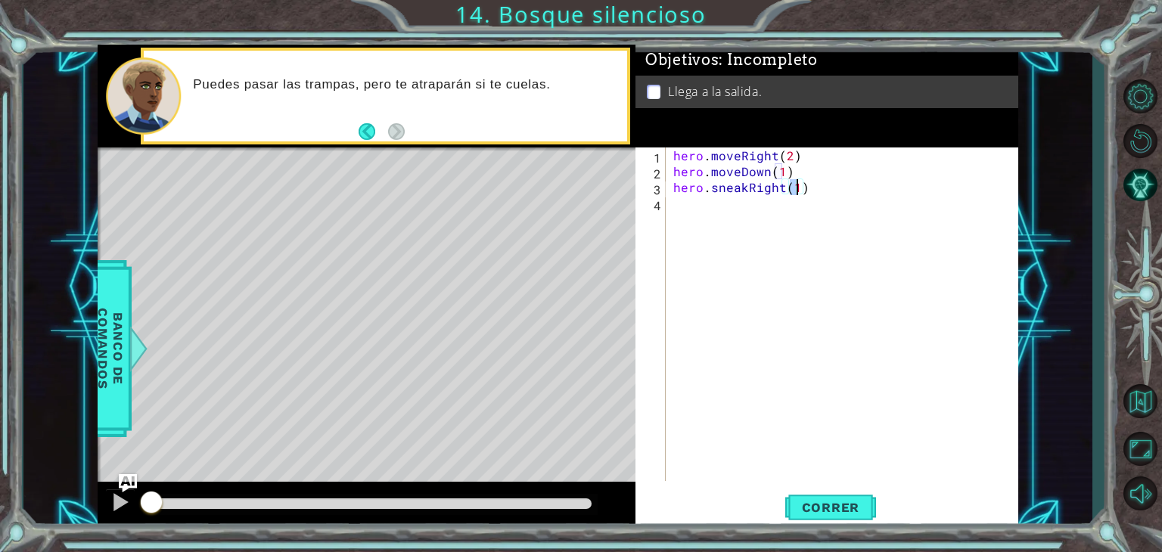
type textarea "hero.sneakRight(2)"
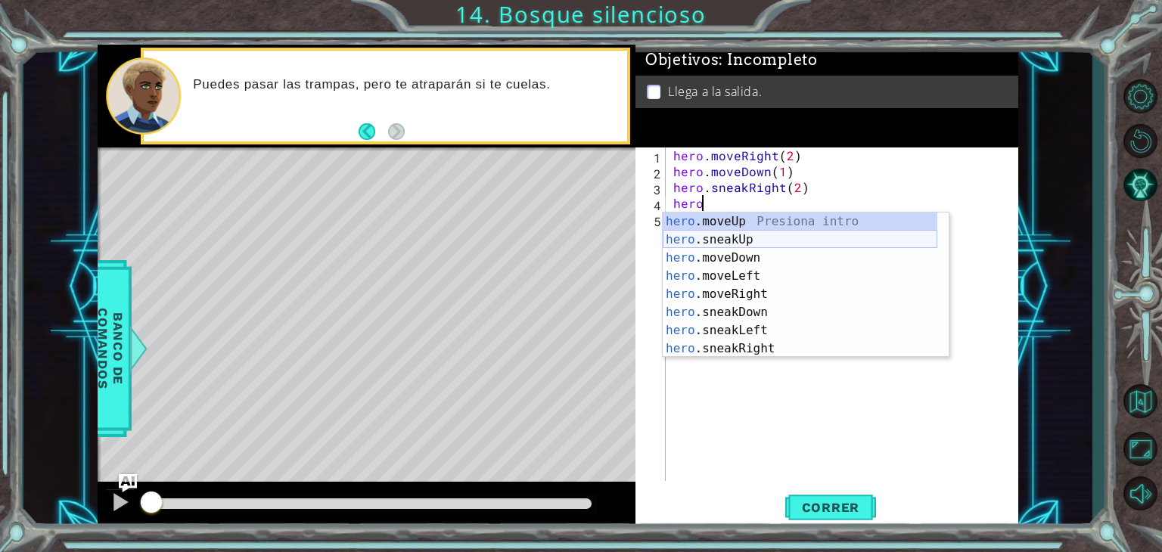
click at [756, 235] on div "hero .moveUp Presiona intro hero .sneakUp Presiona intro hero .moveDown Presion…" at bounding box center [800, 304] width 275 height 182
type textarea "hero.sneakUp(1)"
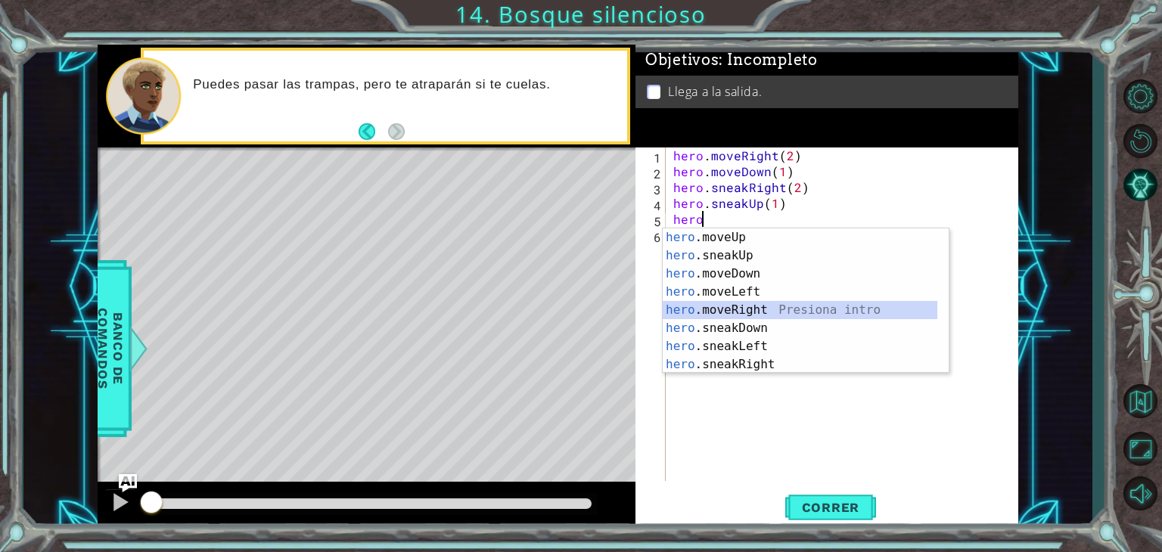
click at [741, 307] on div "hero .moveUp Presiona intro hero .sneakUp Presiona intro hero .moveDown Presion…" at bounding box center [800, 319] width 275 height 182
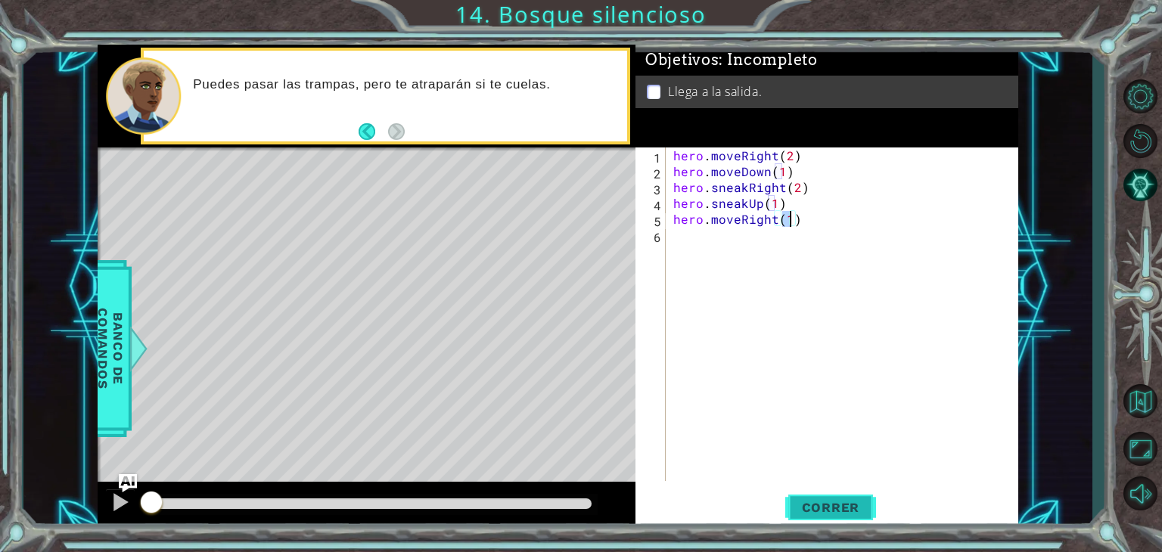
type textarea "hero.moveRight(1)"
click at [812, 509] on span "Correr" at bounding box center [831, 507] width 89 height 15
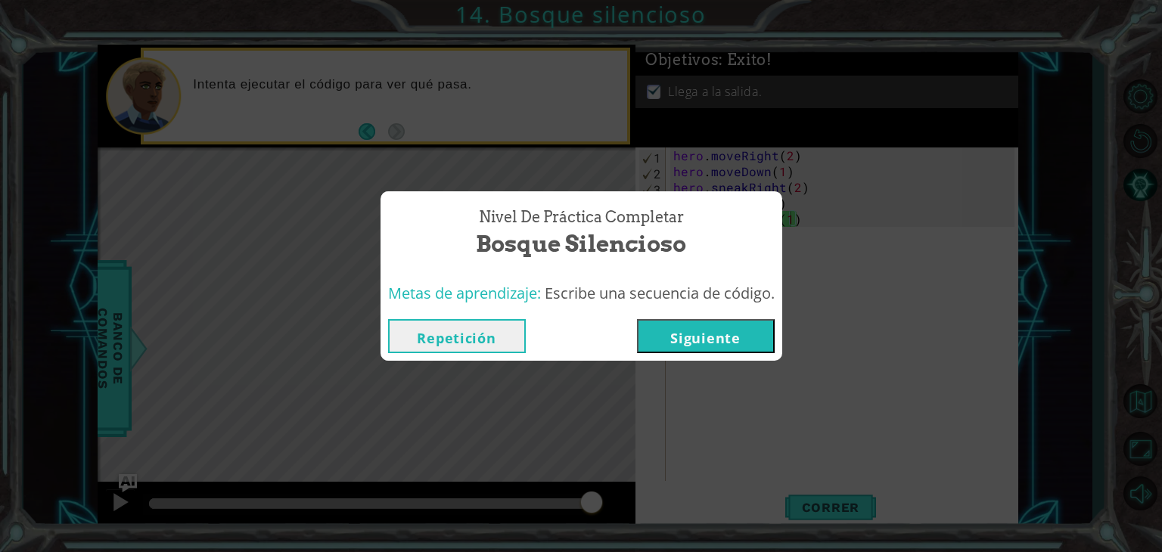
click at [675, 340] on button "Siguiente" at bounding box center [706, 336] width 138 height 34
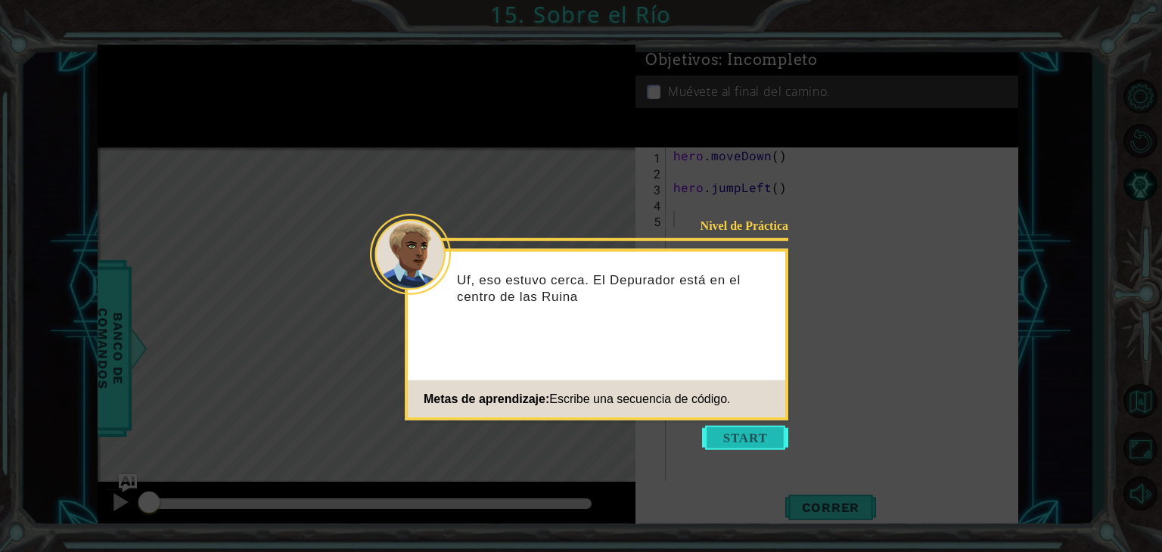
click at [732, 436] on button "Start" at bounding box center [745, 438] width 86 height 24
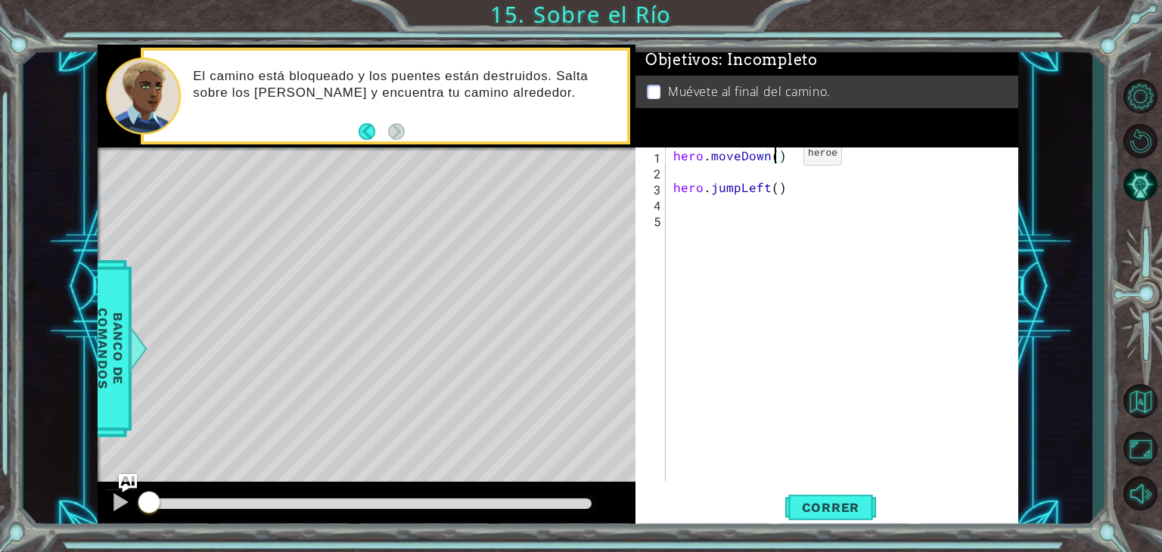
click at [778, 157] on div "hero . moveDown ( ) hero . jumpLeft ( )" at bounding box center [846, 330] width 352 height 365
type textarea "hero.moveDown(1)"
click at [753, 172] on div "hero . moveDown ( 1 ) hero . jumpLeft ( )" at bounding box center [846, 330] width 352 height 365
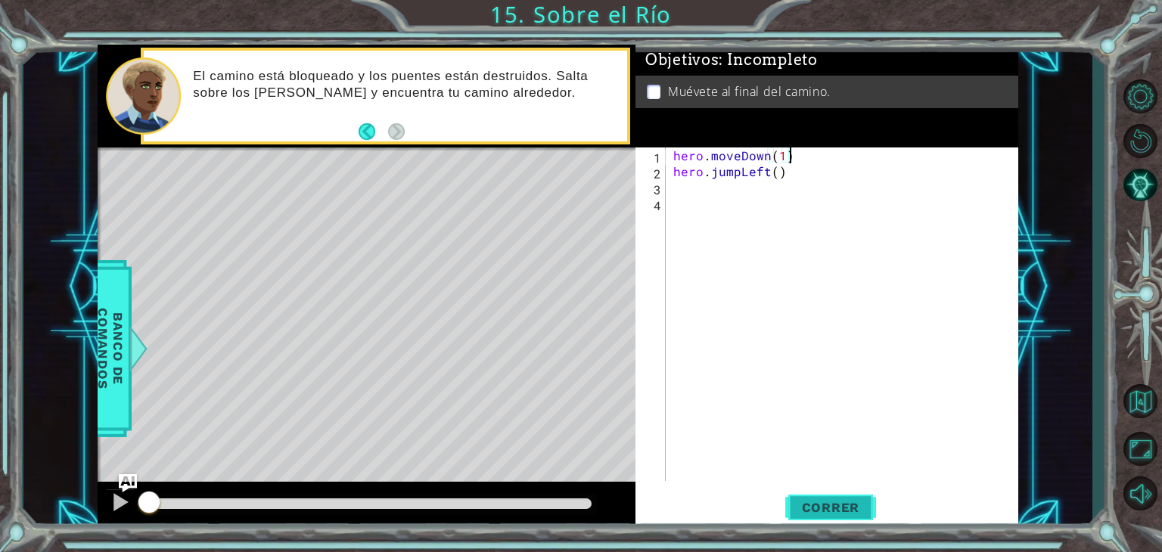
type textarea "hero.moveDown(1)"
click at [815, 500] on span "Correr" at bounding box center [831, 507] width 89 height 15
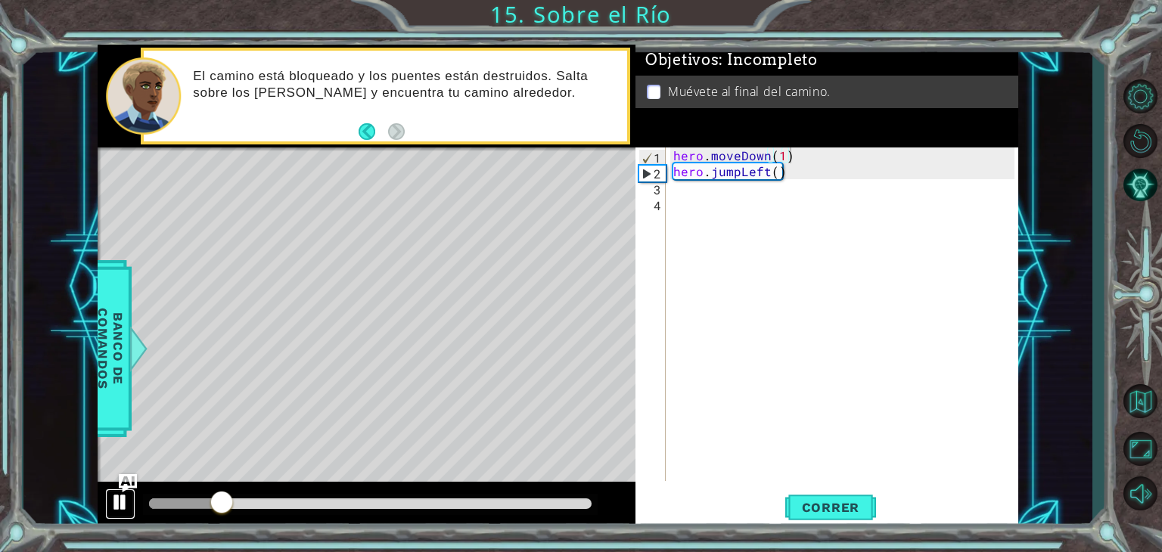
click at [118, 506] on div at bounding box center [120, 502] width 20 height 20
click at [728, 193] on div "hero . moveDown ( 1 ) hero . jumpLeft ( )" at bounding box center [846, 330] width 352 height 365
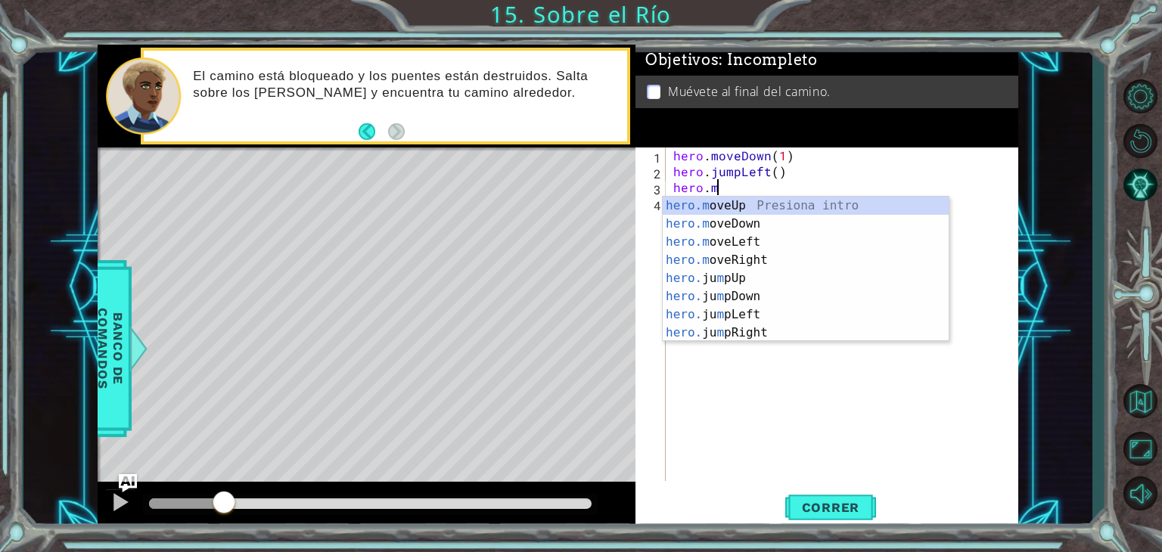
scroll to position [0, 2]
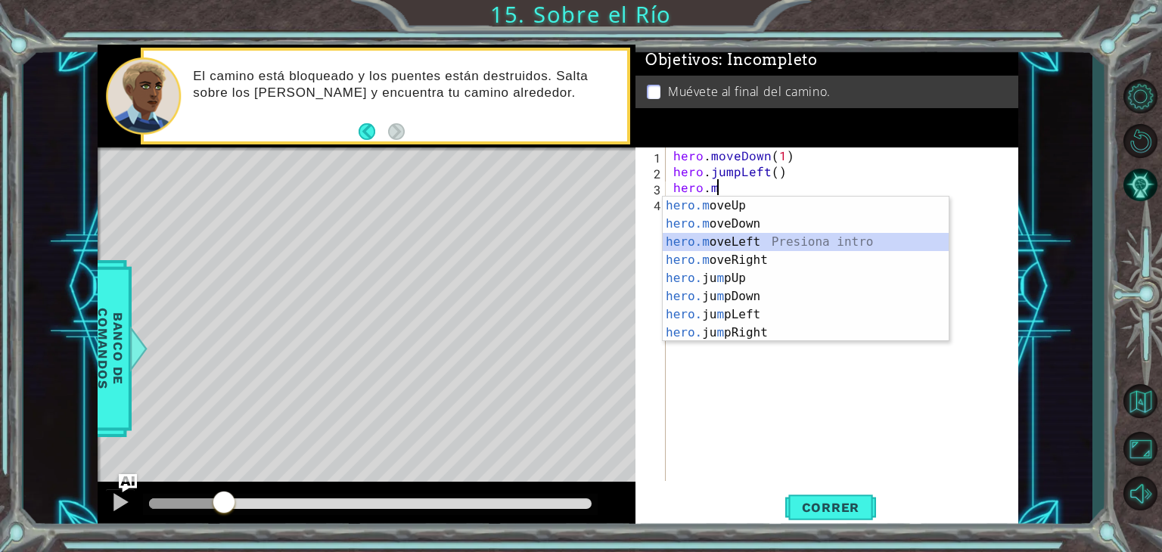
click at [740, 240] on div "hero.m oveUp Presiona intro hero.m oveDown Presiona intro hero.m oveLeft Presio…" at bounding box center [806, 288] width 286 height 182
type textarea "hero.moveLeft(1)"
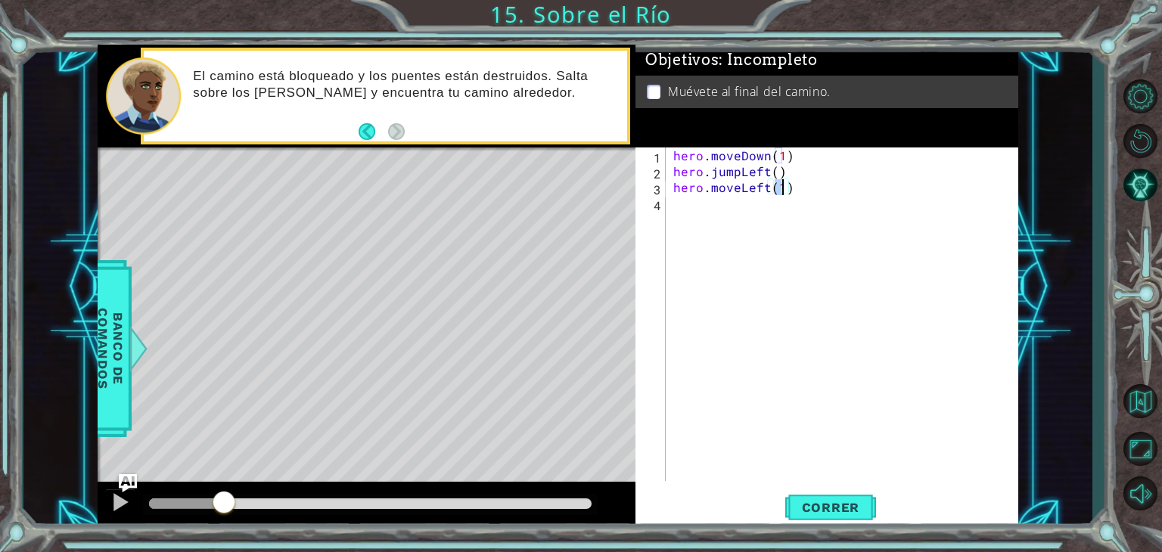
scroll to position [0, 0]
click at [775, 172] on div "hero . moveDown ( 1 ) hero . jumpLeft ( ) hero . moveLeft ( 1 )" at bounding box center [846, 330] width 352 height 365
type textarea "hero.moveLeft(1)"
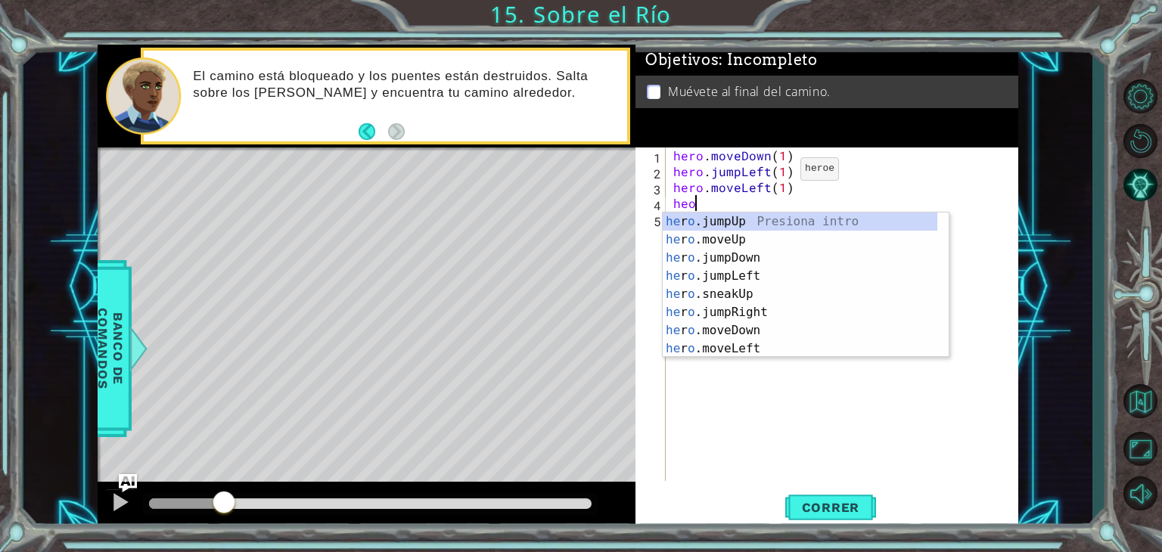
scroll to position [0, 0]
type textarea "hero"
click at [720, 234] on div "hero .jumpUp Presiona intro hero .jumpDown Presiona intro hero .jumpLeft Presio…" at bounding box center [800, 304] width 275 height 182
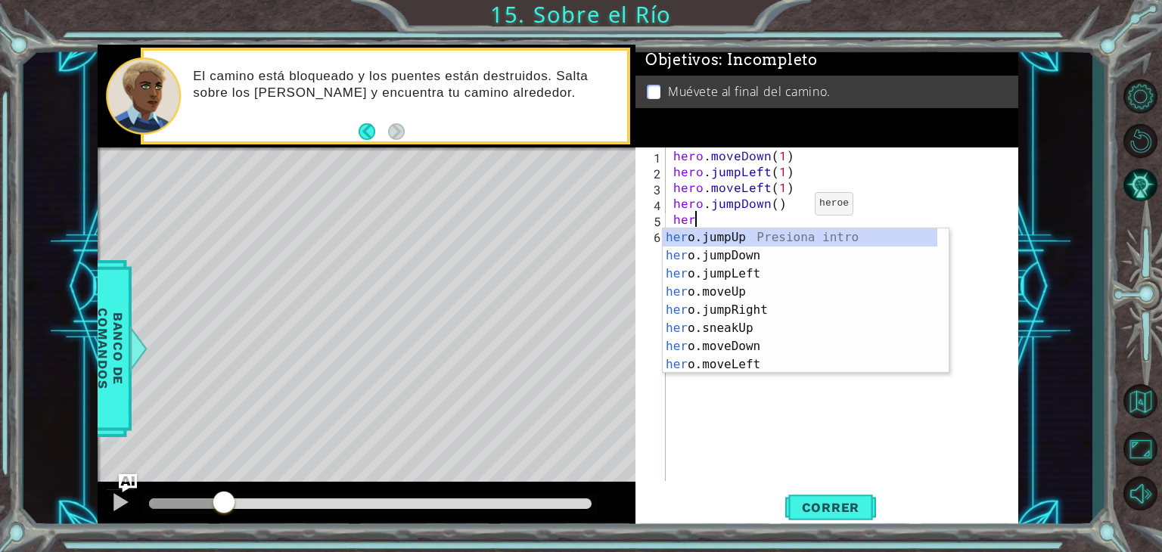
type textarea "hero"
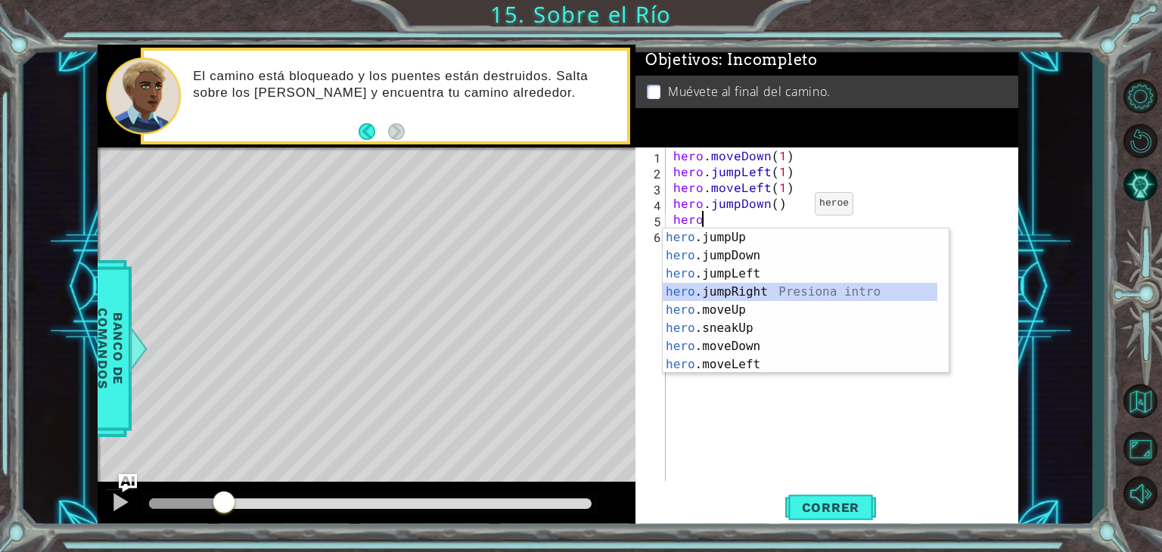
click at [739, 290] on div "hero .jumpUp Presiona intro hero .jumpDown Presiona intro hero .jumpLeft Presio…" at bounding box center [800, 319] width 275 height 182
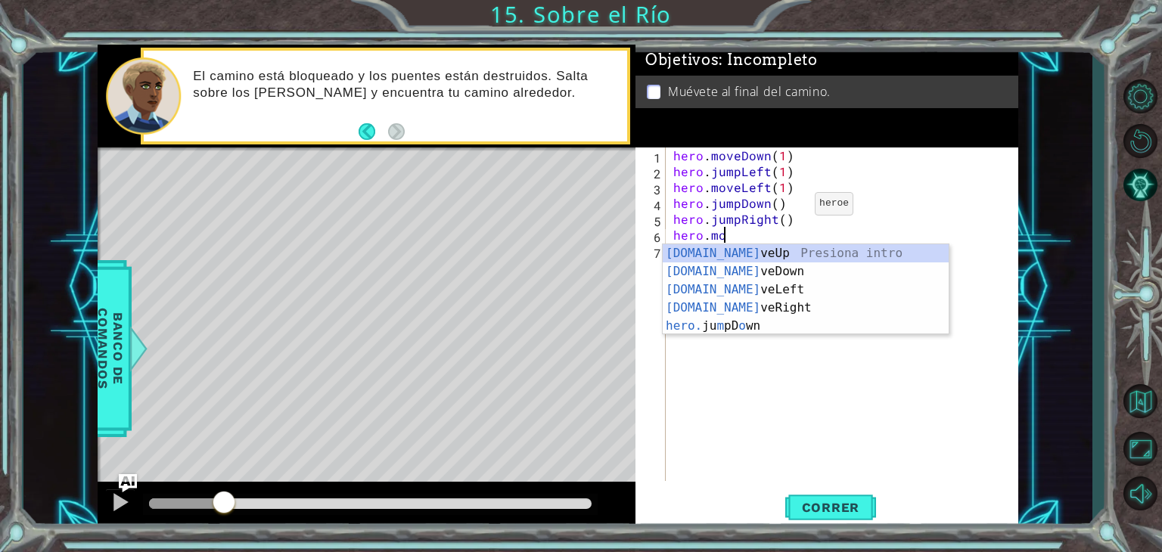
scroll to position [0, 2]
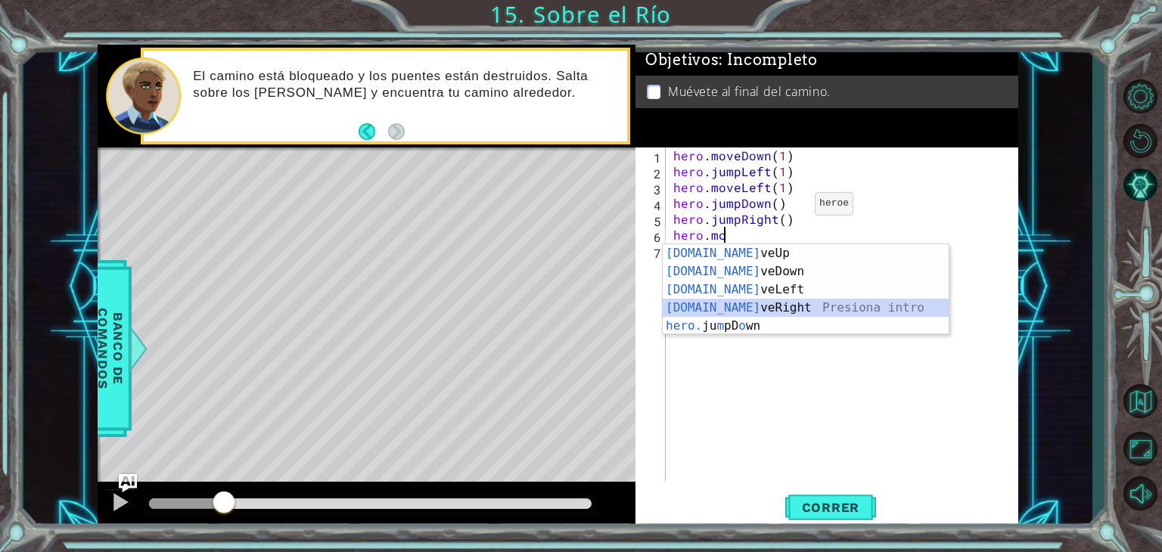
click at [738, 308] on div "[DOMAIN_NAME] veUp Presiona intro [DOMAIN_NAME] veDown Presiona intro [DOMAIN_N…" at bounding box center [806, 307] width 286 height 127
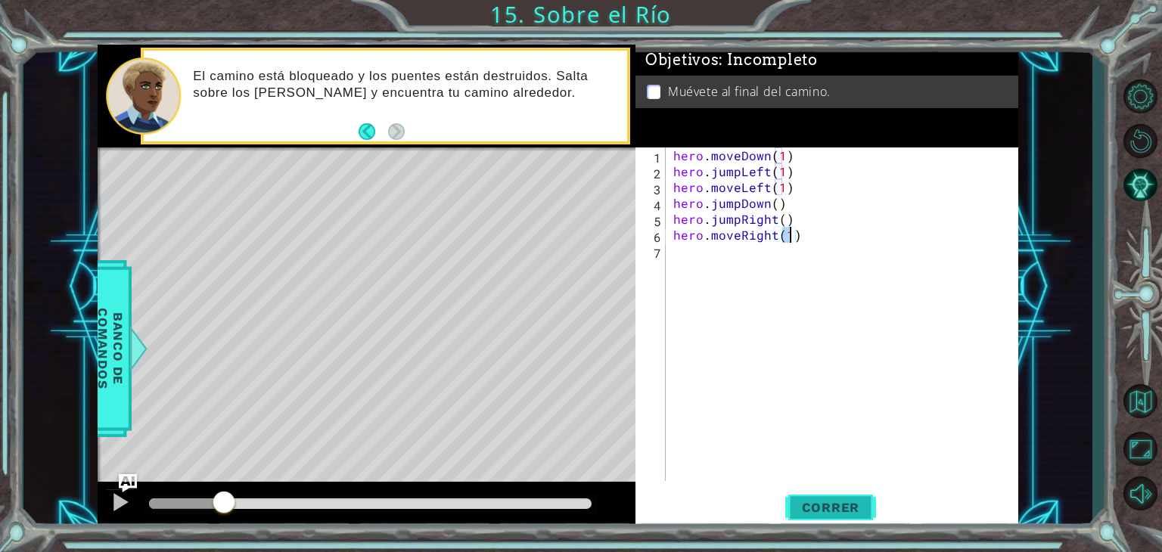
type textarea "hero.moveRight(1)"
click at [837, 508] on span "Correr" at bounding box center [831, 507] width 89 height 15
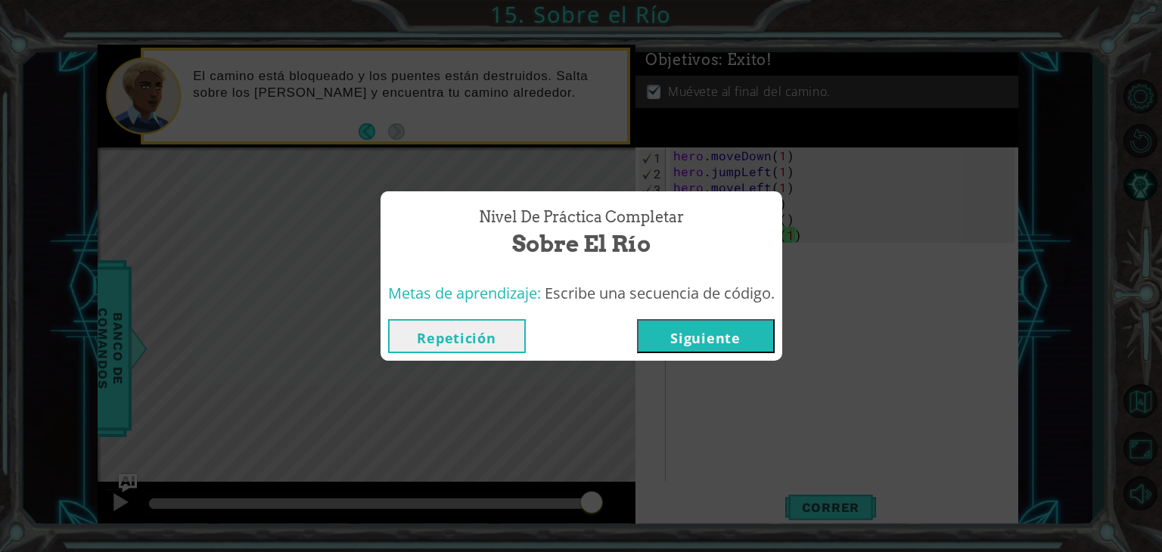
click at [717, 340] on button "Siguiente" at bounding box center [706, 336] width 138 height 34
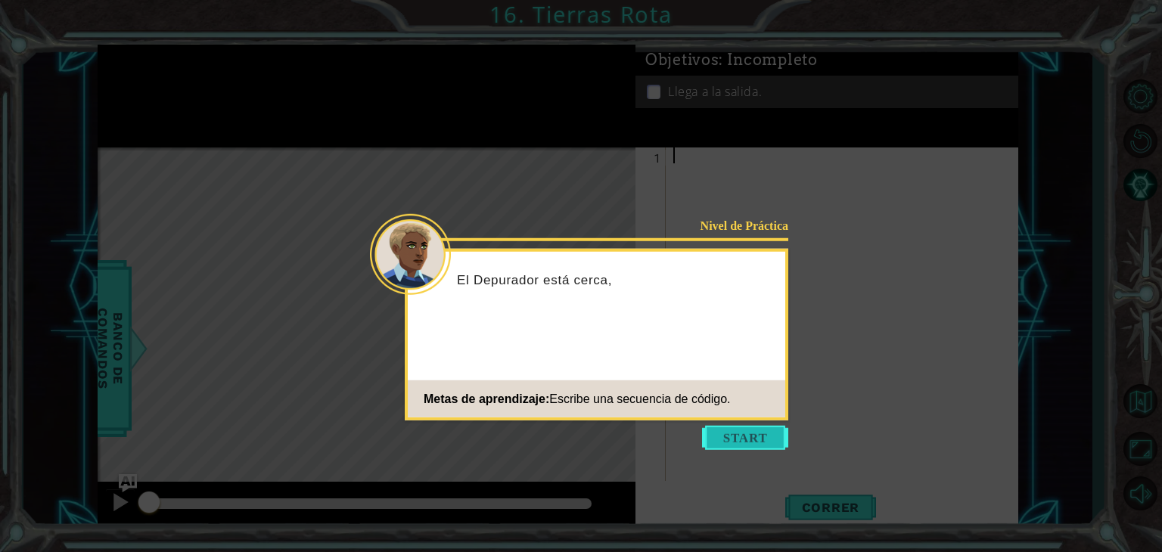
click at [769, 439] on button "Start" at bounding box center [745, 438] width 86 height 24
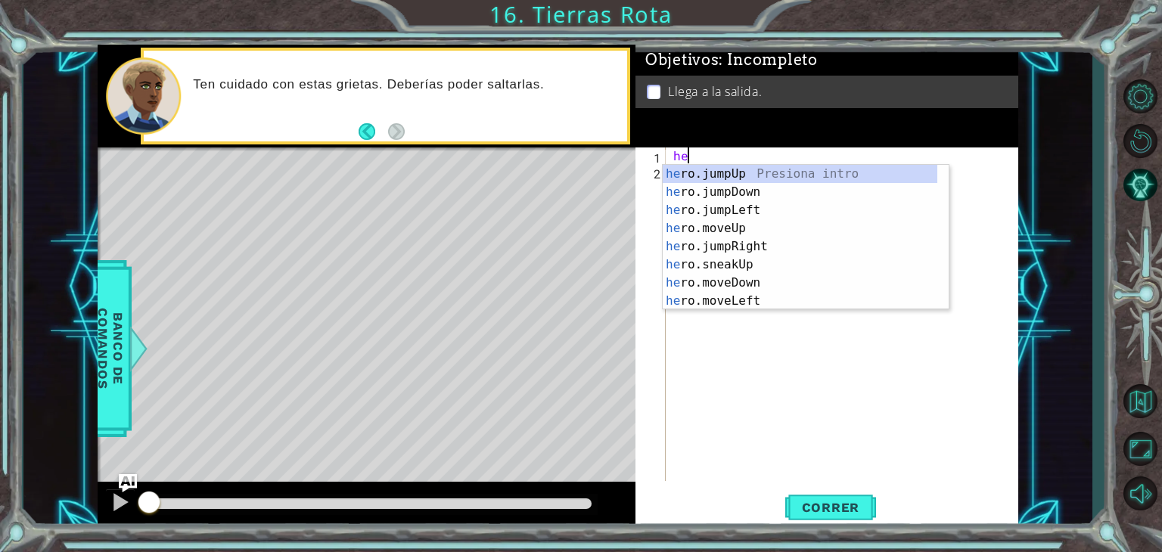
type textarea "hero"
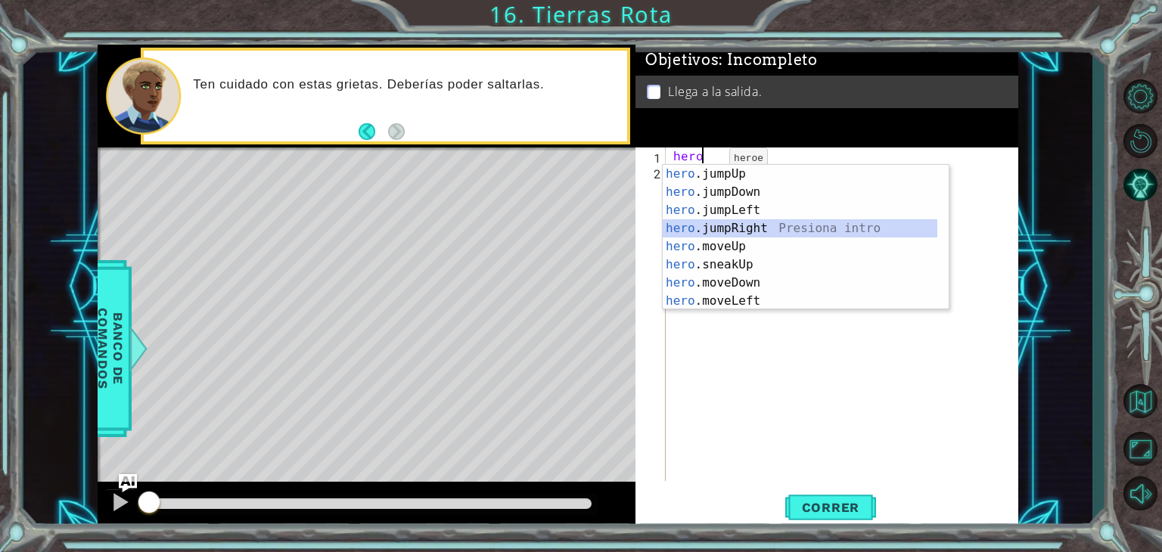
click at [738, 224] on div "hero .jumpUp Presiona intro hero .jumpDown Presiona intro hero .jumpLeft Presio…" at bounding box center [800, 256] width 275 height 182
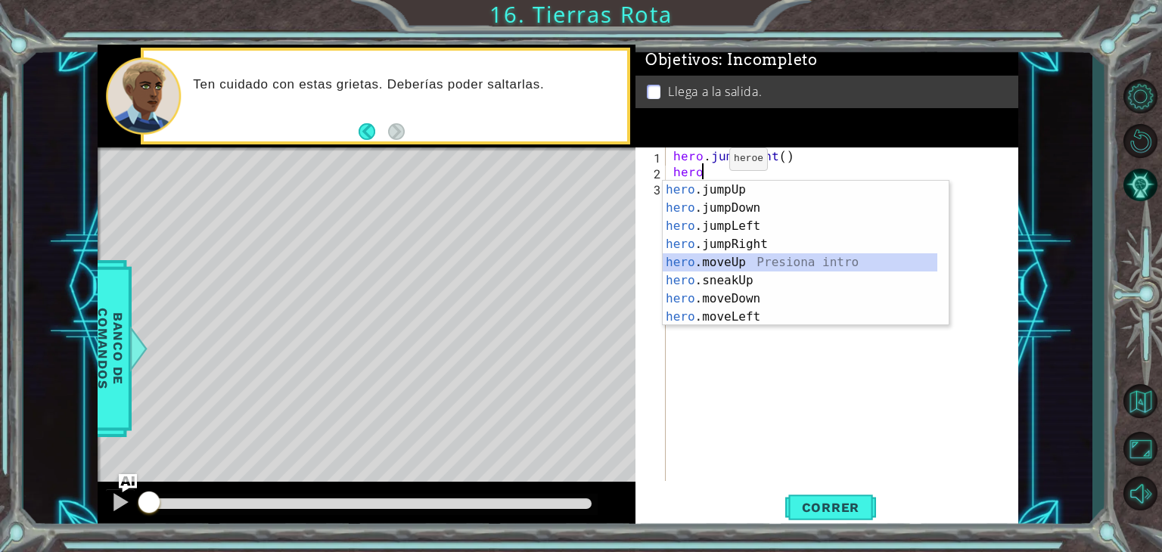
click at [753, 261] on div "hero .jumpUp Presiona intro hero .jumpDown Presiona intro hero .jumpLeft Presio…" at bounding box center [800, 272] width 275 height 182
type textarea "hero.moveUp(1)"
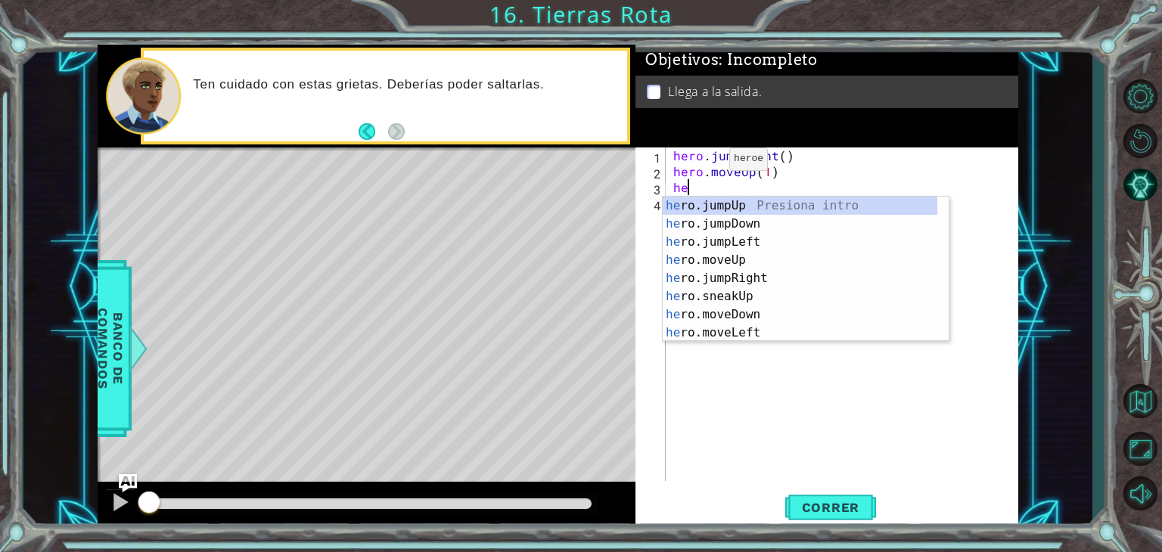
type textarea "hero"
click at [721, 203] on div "hero .jumpUp Presiona intro hero .jumpDown Presiona intro hero .jumpLeft Presio…" at bounding box center [800, 288] width 275 height 182
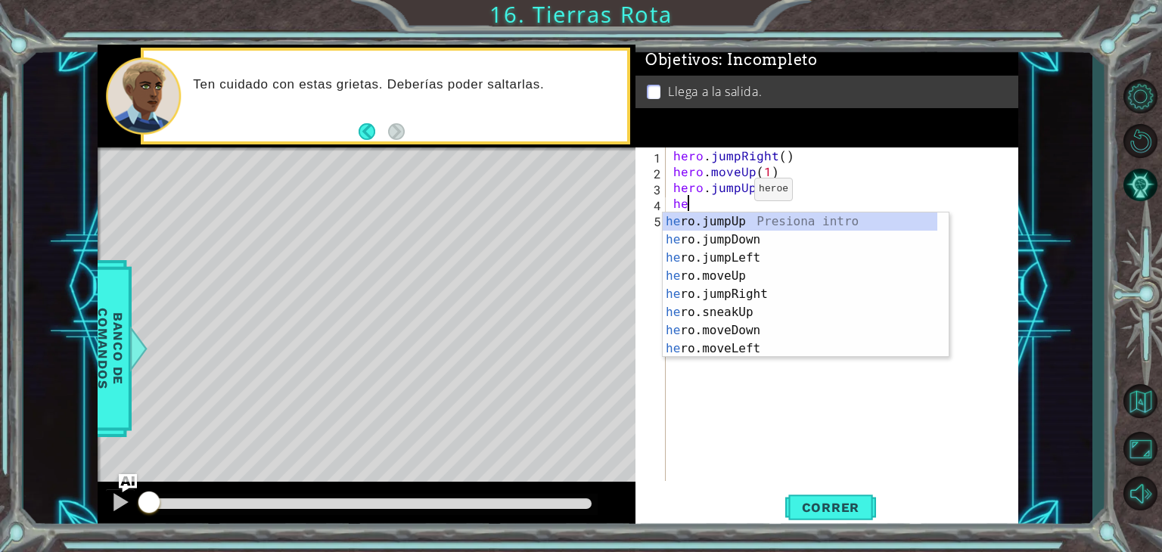
type textarea "hero"
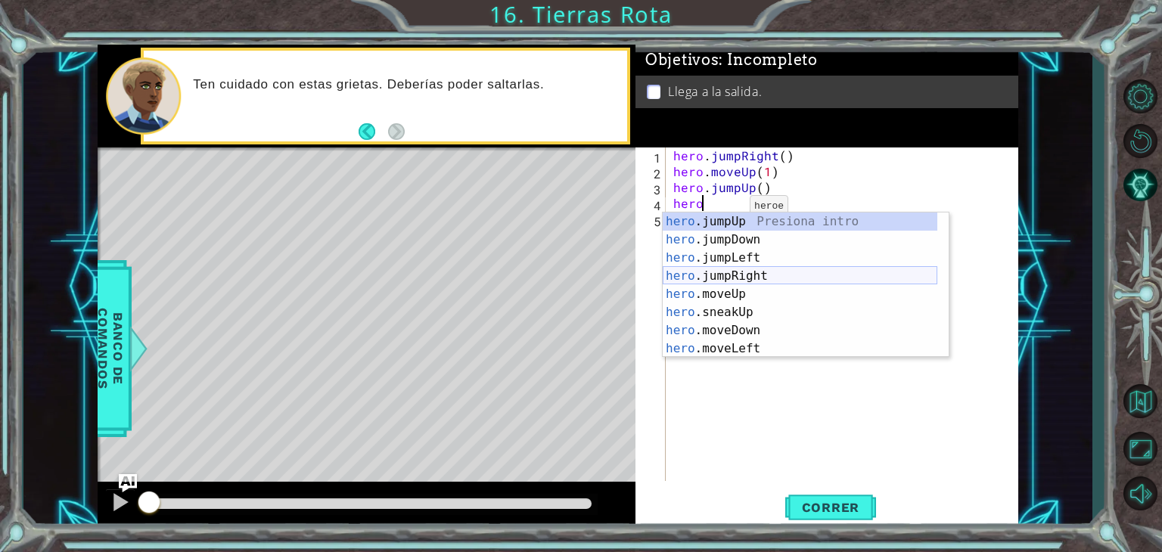
click at [742, 273] on div "hero .jumpUp Presiona intro hero .jumpDown Presiona intro hero .jumpLeft Presio…" at bounding box center [800, 304] width 275 height 182
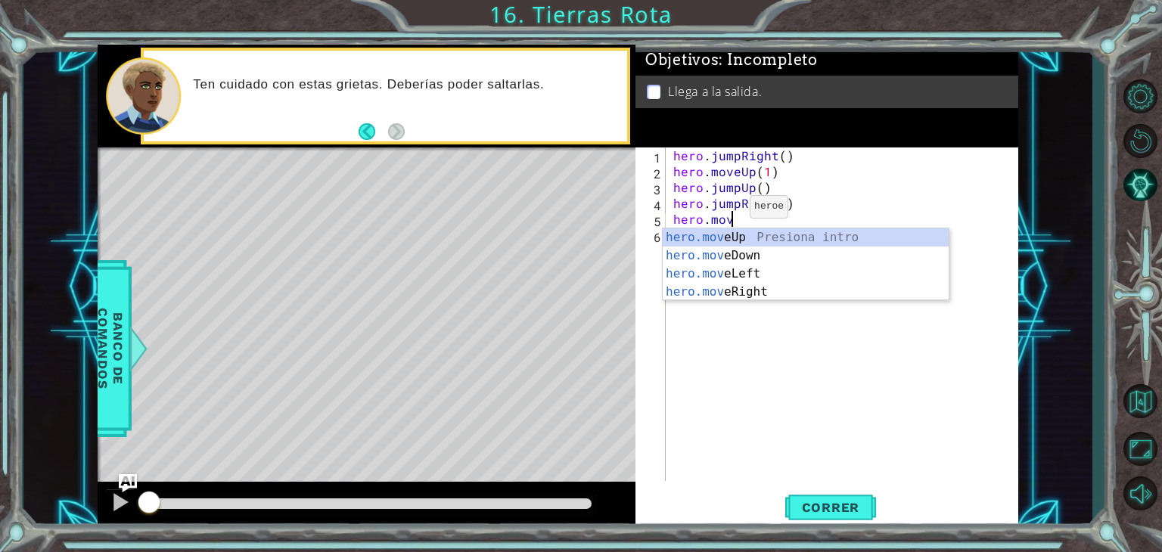
scroll to position [0, 3]
click at [744, 292] on div "hero.move Up Presiona intro hero.move Down Presiona intro hero.move Left Presio…" at bounding box center [806, 282] width 286 height 109
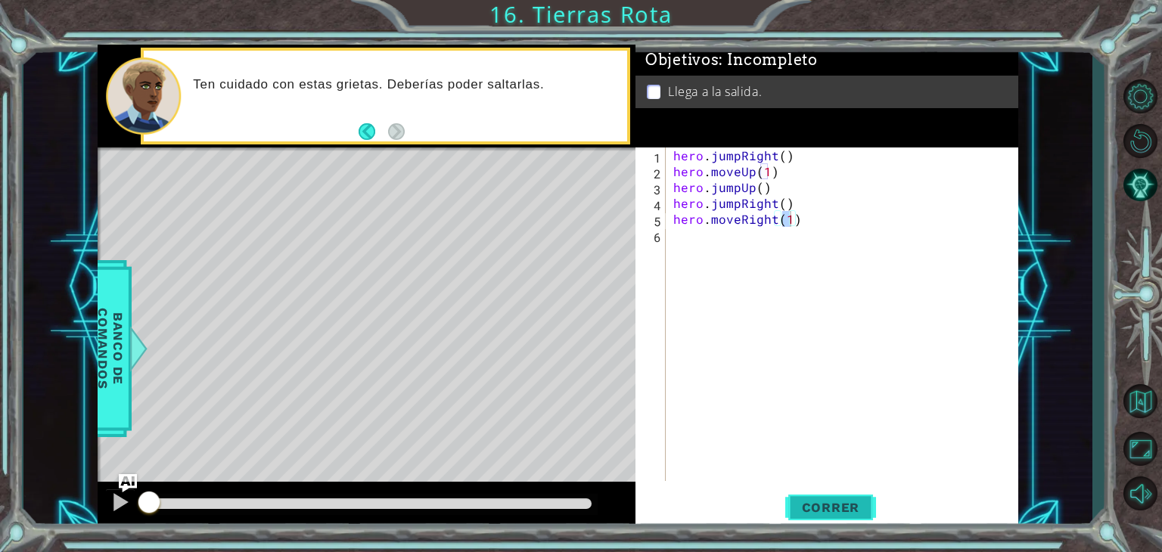
click at [817, 508] on span "Correr" at bounding box center [831, 507] width 89 height 15
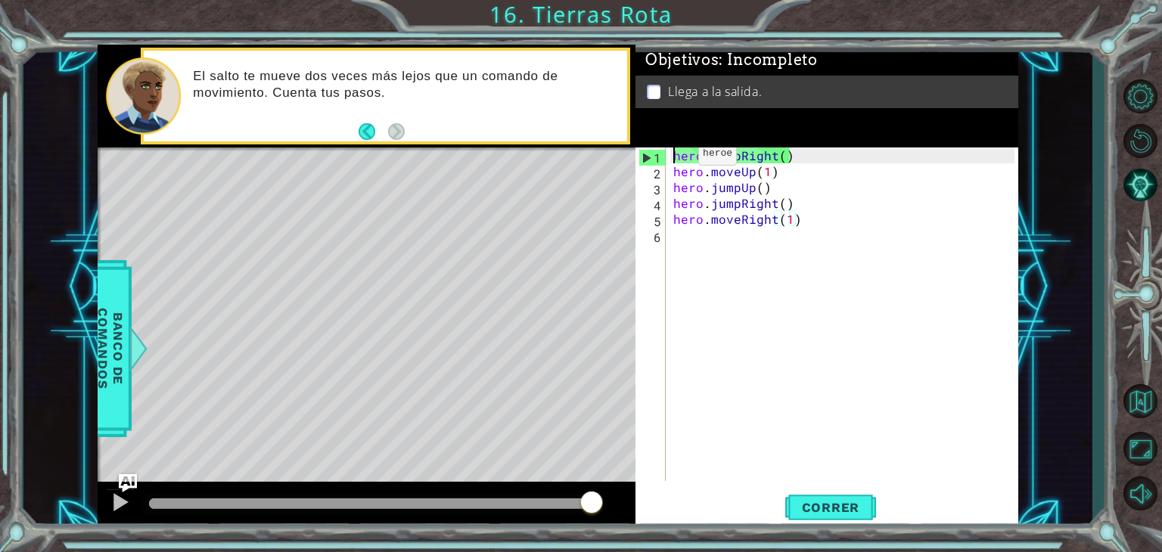
click at [673, 157] on div "hero . jumpRight ( ) hero . moveUp ( 1 ) hero . jumpUp ( ) hero . jumpRight ( )…" at bounding box center [846, 330] width 352 height 365
type textarea "hero.jumpRight()"
click at [673, 157] on div "hero . jumpRight ( ) hero . moveUp ( 1 ) hero . jumpUp ( ) hero . jumpRight ( )…" at bounding box center [846, 330] width 352 height 365
click at [719, 311] on div "hero . jumpRight ( ) hero . moveUp ( 1 ) hero . jumpUp ( ) hero . jumpRight ( )…" at bounding box center [846, 330] width 352 height 365
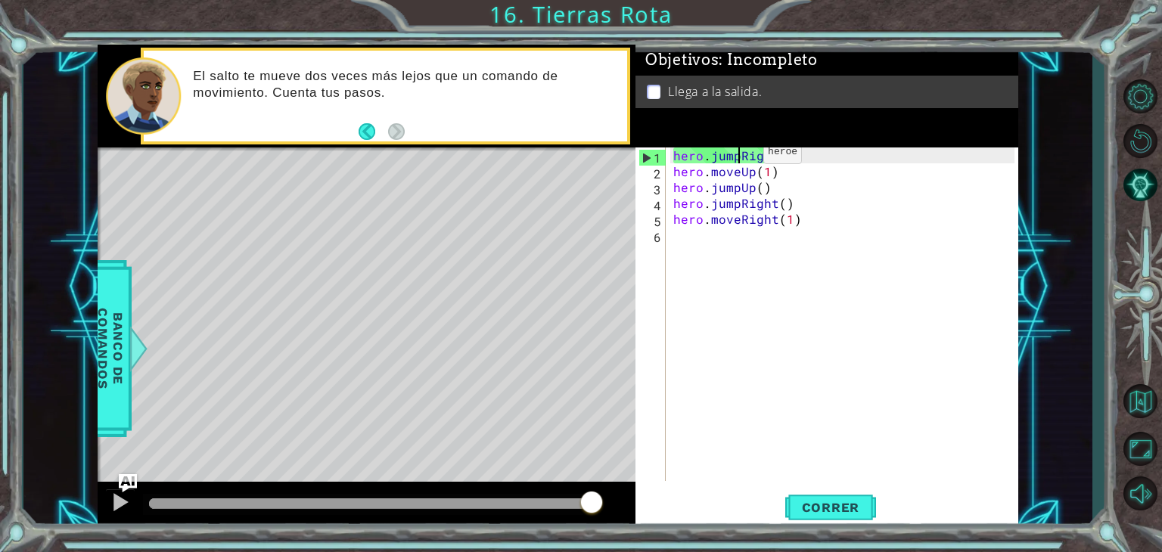
click at [738, 155] on div "hero . jumpRight ( ) hero . moveUp ( 1 ) hero . jumpUp ( ) hero . jumpRight ( )…" at bounding box center [846, 330] width 352 height 365
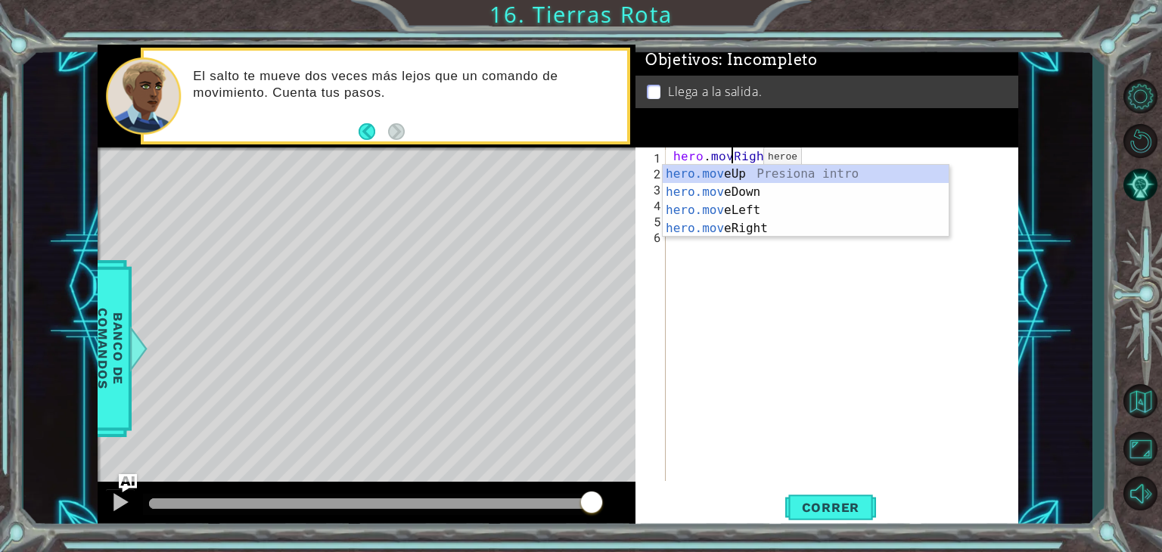
scroll to position [0, 3]
type textarea "hero.moveRight()"
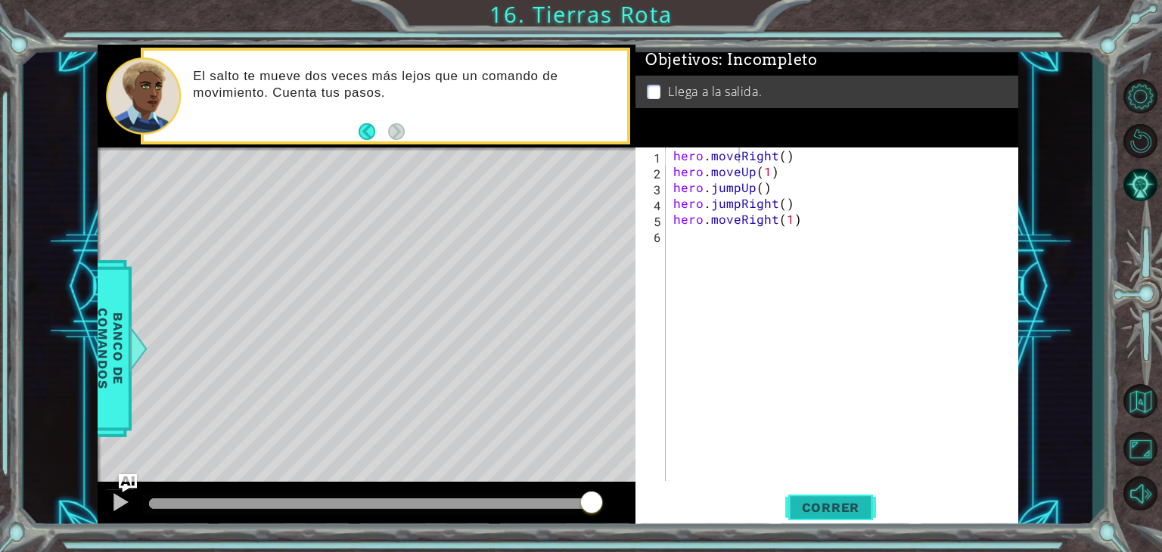
click at [822, 506] on span "Correr" at bounding box center [831, 507] width 89 height 15
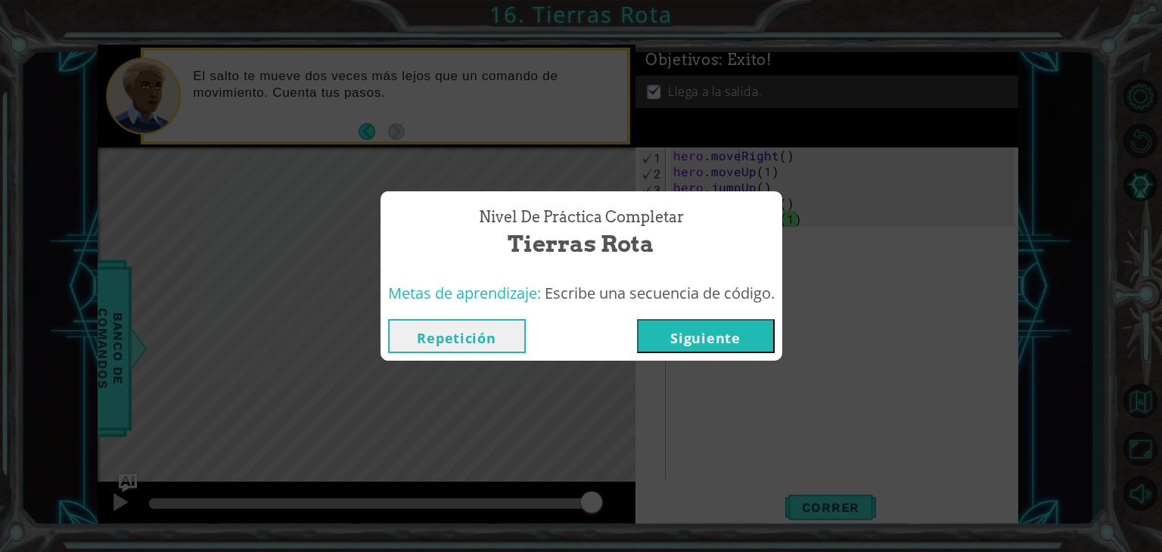
click at [720, 334] on button "Siguiente" at bounding box center [706, 336] width 138 height 34
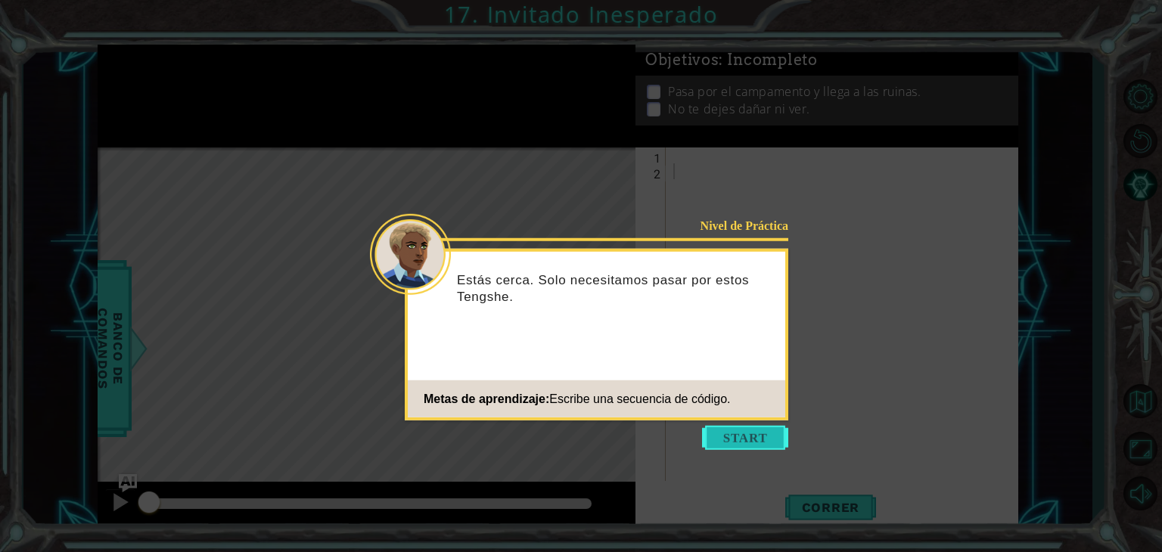
click at [727, 430] on button "Start" at bounding box center [745, 438] width 86 height 24
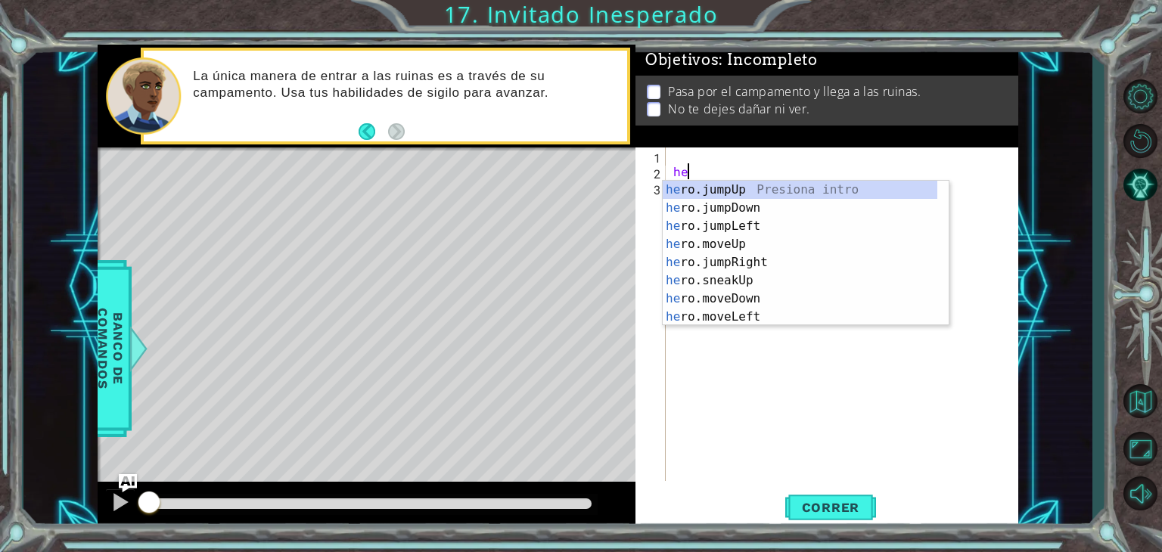
type textarea "hero"
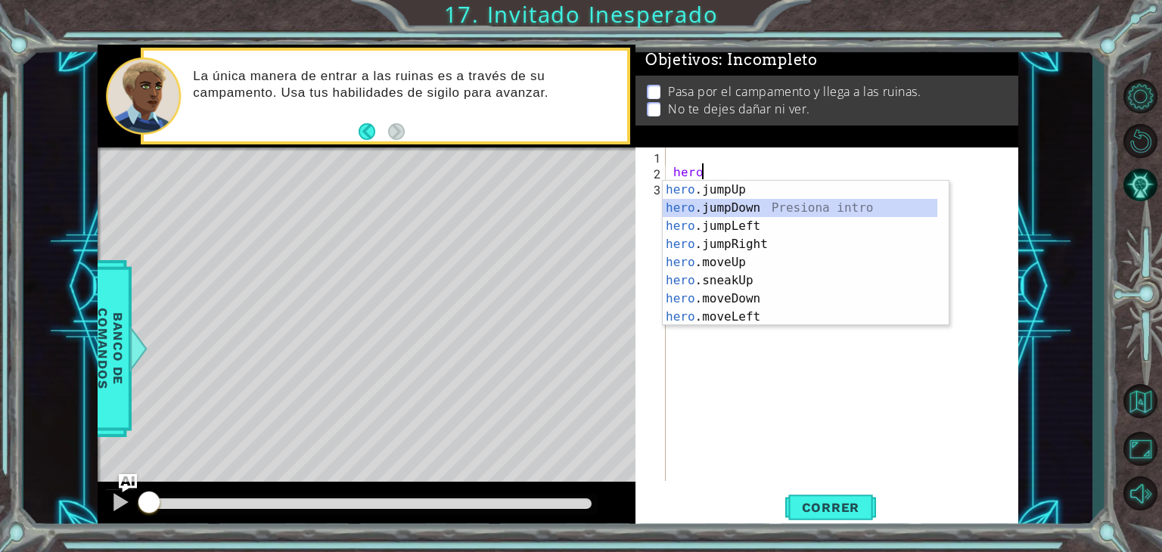
click at [744, 211] on div "hero .jumpUp Presiona intro hero .jumpDown Presiona intro hero .jumpLeft Presio…" at bounding box center [800, 272] width 275 height 182
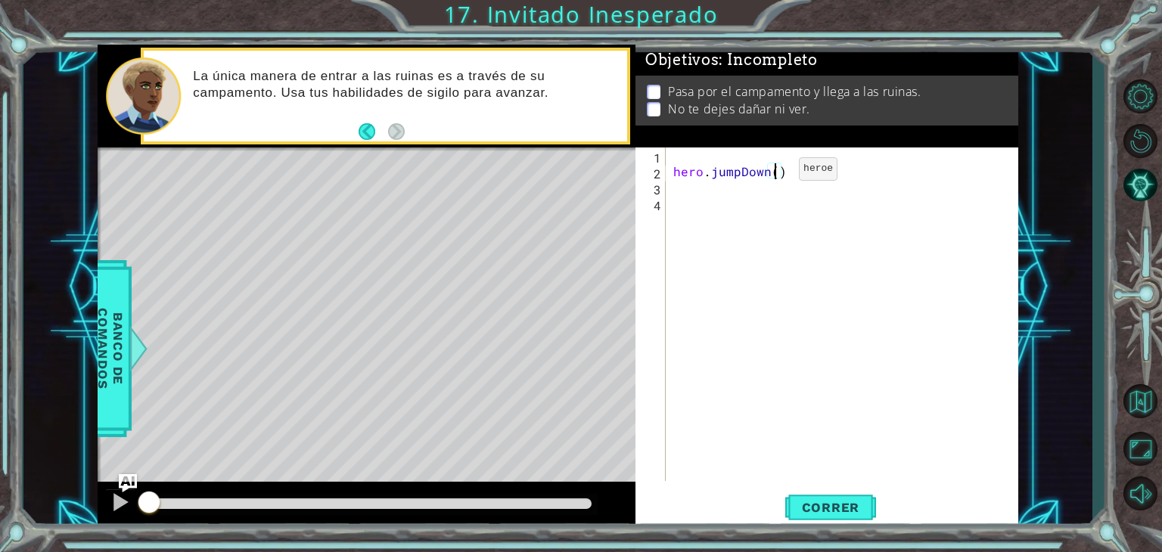
click at [773, 172] on div "hero . jumpDown ( )" at bounding box center [846, 330] width 352 height 365
type textarea "hero.jumpDown(1)"
click at [675, 169] on div "hero . jumpDown ( 1 )" at bounding box center [846, 330] width 352 height 365
click at [673, 173] on div "hero . jumpDown ( 1 )" at bounding box center [846, 330] width 352 height 365
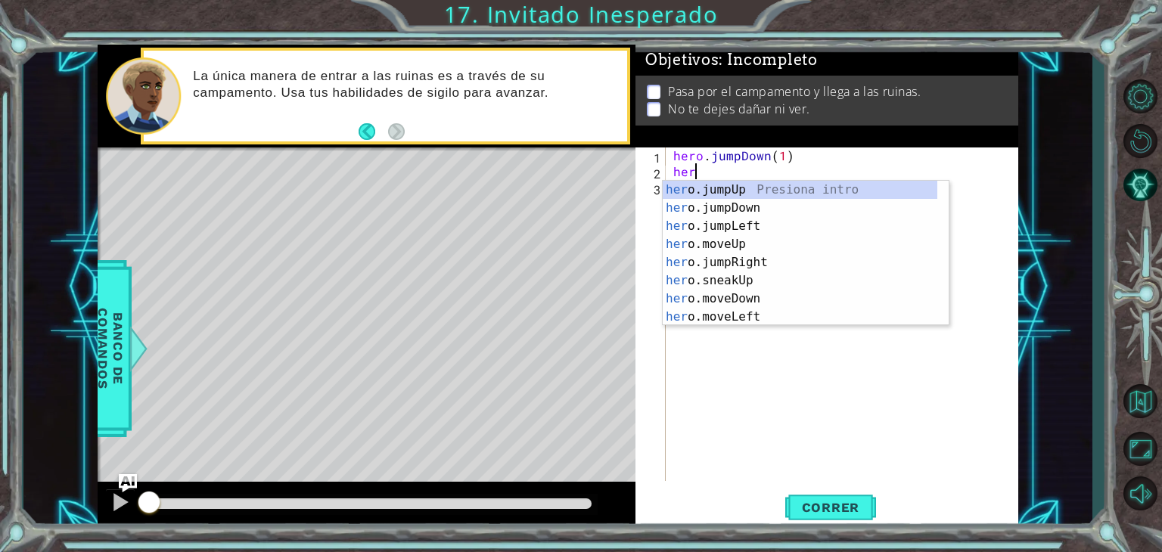
type textarea "hero"
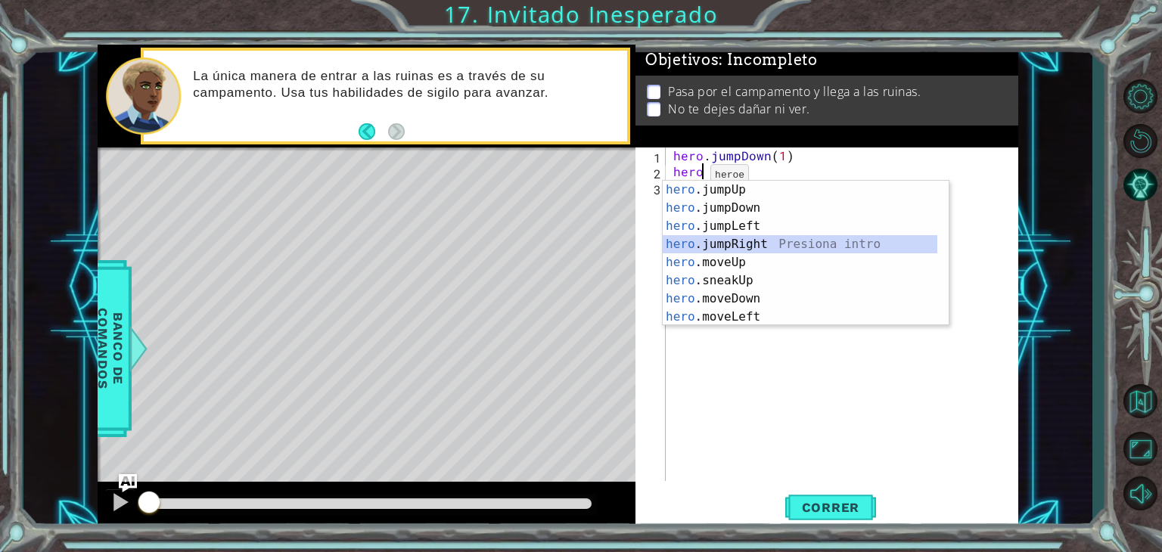
click at [748, 239] on div "hero .jumpUp Presiona intro hero .jumpDown Presiona intro hero .jumpLeft Presio…" at bounding box center [800, 272] width 275 height 182
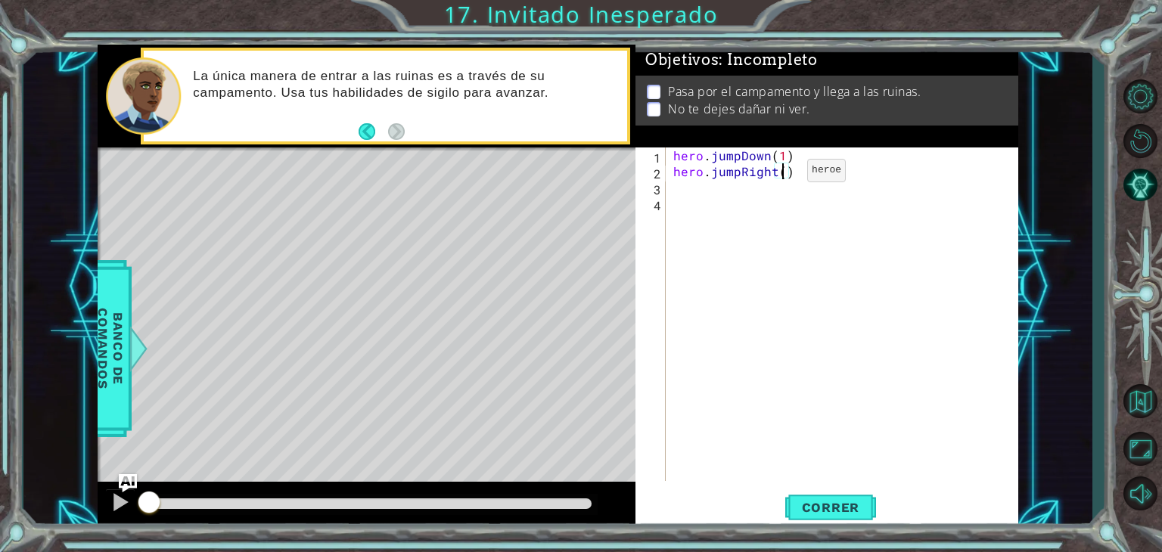
click at [781, 174] on div "hero . jumpDown ( 1 ) hero . jumpRight ( )" at bounding box center [846, 330] width 352 height 365
type textarea "hero.jumpRight(1)"
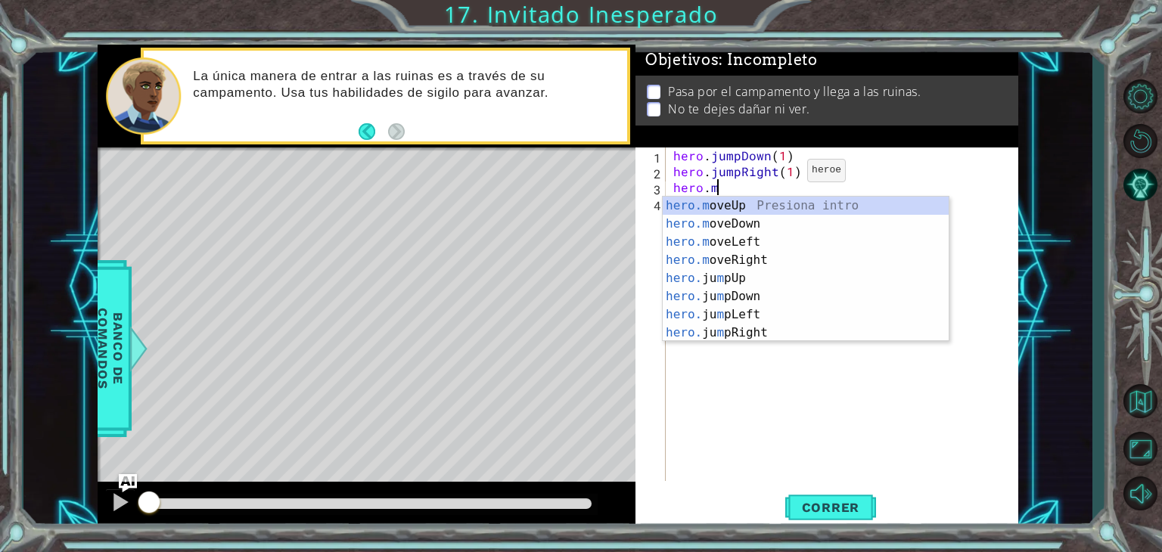
scroll to position [0, 2]
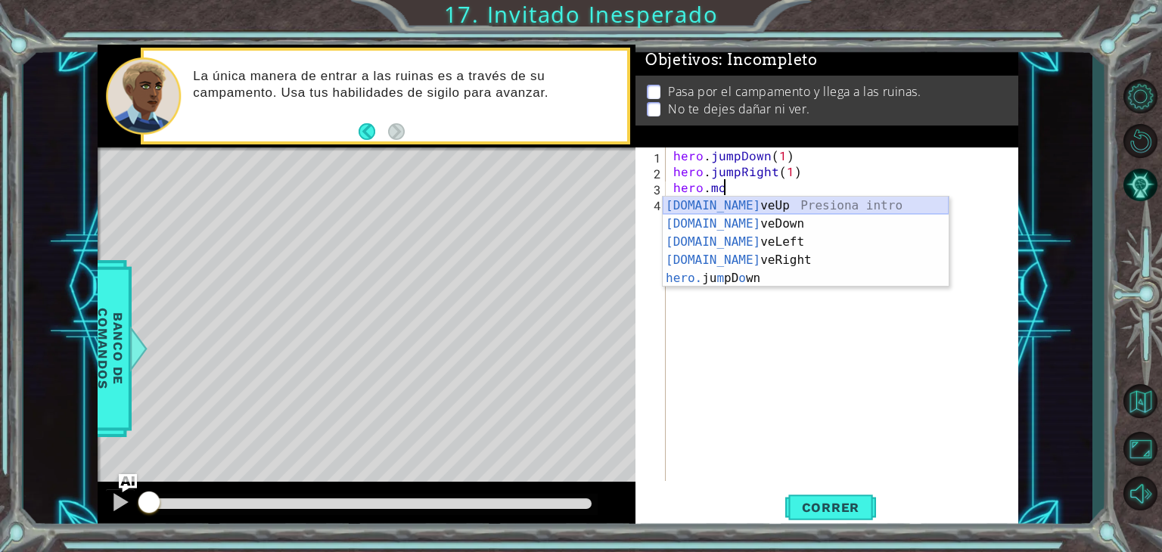
click at [729, 206] on div "[DOMAIN_NAME] veUp Presiona intro [DOMAIN_NAME] veDown Presiona intro [DOMAIN_N…" at bounding box center [806, 260] width 286 height 127
type textarea "hero.moveUp(1)"
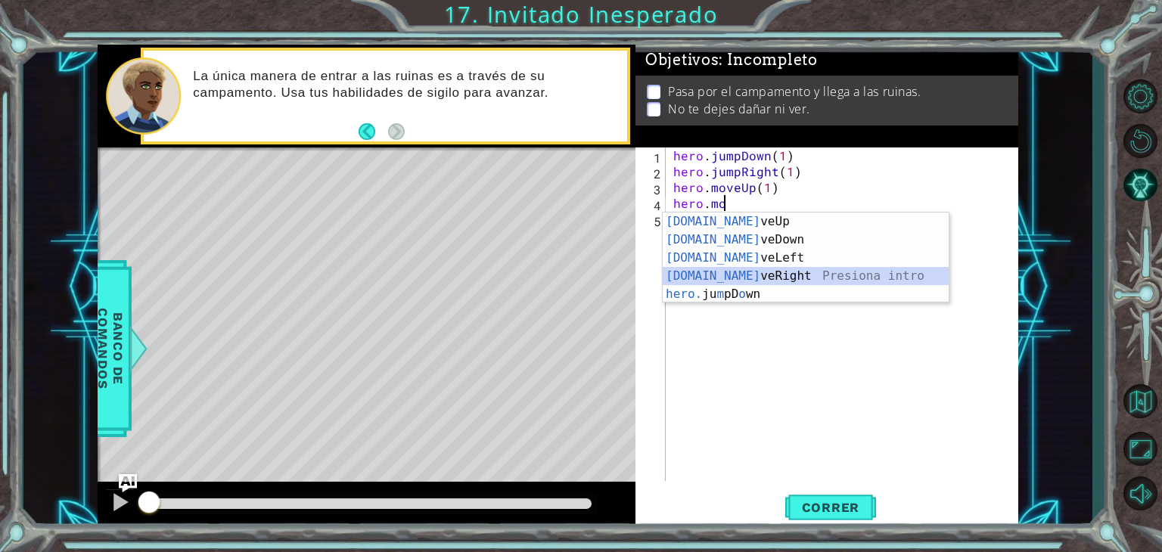
click at [741, 269] on div "[DOMAIN_NAME] veUp Presiona intro [DOMAIN_NAME] veDown Presiona intro [DOMAIN_N…" at bounding box center [806, 276] width 286 height 127
type textarea "hero.moveRight(1)"
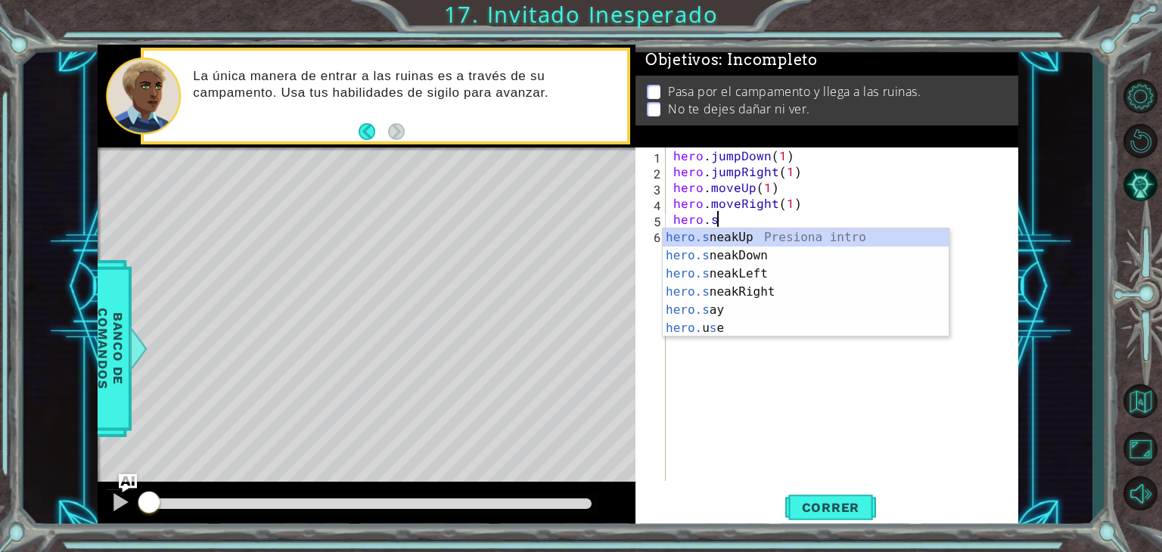
scroll to position [0, 2]
click at [762, 256] on div "hero.s neakUp Presiona intro hero.s neakDown Presiona intro hero.s neakLeft Pre…" at bounding box center [806, 300] width 286 height 145
type textarea "hero.sneakDown(1)"
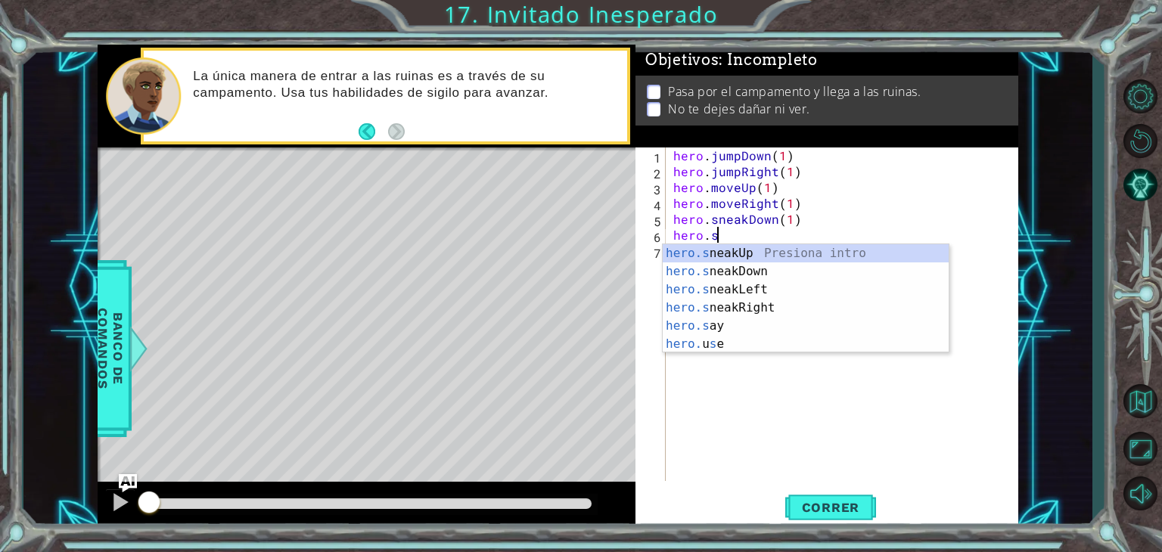
scroll to position [0, 2]
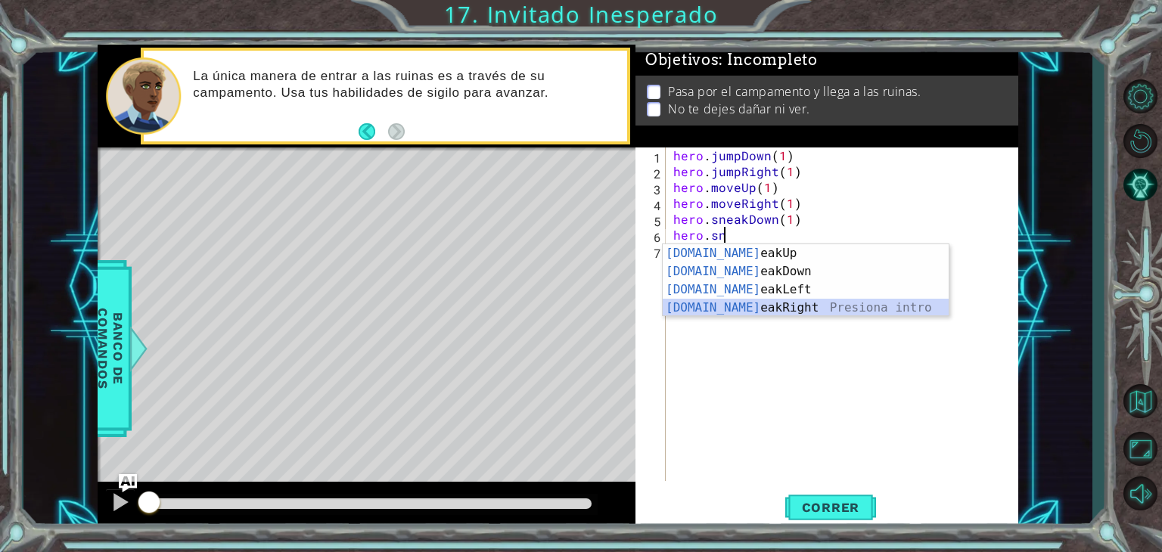
click at [716, 306] on div "[DOMAIN_NAME] eakUp Presiona intro [DOMAIN_NAME] eakDown Presiona intro [DOMAIN…" at bounding box center [806, 298] width 286 height 109
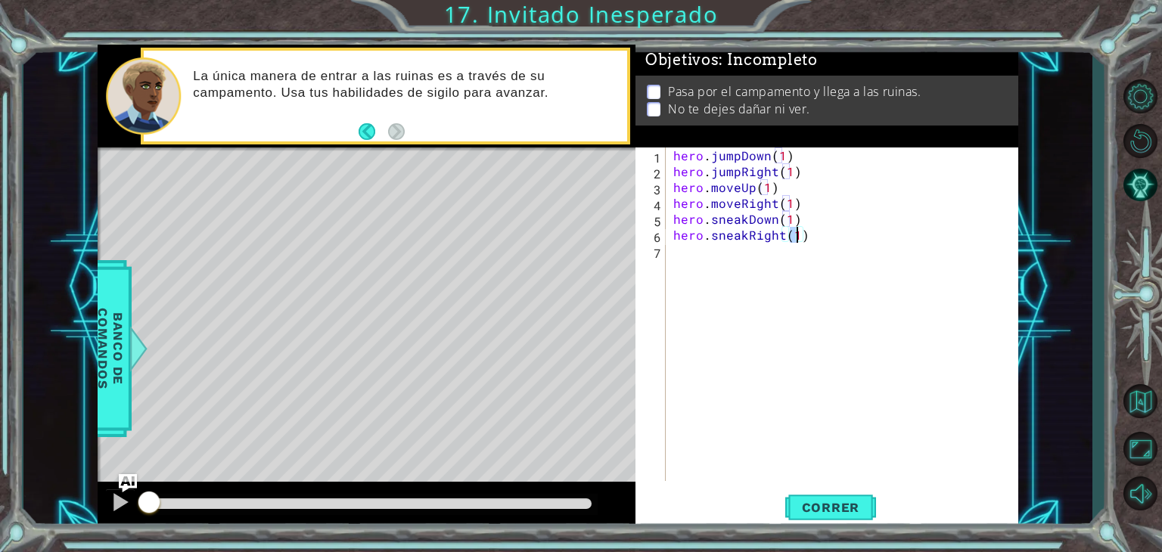
type textarea "hero.sneakRight(2)"
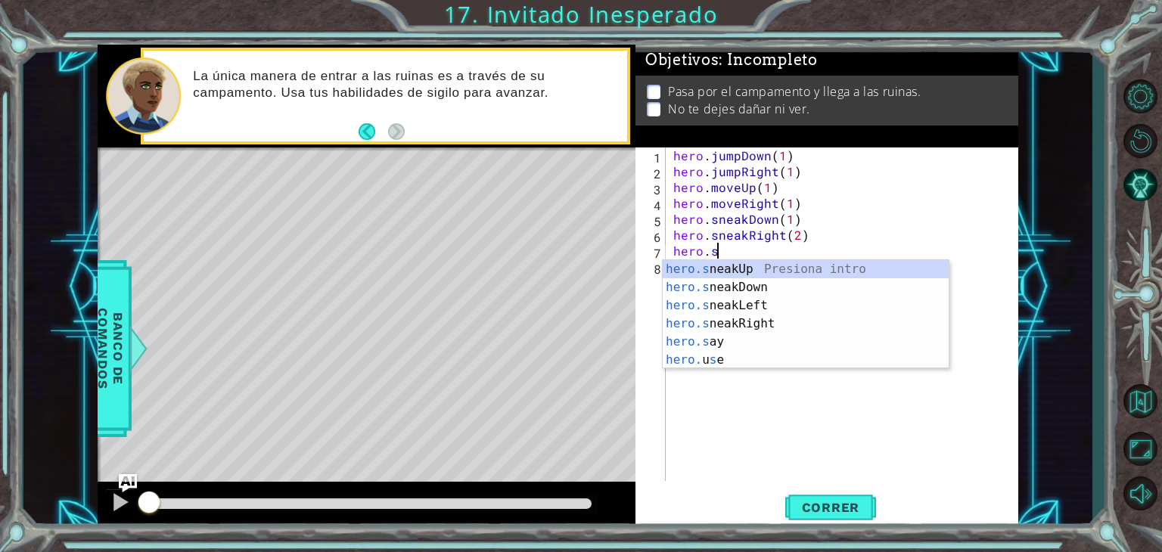
scroll to position [0, 2]
click at [744, 262] on div "hero.s neakUp Presiona intro hero.s neakDown Presiona intro hero.s neakLeft Pre…" at bounding box center [806, 332] width 286 height 145
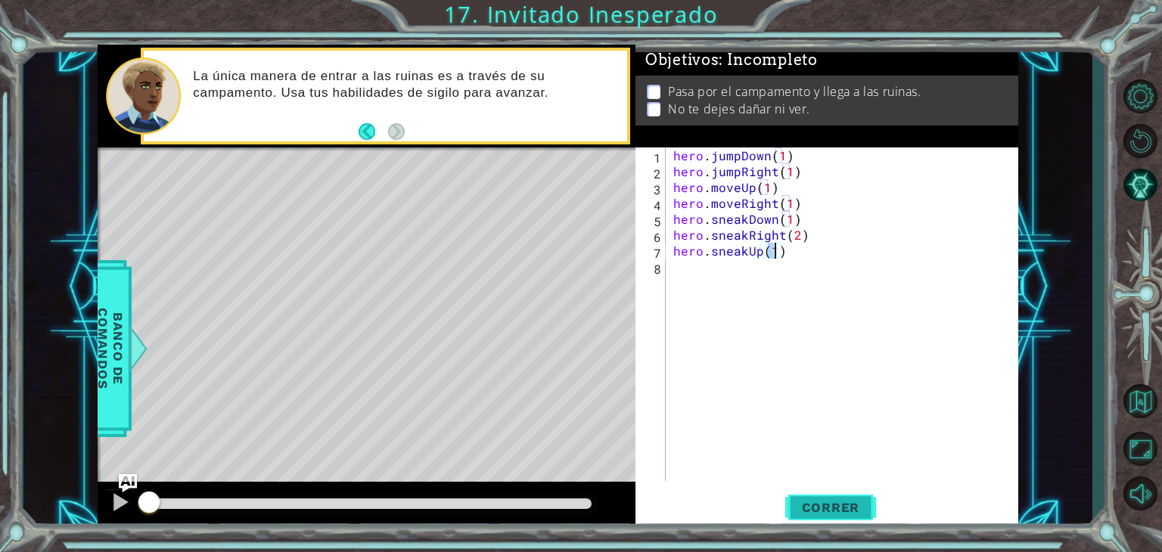
click at [820, 503] on span "Correr" at bounding box center [831, 507] width 89 height 15
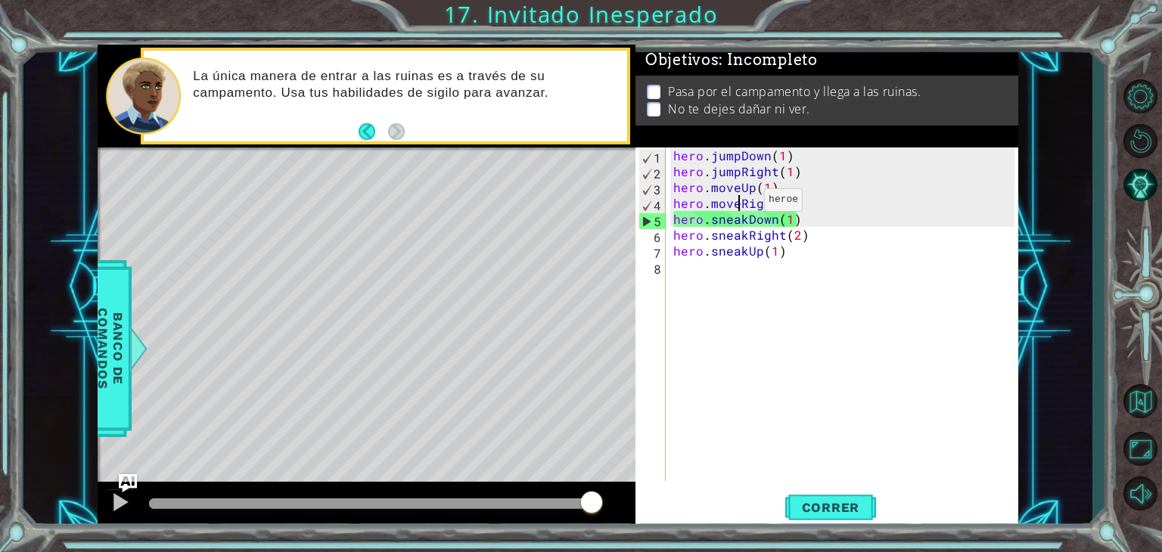
click at [738, 203] on div "hero . jumpDown ( 1 ) hero . jumpRight ( 1 ) hero . moveUp ( 1 ) hero . moveRig…" at bounding box center [846, 330] width 352 height 365
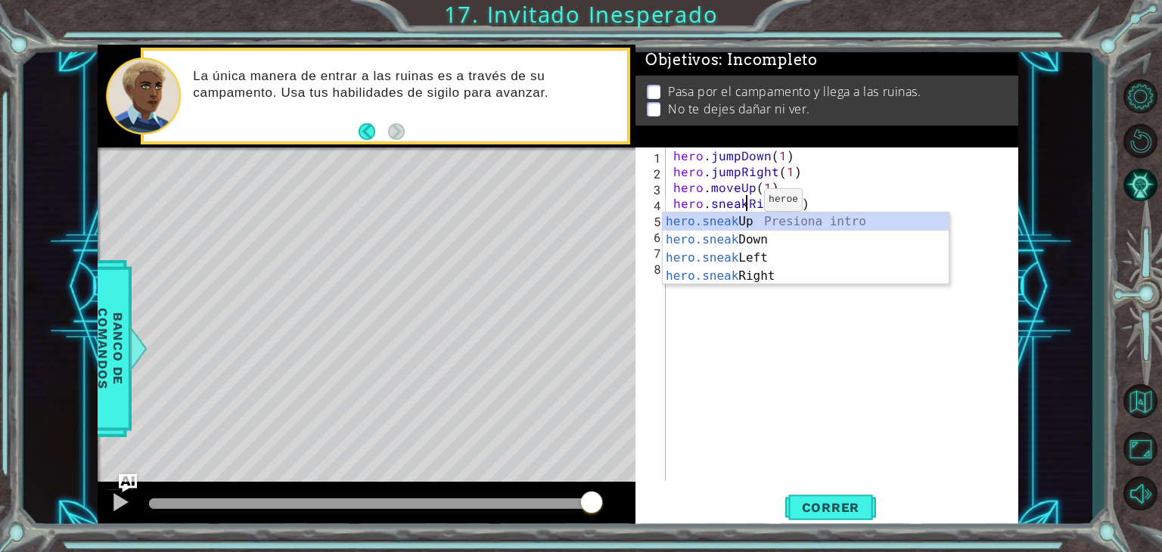
scroll to position [0, 4]
type textarea "hero.sneakRight(1)"
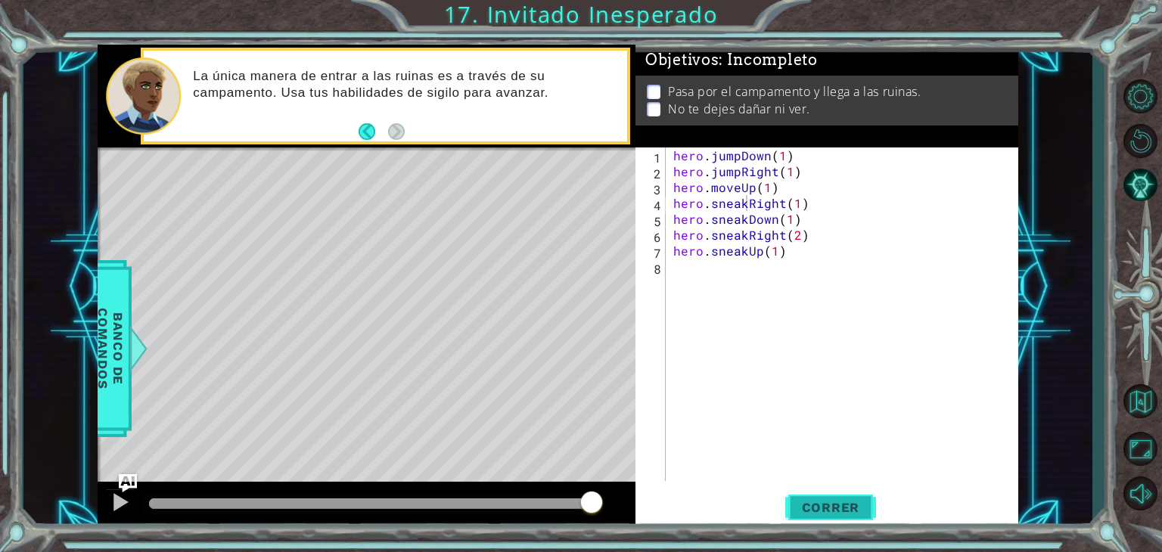
click at [804, 505] on span "Correr" at bounding box center [831, 507] width 89 height 15
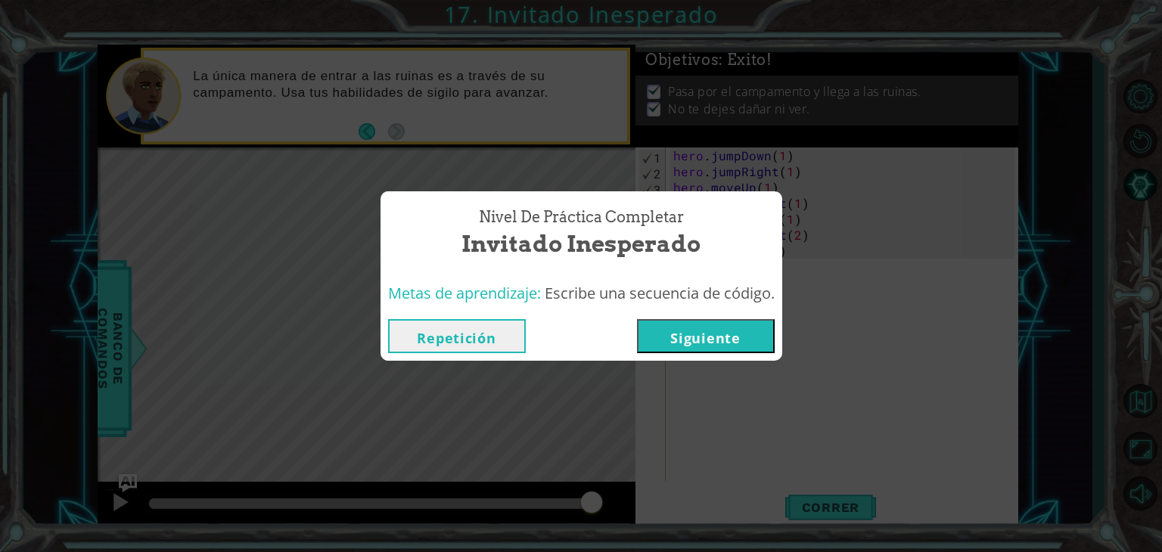
click at [695, 338] on button "Siguiente" at bounding box center [706, 336] width 138 height 34
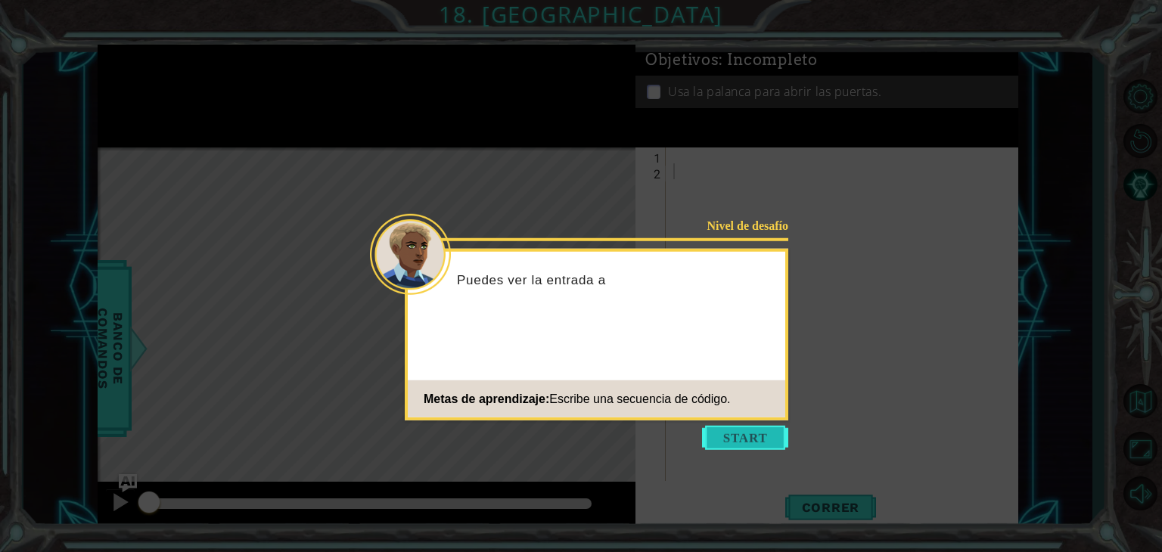
click at [736, 429] on button "Start" at bounding box center [745, 438] width 86 height 24
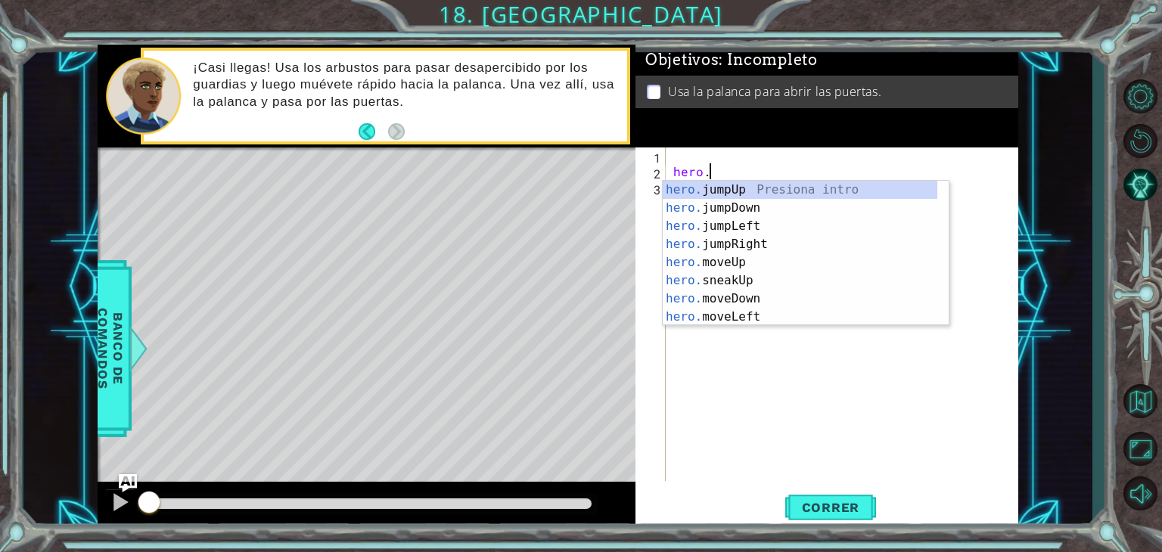
scroll to position [0, 2]
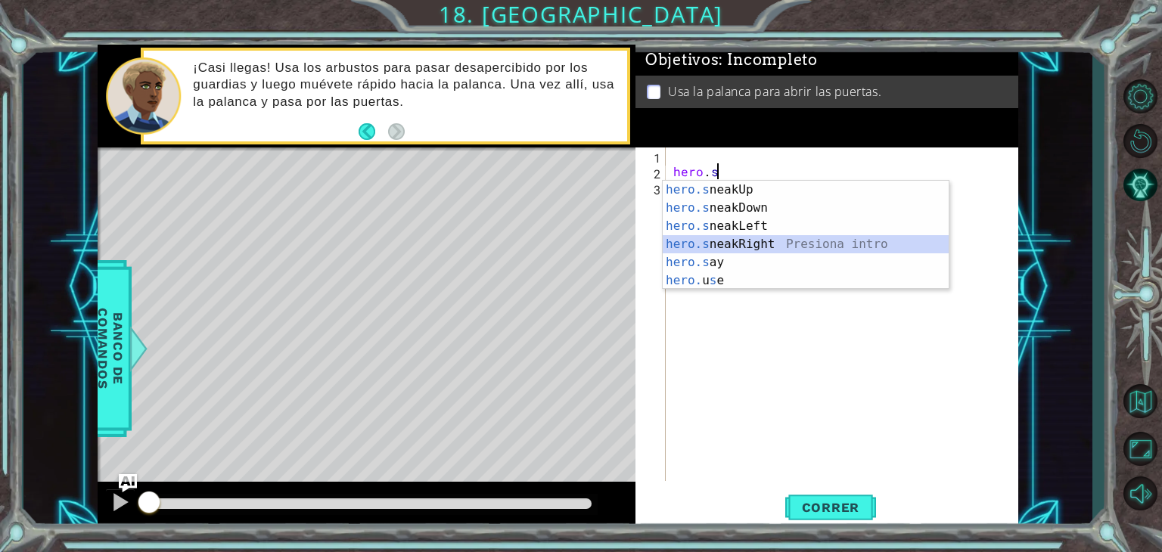
click at [735, 241] on div "hero.s neakUp Presiona intro hero.s neakDown Presiona intro hero.s neakLeft Pre…" at bounding box center [806, 253] width 286 height 145
type textarea "hero.sneakRight(1)"
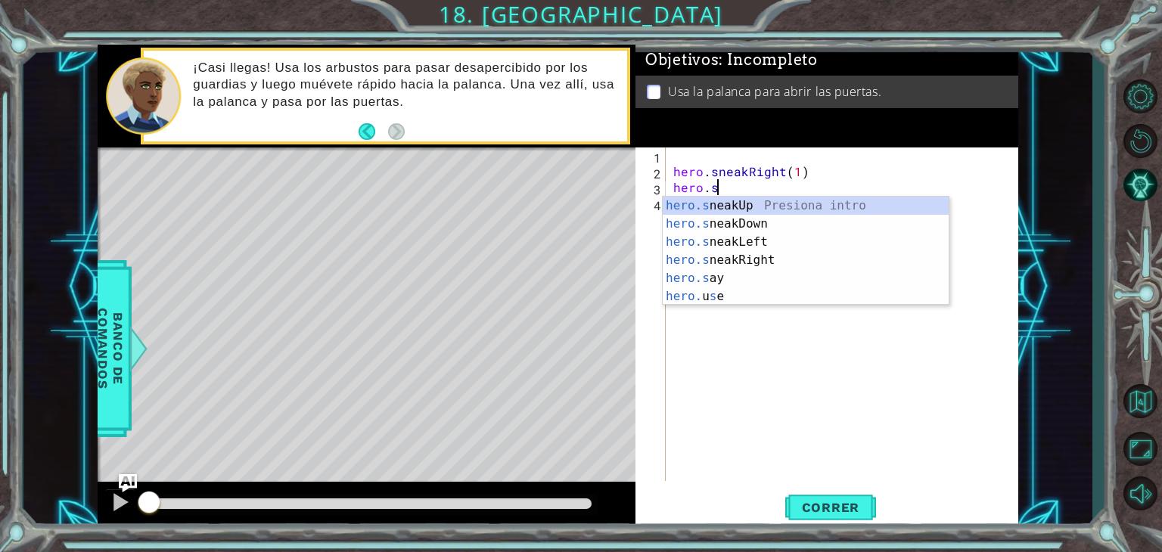
scroll to position [0, 2]
click at [737, 200] on div "hero.sne akUp Presiona intro hero.sne akDown Presiona intro hero.sne akLeft Pre…" at bounding box center [806, 251] width 286 height 109
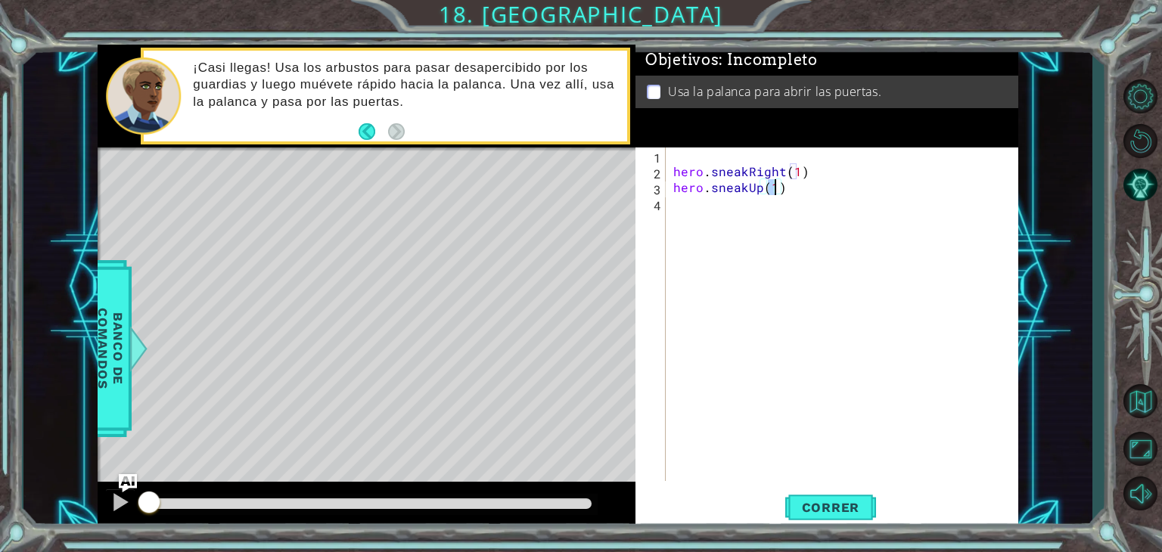
type textarea "hero.sneakUp(2)"
click at [670, 166] on div "hero . sneakRight ( 1 ) hero . sneakUp ( 2 )" at bounding box center [846, 330] width 352 height 365
type textarea "hero.sneakRight(1)"
click at [672, 188] on div "hero . sneakRight ( 1 ) hero . sneakUp ( 2 )" at bounding box center [846, 330] width 352 height 365
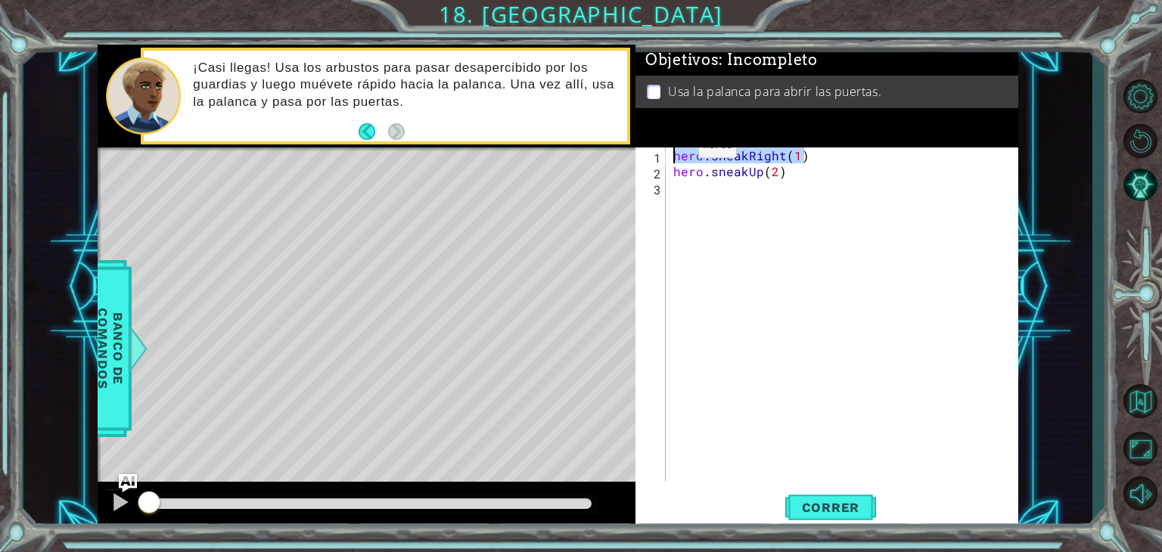
drag, startPoint x: 812, startPoint y: 150, endPoint x: 673, endPoint y: 149, distance: 139.2
click at [673, 149] on div "hero . sneakRight ( 1 ) hero . sneakUp ( 2 )" at bounding box center [846, 330] width 352 height 365
type textarea "hero.sneakRight(1)"
click at [674, 188] on div "hero . sneakRight ( 1 ) hero . sneakUp ( 2 )" at bounding box center [846, 330] width 352 height 365
paste textarea "hero.sneakRight(1)"
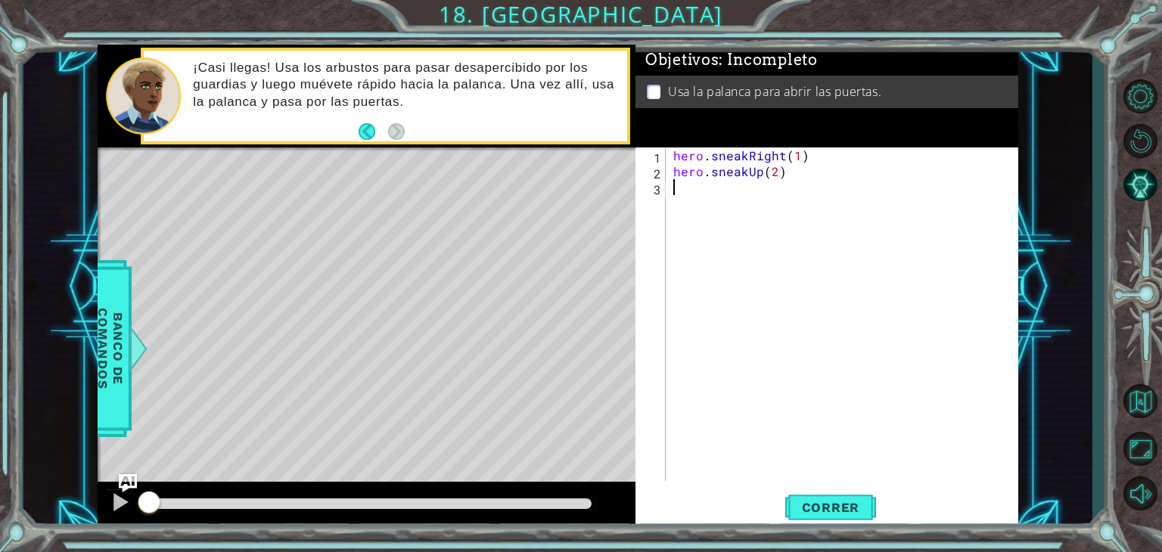
type textarea "hero.sneakRight(1)"
click at [684, 209] on div "hero . sneakRight ( 1 ) hero . sneakUp ( 2 ) hero . sneakRight ( 1 )" at bounding box center [846, 330] width 352 height 365
drag, startPoint x: 787, startPoint y: 173, endPoint x: 663, endPoint y: 175, distance: 124.8
click at [663, 175] on div "1 2 3 4 hero . sneakRight ( 1 ) hero . sneakUp ( 2 ) hero . sneakRight ( 1 ) הה…" at bounding box center [824, 315] width 379 height 334
type textarea "hero.sneakUp(2)"
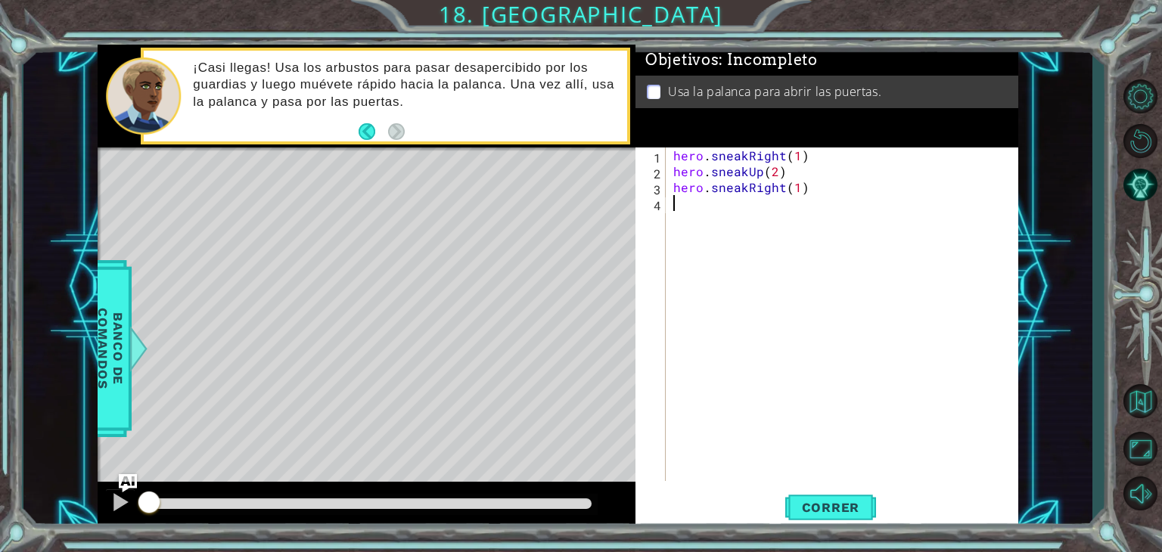
click at [676, 203] on div "hero . sneakRight ( 1 ) hero . sneakUp ( 2 ) hero . sneakRight ( 1 )" at bounding box center [846, 330] width 352 height 365
paste textarea "hero.sneakUp(2)"
type textarea "hero.sneakUp(1)"
drag, startPoint x: 811, startPoint y: 188, endPoint x: 672, endPoint y: 194, distance: 139.3
click at [672, 194] on div "hero . sneakRight ( 1 ) hero . sneakUp ( 2 ) hero . sneakRight ( 1 ) hero . sne…" at bounding box center [846, 330] width 352 height 365
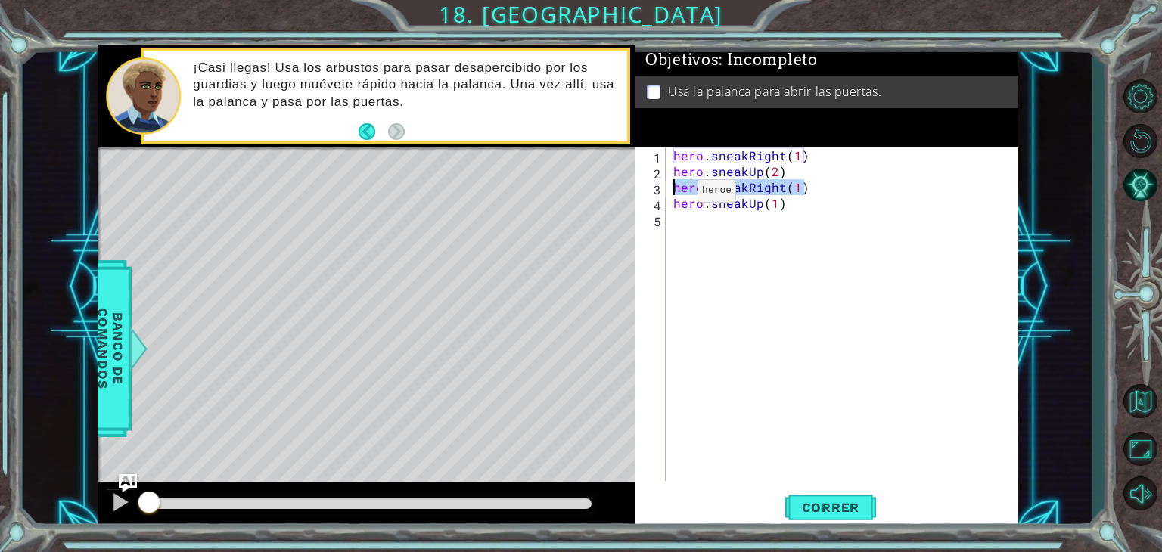
type textarea "hero.sneakRight(1)"
click at [682, 222] on div "hero . sneakRight ( 1 ) hero . sneakUp ( 2 ) hero . sneakRight ( 1 ) hero . sne…" at bounding box center [846, 330] width 352 height 365
paste textarea "hero.sneakRight(1)"
click at [793, 219] on div "hero . sneakRight ( 1 ) hero . sneakUp ( 2 ) hero . sneakRight ( 1 ) hero . sne…" at bounding box center [846, 330] width 352 height 365
type textarea "hero.sneakRight(2)"
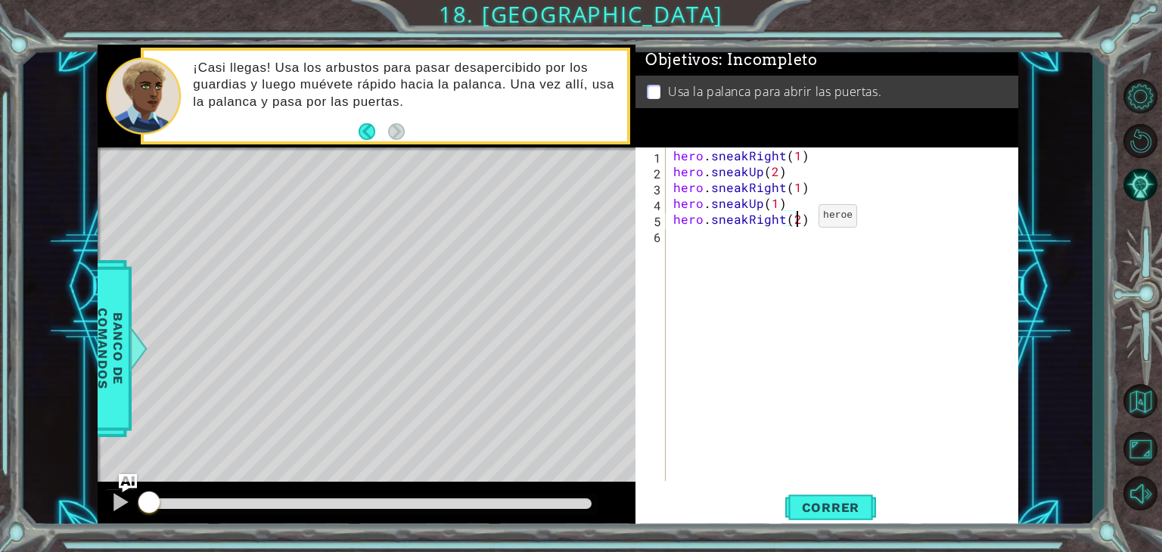
scroll to position [0, 7]
click at [689, 236] on div "hero . sneakRight ( 1 ) hero . sneakUp ( 2 ) hero . sneakRight ( 1 ) hero . sne…" at bounding box center [846, 330] width 352 height 365
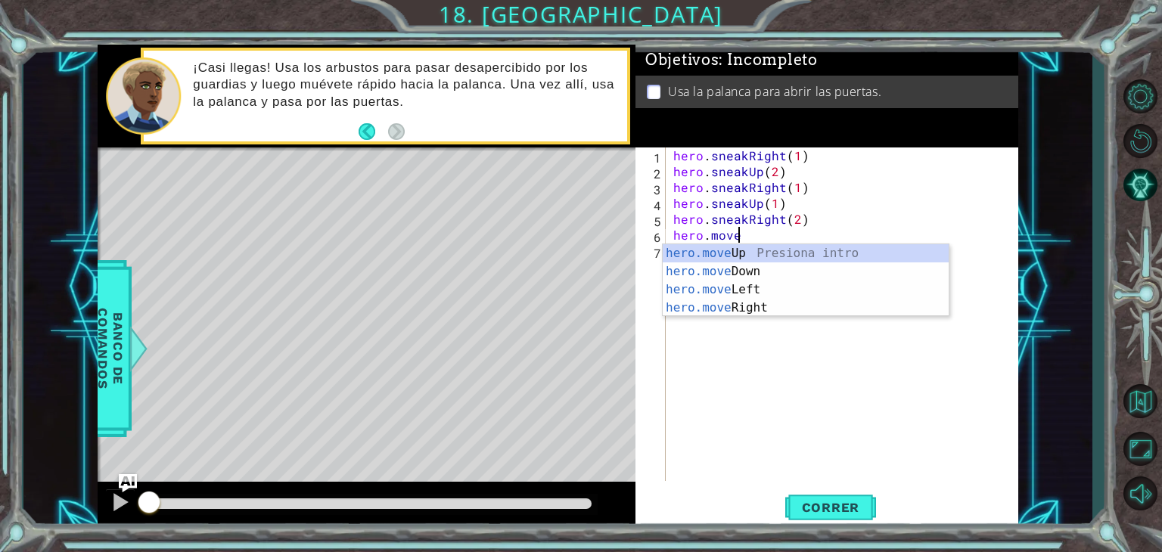
scroll to position [0, 3]
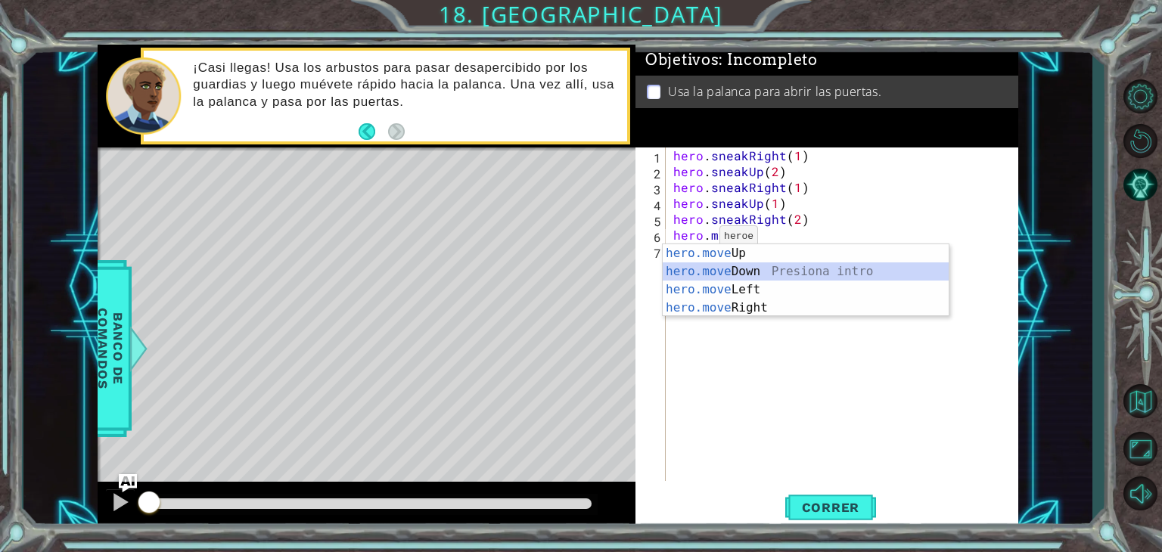
click at [721, 269] on div "hero.move Up Presiona intro hero.move Down Presiona intro hero.move Left Presio…" at bounding box center [806, 298] width 286 height 109
type textarea "hero.moveDown(1)"
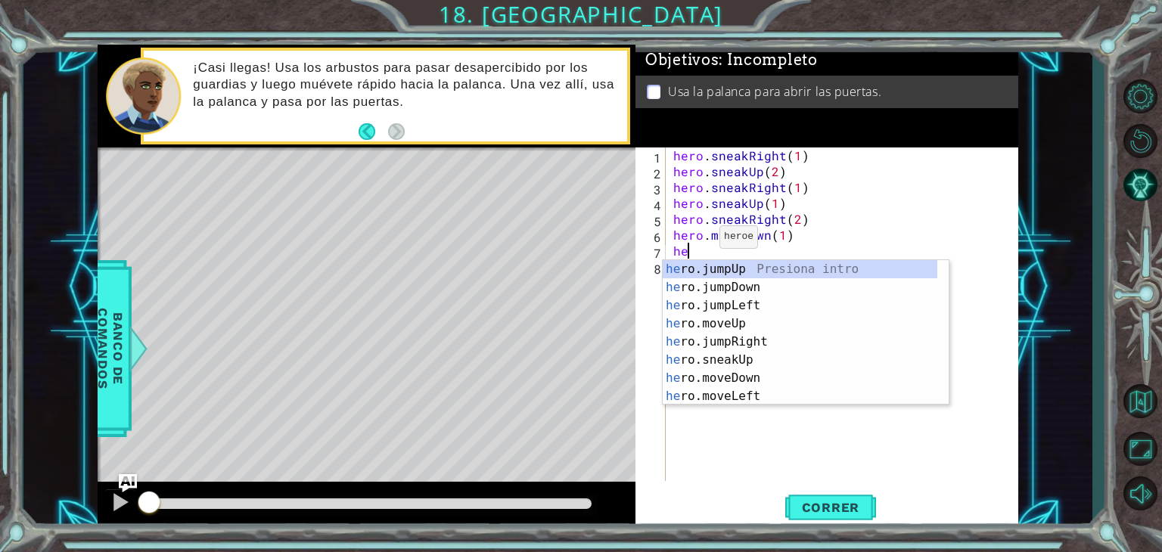
scroll to position [0, 0]
type textarea "hero."
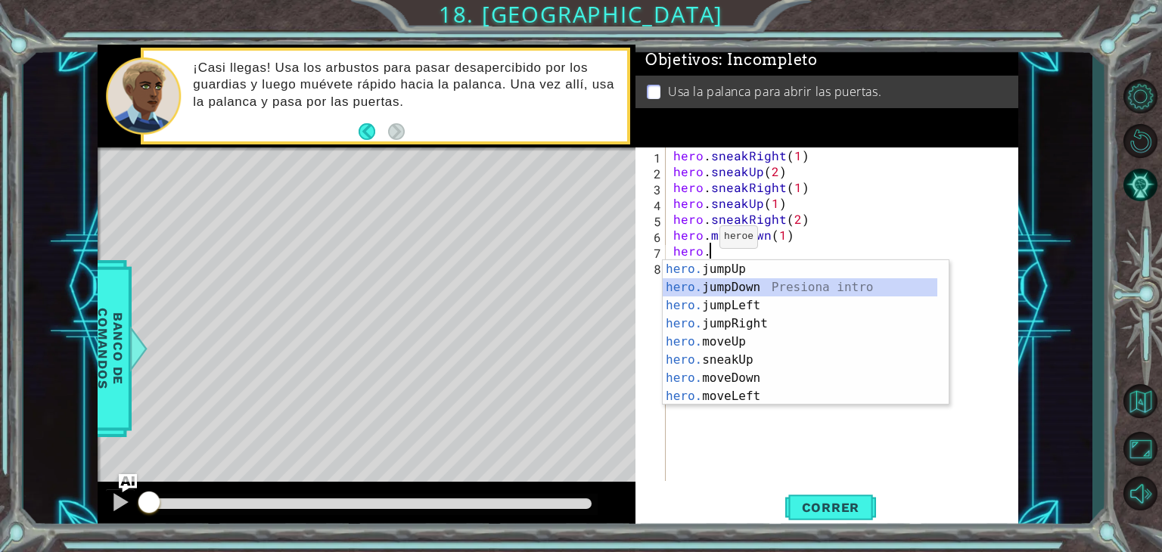
click at [726, 284] on div "hero. jumpUp Presiona intro hero. jumpDown Presiona intro hero. jumpLeft Presio…" at bounding box center [800, 351] width 275 height 182
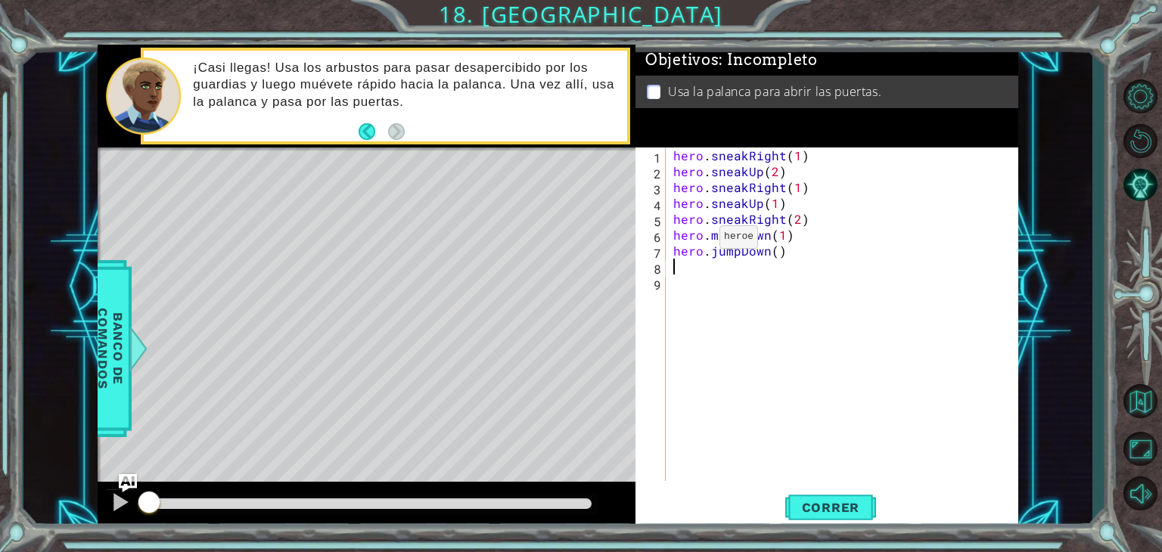
scroll to position [0, 0]
click at [770, 252] on div "hero . sneakRight ( 1 ) hero . sneakUp ( 2 ) hero . sneakRight ( 1 ) hero . sne…" at bounding box center [846, 330] width 352 height 365
type textarea "hero.jumpDown(1)"
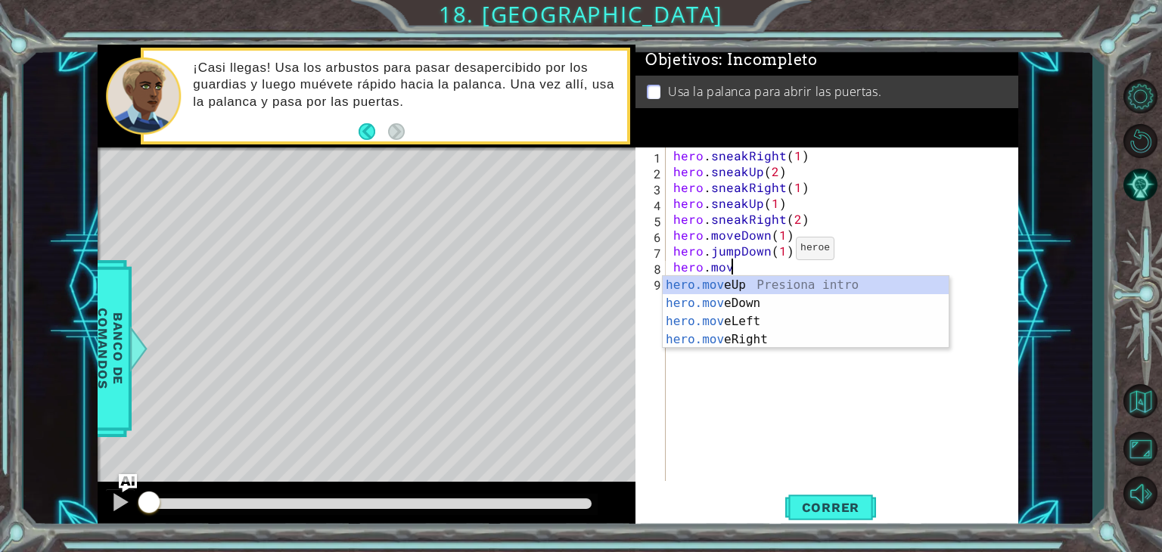
scroll to position [0, 3]
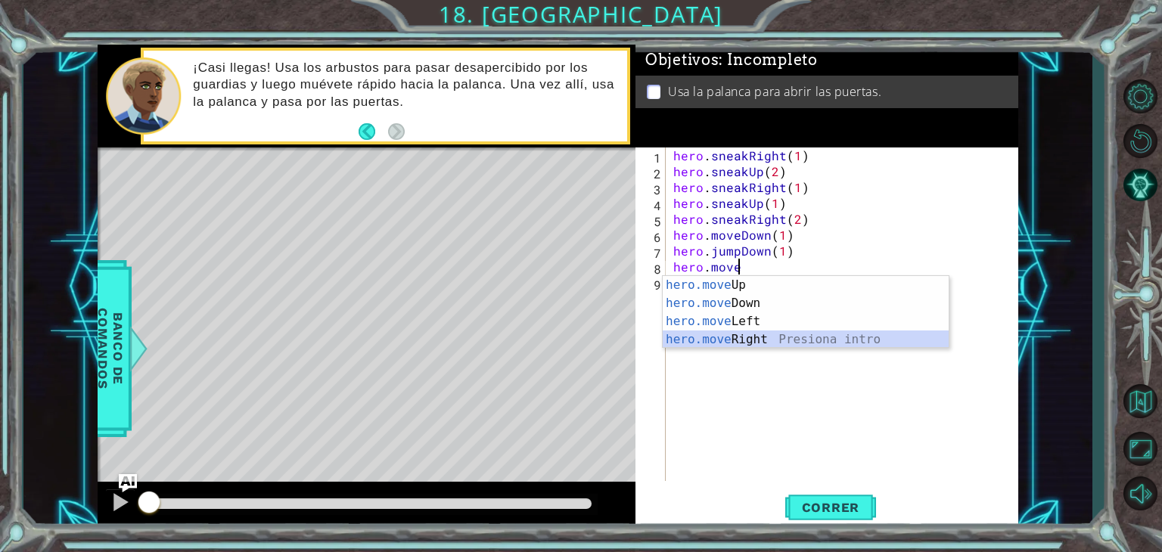
click at [756, 336] on div "hero.move Up Presiona intro hero.move Down Presiona intro hero.move Left Presio…" at bounding box center [806, 330] width 286 height 109
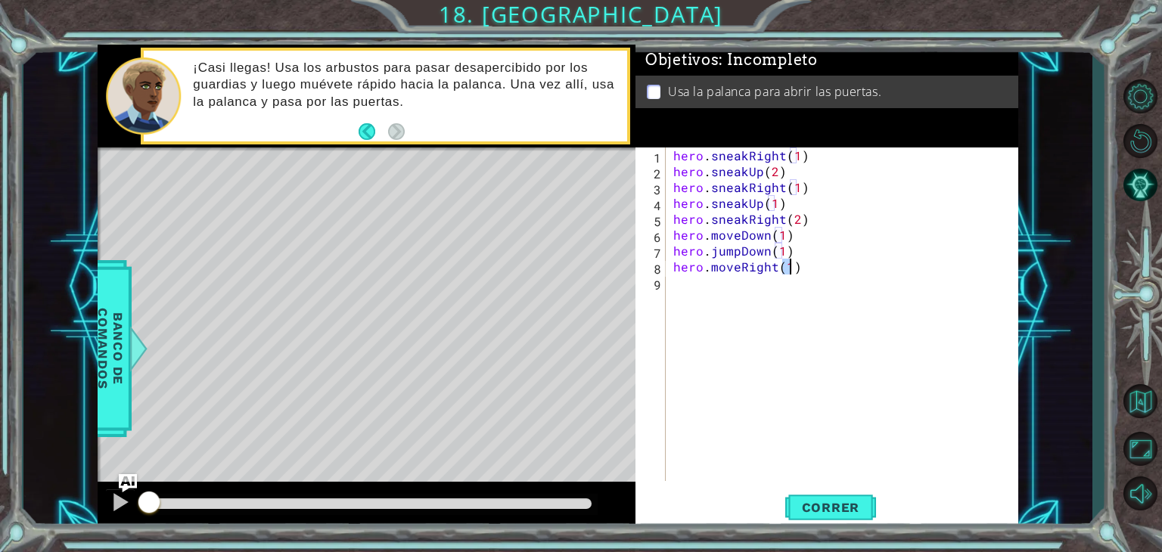
type textarea "hero.moveRight(2)"
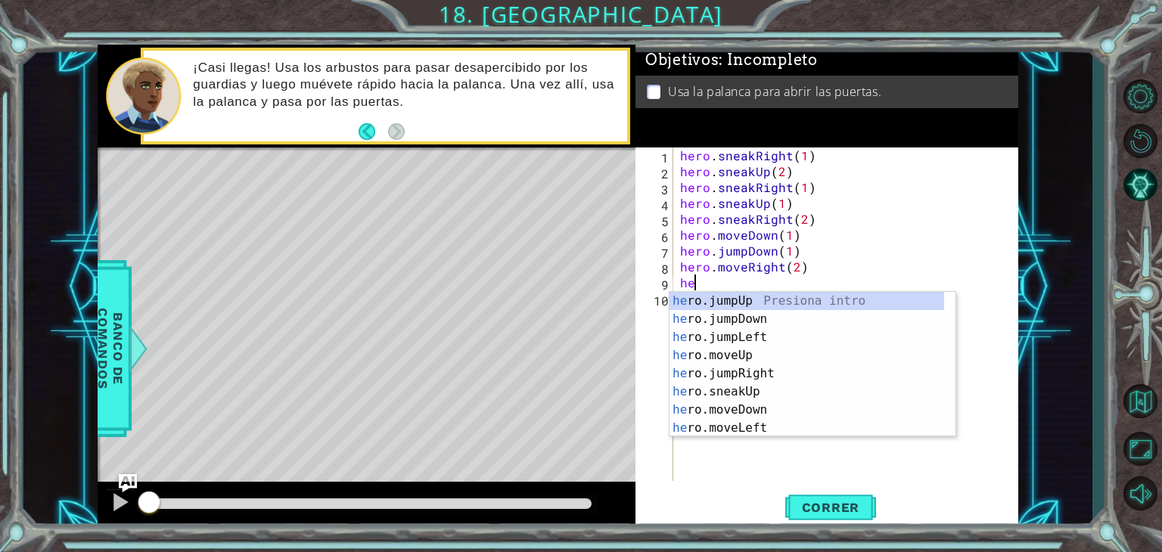
scroll to position [0, 0]
type textarea "hero"
click at [741, 297] on div "hero .jumpUp Presiona intro hero .jumpDown Presiona intro hero .jumpLeft Presio…" at bounding box center [806, 383] width 275 height 182
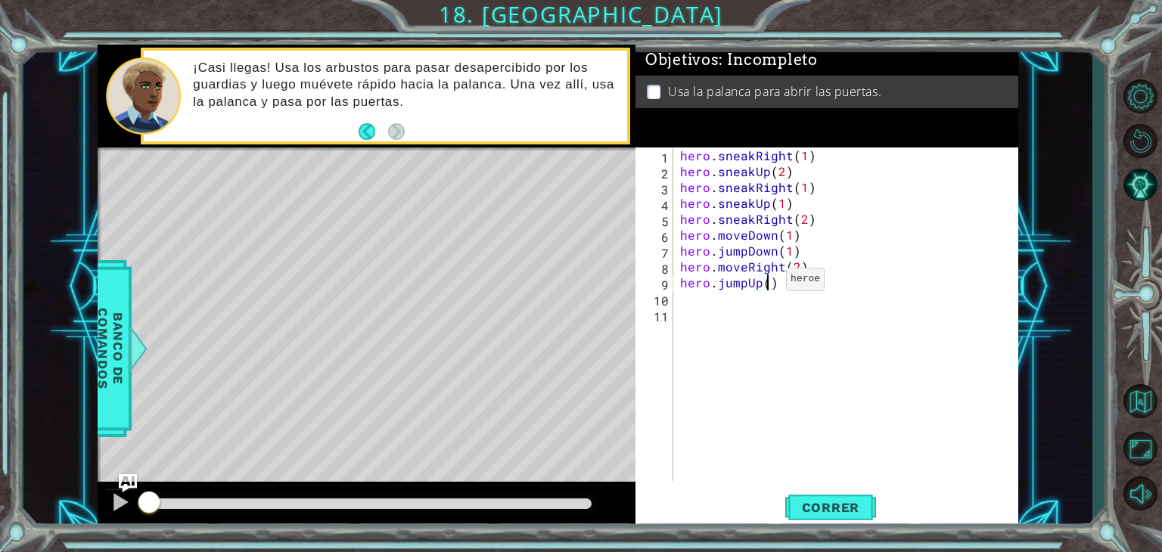
click at [767, 283] on div "hero . sneakRight ( 1 ) hero . sneakUp ( 2 ) hero . sneakRight ( 1 ) hero . sne…" at bounding box center [849, 330] width 345 height 365
type textarea "hero.jumpUp(1)"
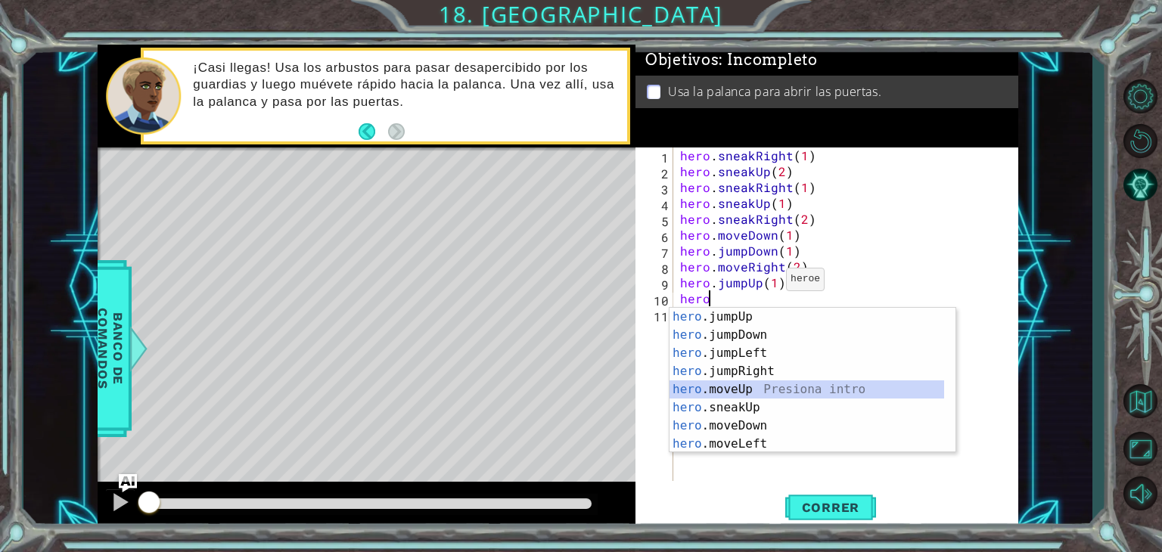
click at [756, 384] on div "hero .jumpUp Presiona intro hero .jumpDown Presiona intro hero .jumpLeft Presio…" at bounding box center [806, 399] width 275 height 182
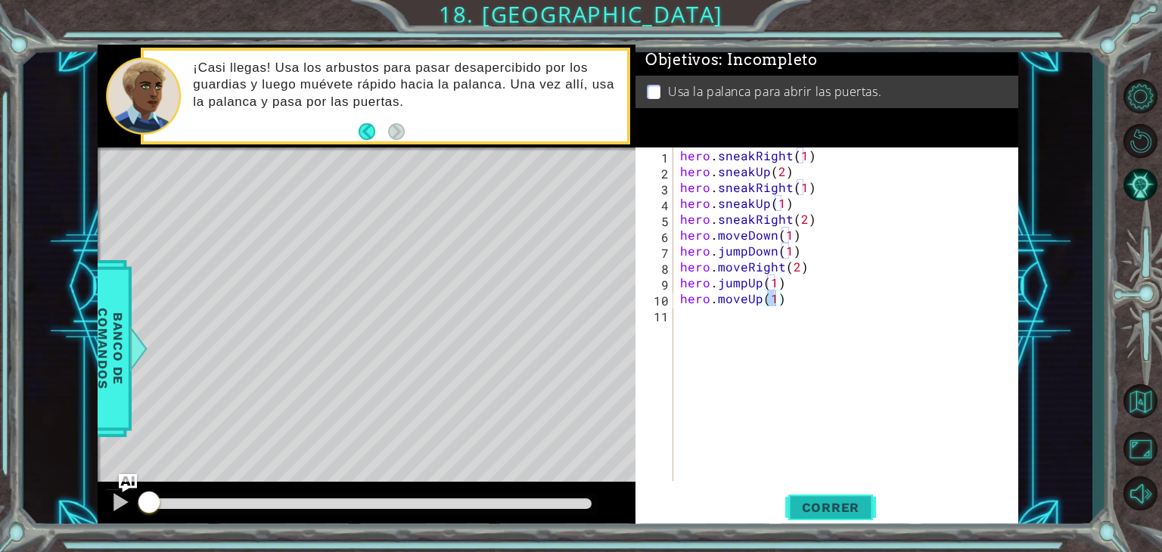
click at [837, 505] on span "Correr" at bounding box center [831, 507] width 89 height 15
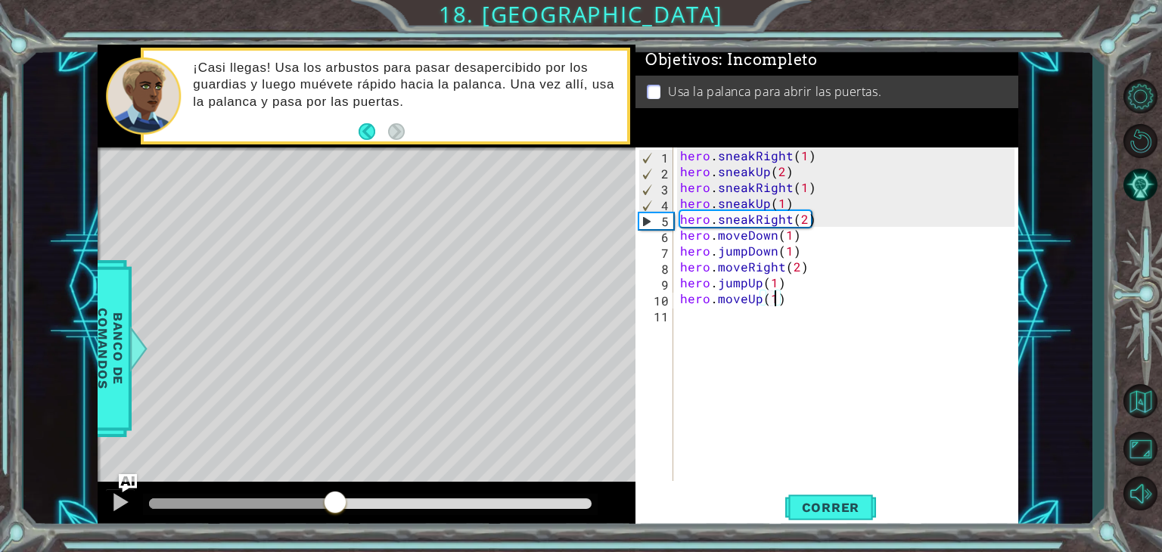
drag, startPoint x: 418, startPoint y: 503, endPoint x: 335, endPoint y: 506, distance: 82.5
click at [335, 506] on div at bounding box center [335, 503] width 27 height 27
click at [123, 495] on div at bounding box center [120, 502] width 20 height 20
click at [802, 225] on div "hero . sneakRight ( 1 ) hero . sneakUp ( 2 ) hero . sneakRight ( 1 ) hero . sne…" at bounding box center [849, 330] width 345 height 365
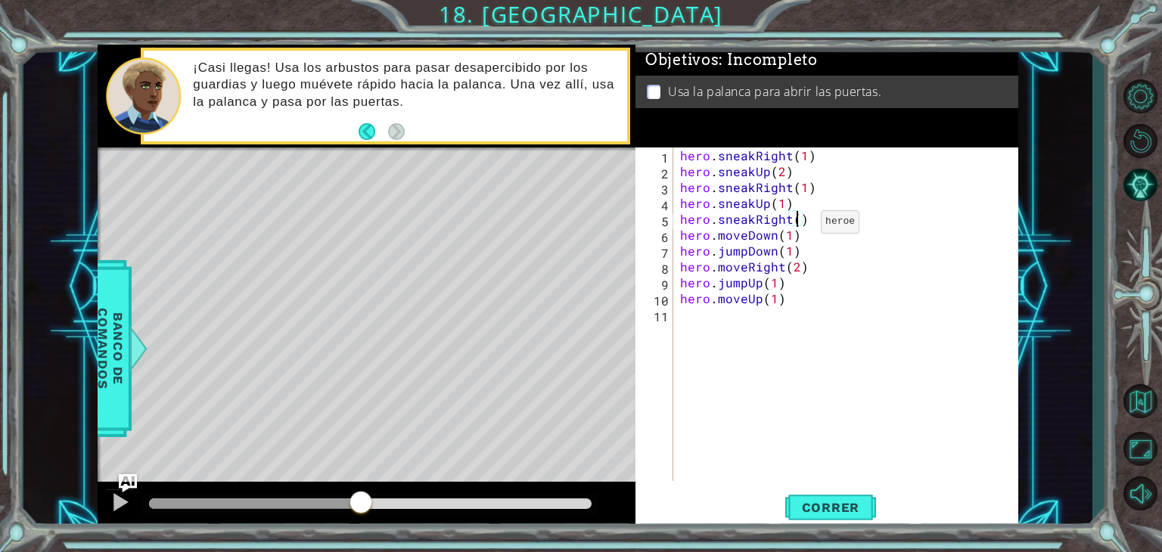
type textarea "hero.sneakRight(1)"
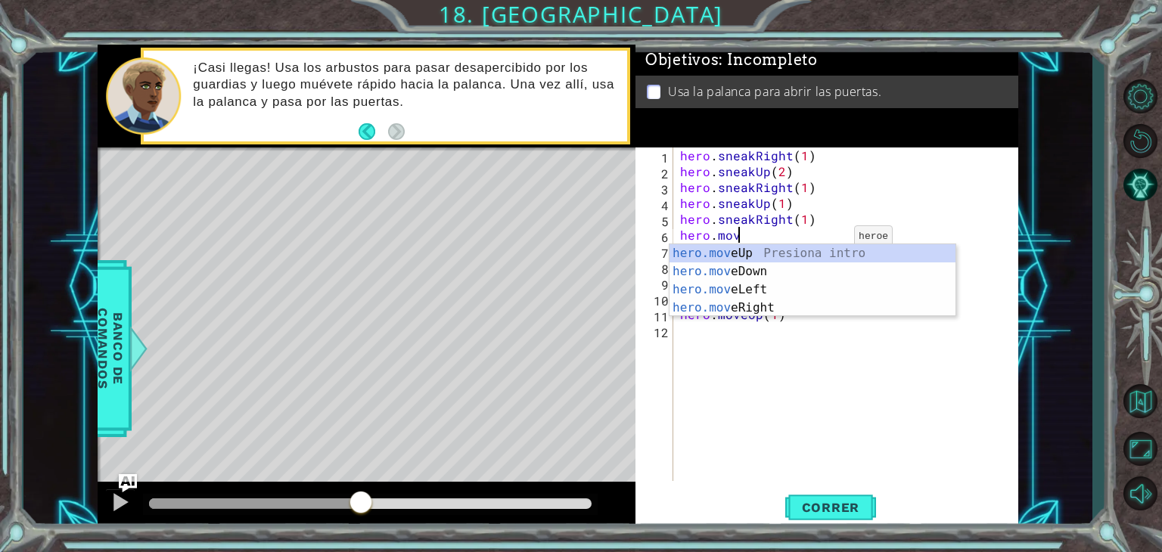
scroll to position [0, 3]
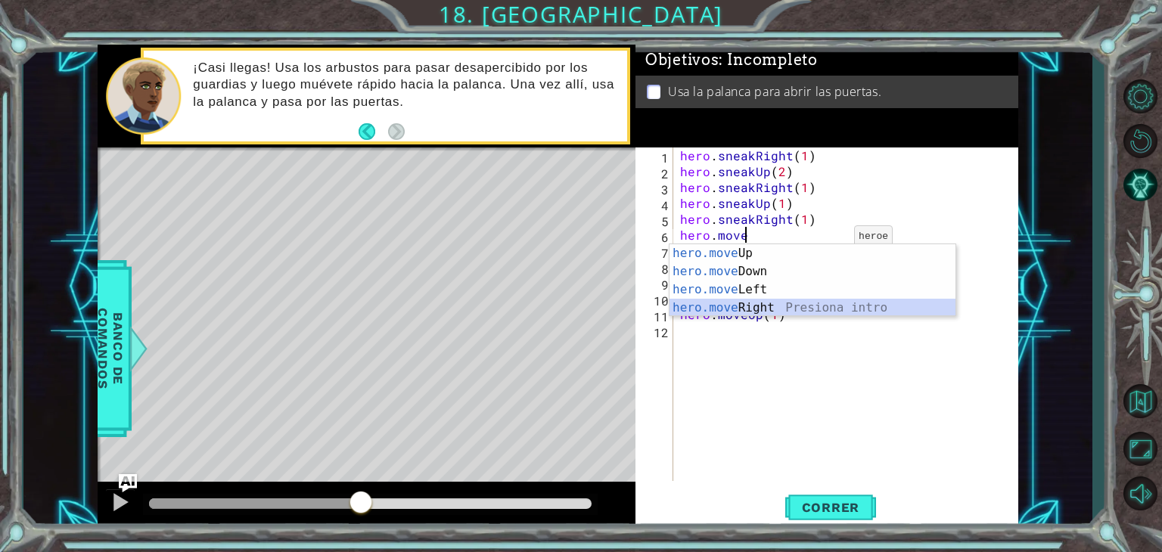
click at [738, 306] on div "hero.move Up Presiona intro hero.move Down Presiona intro hero.move Left Presio…" at bounding box center [812, 298] width 286 height 109
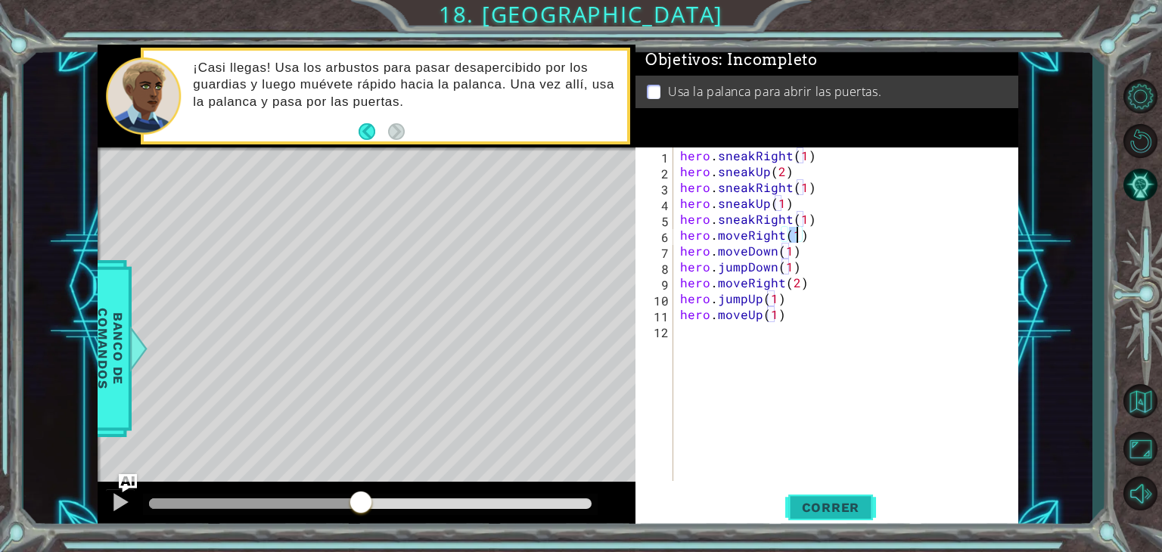
type textarea "hero.moveRight(1)"
click at [820, 510] on span "Correr" at bounding box center [831, 507] width 89 height 15
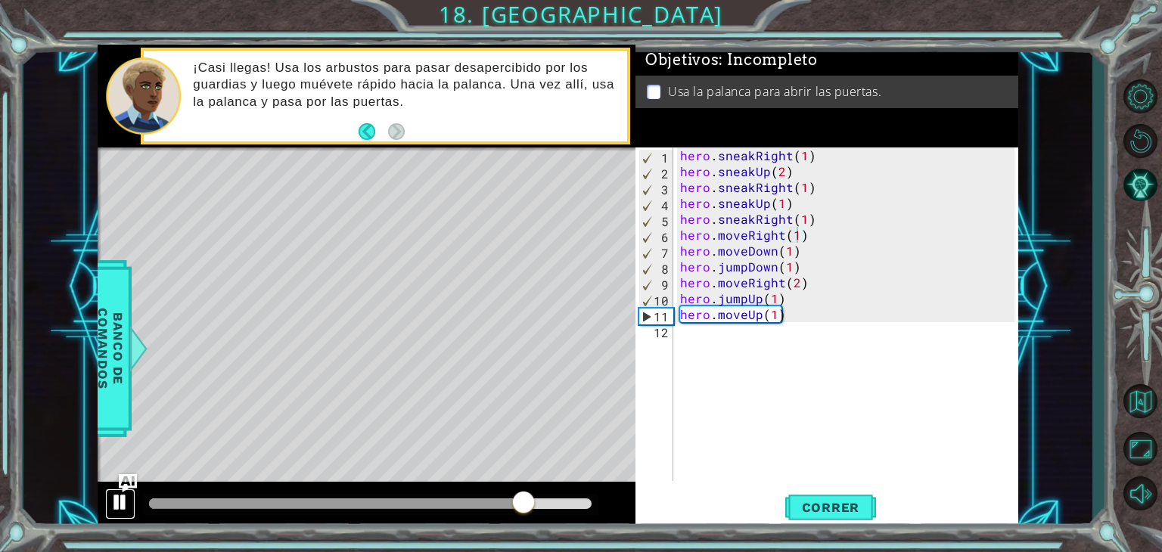
click at [116, 499] on div at bounding box center [120, 502] width 20 height 20
click at [687, 334] on div "hero . sneakRight ( 1 ) hero . sneakUp ( 2 ) hero . sneakRight ( 1 ) hero . sne…" at bounding box center [849, 330] width 345 height 365
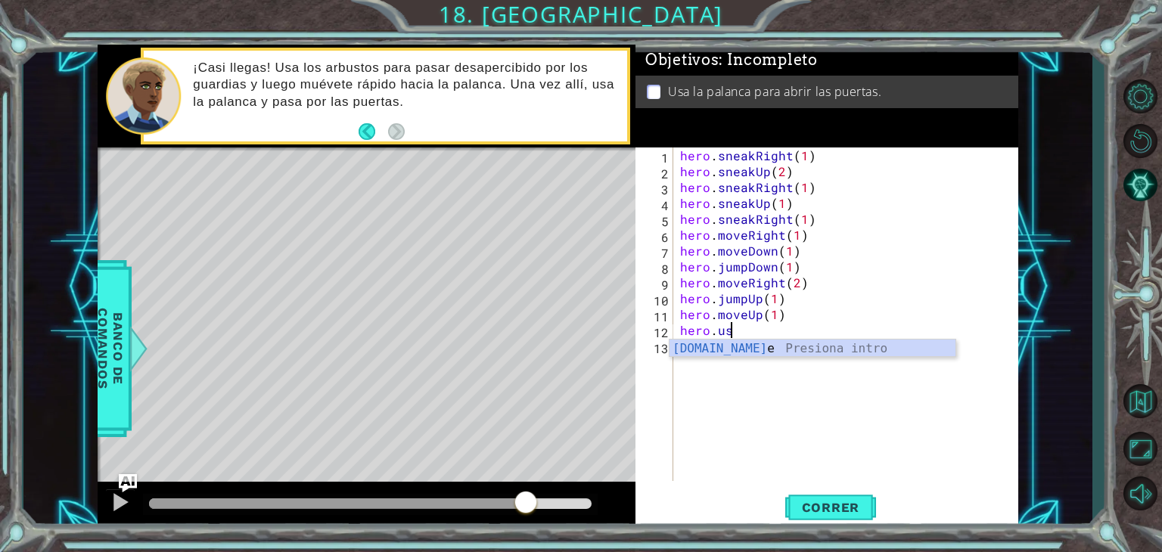
scroll to position [0, 2]
click at [711, 351] on div "[DOMAIN_NAME] e Presiona intro" at bounding box center [812, 367] width 286 height 54
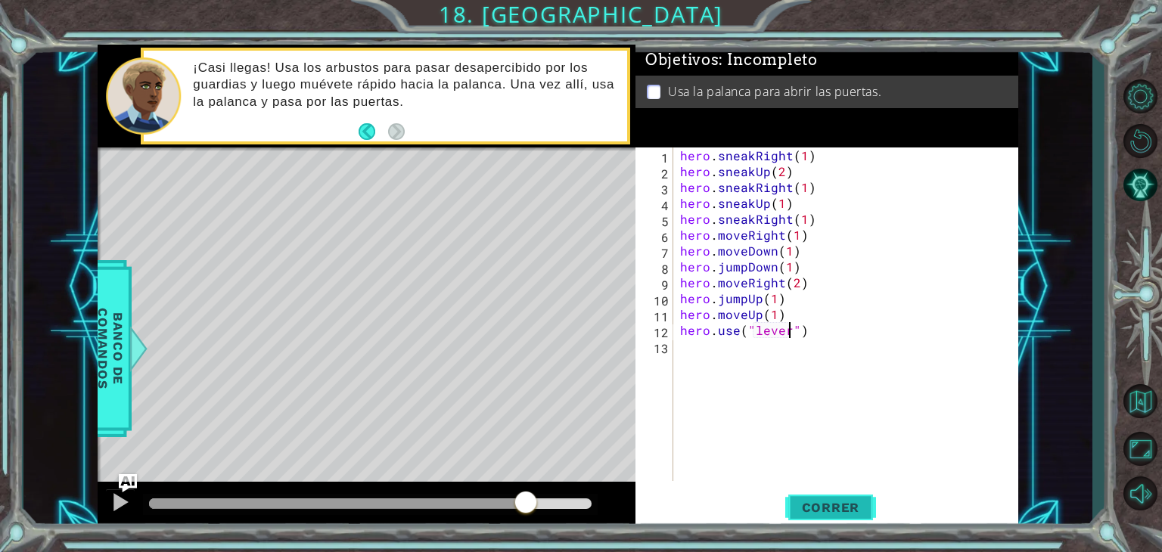
type textarea "hero.use("lever")"
click at [809, 497] on button "Correr" at bounding box center [830, 508] width 91 height 39
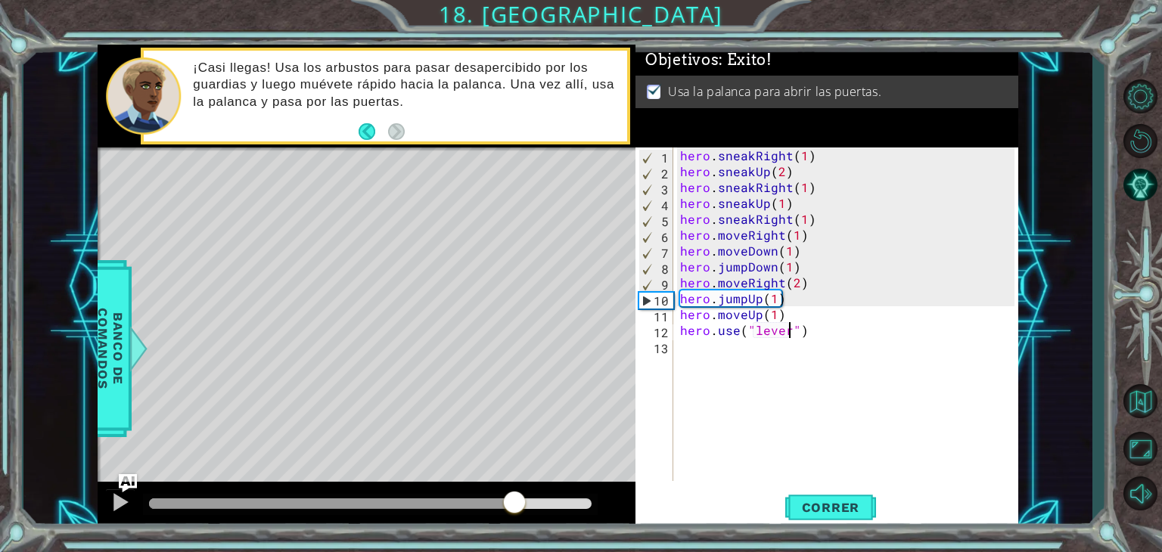
drag, startPoint x: 215, startPoint y: 504, endPoint x: 514, endPoint y: 536, distance: 301.3
click at [514, 536] on div "1 ההההההההההההההההההההההההההההההההההההההההההההההההההההההההההההההההההההההההההההה…" at bounding box center [581, 276] width 1162 height 552
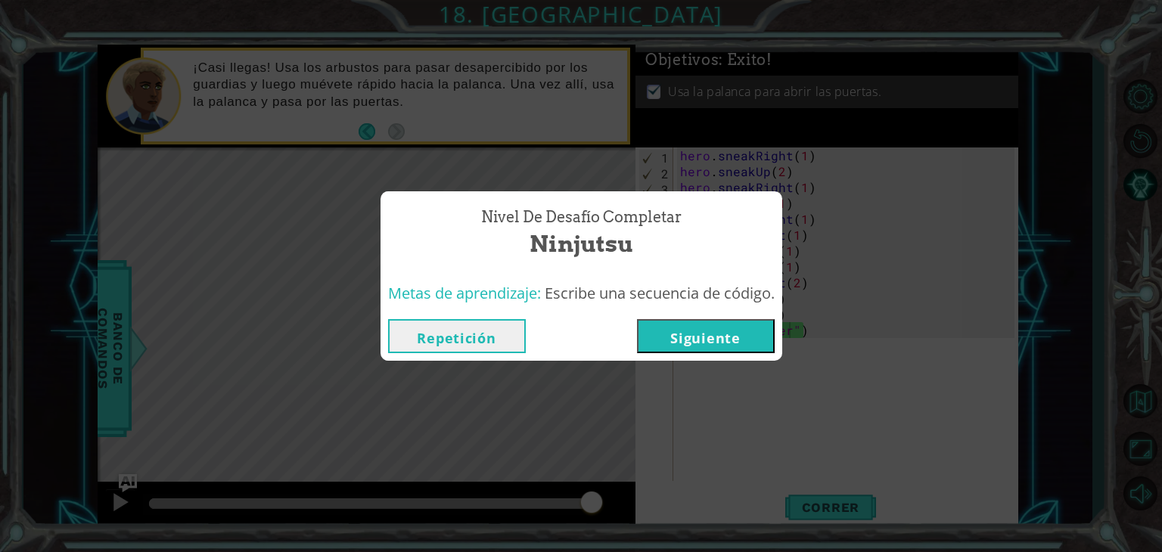
click at [718, 325] on button "Siguiente" at bounding box center [706, 336] width 138 height 34
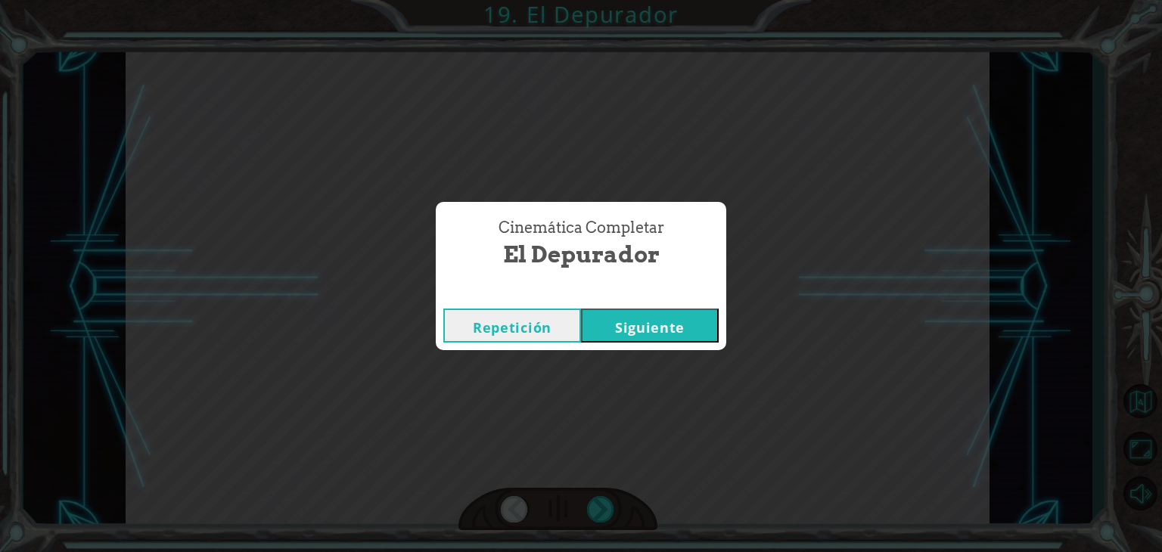
click at [601, 322] on button "Siguiente" at bounding box center [650, 326] width 138 height 34
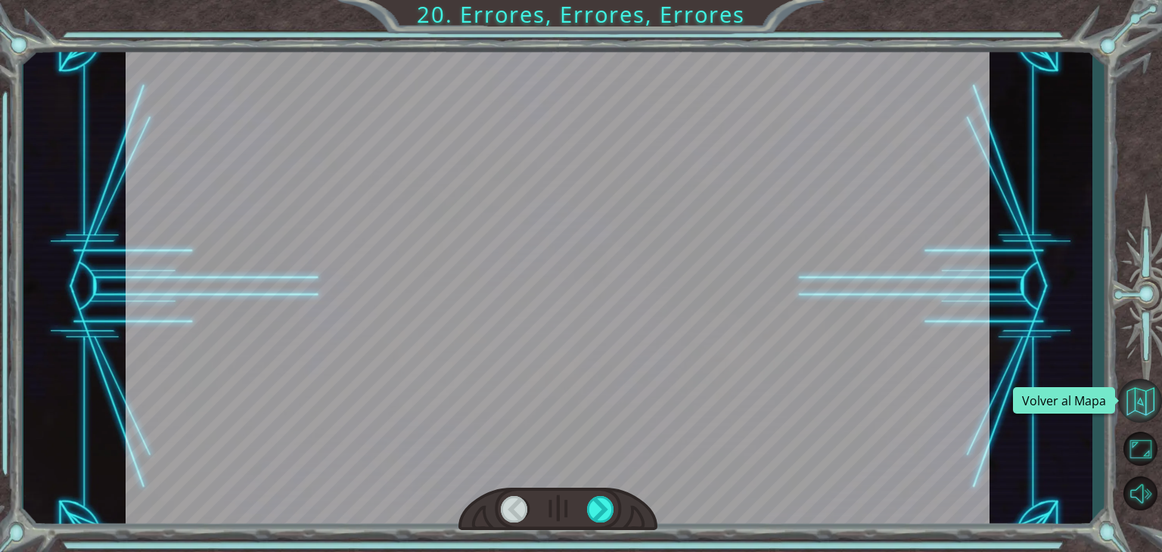
click at [1134, 396] on button "Volver al Mapa" at bounding box center [1140, 401] width 44 height 44
